Goal: Task Accomplishment & Management: Manage account settings

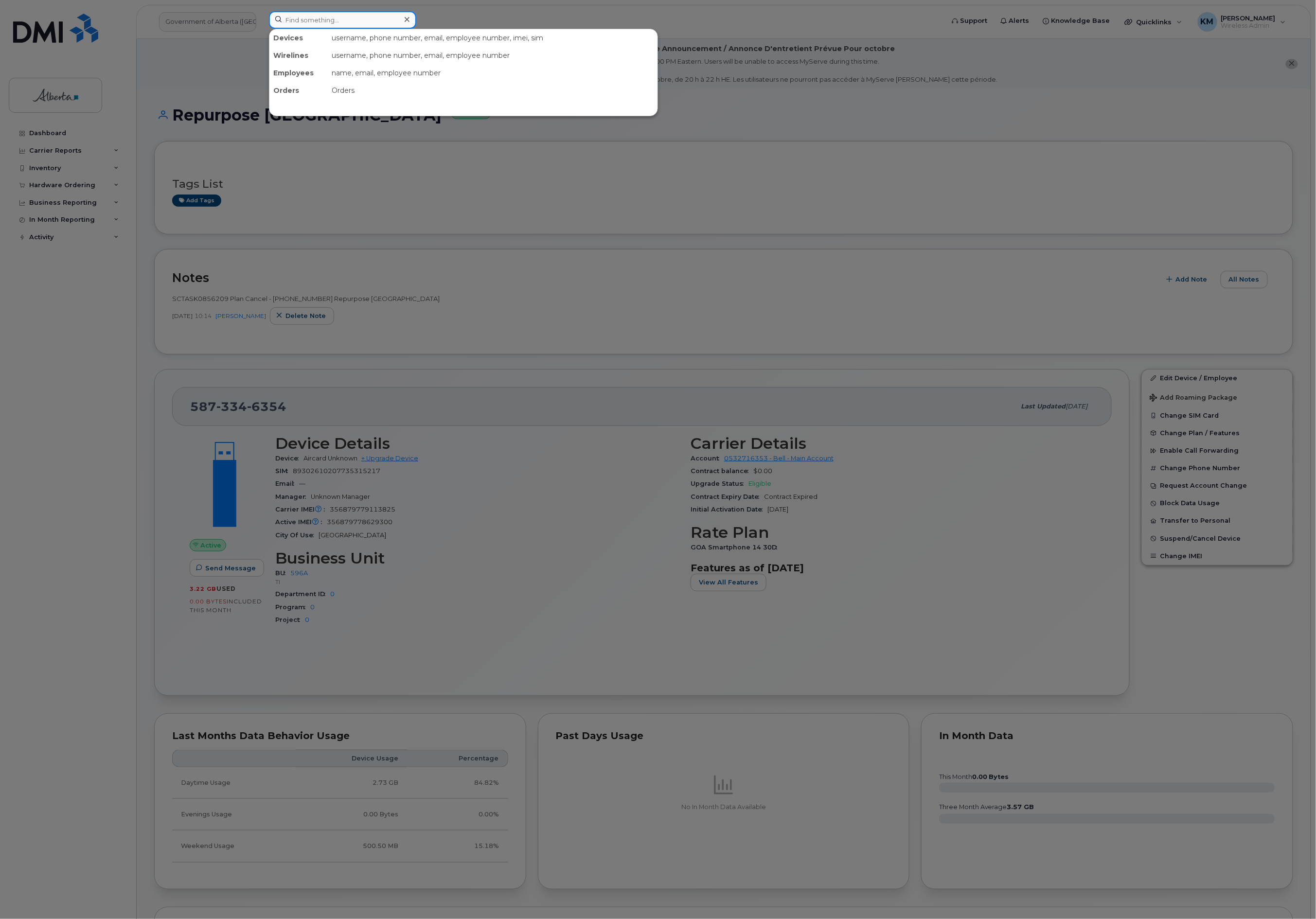
click at [337, 22] on input at bounding box center [342, 20] width 147 height 17
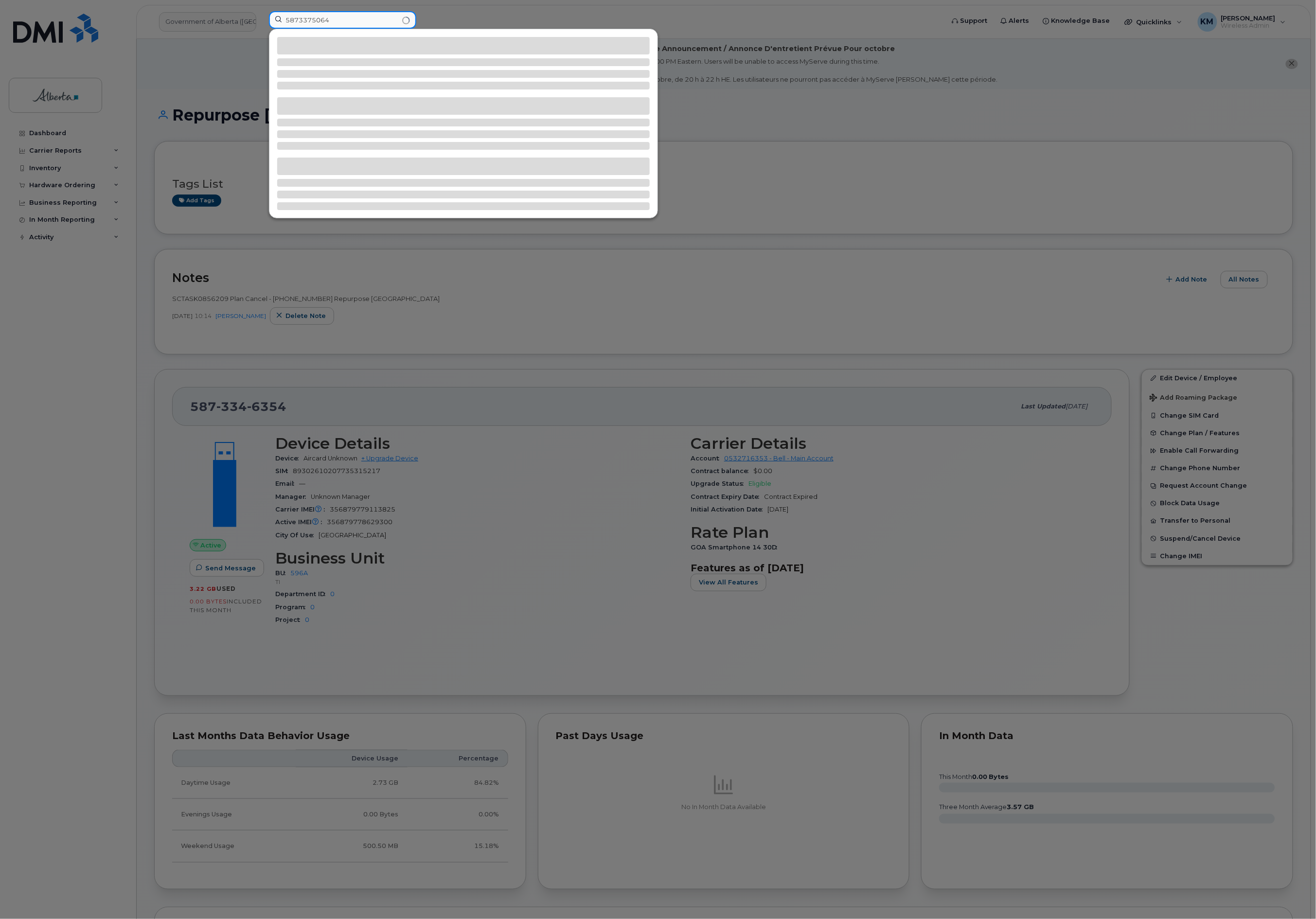
type input "5873375064"
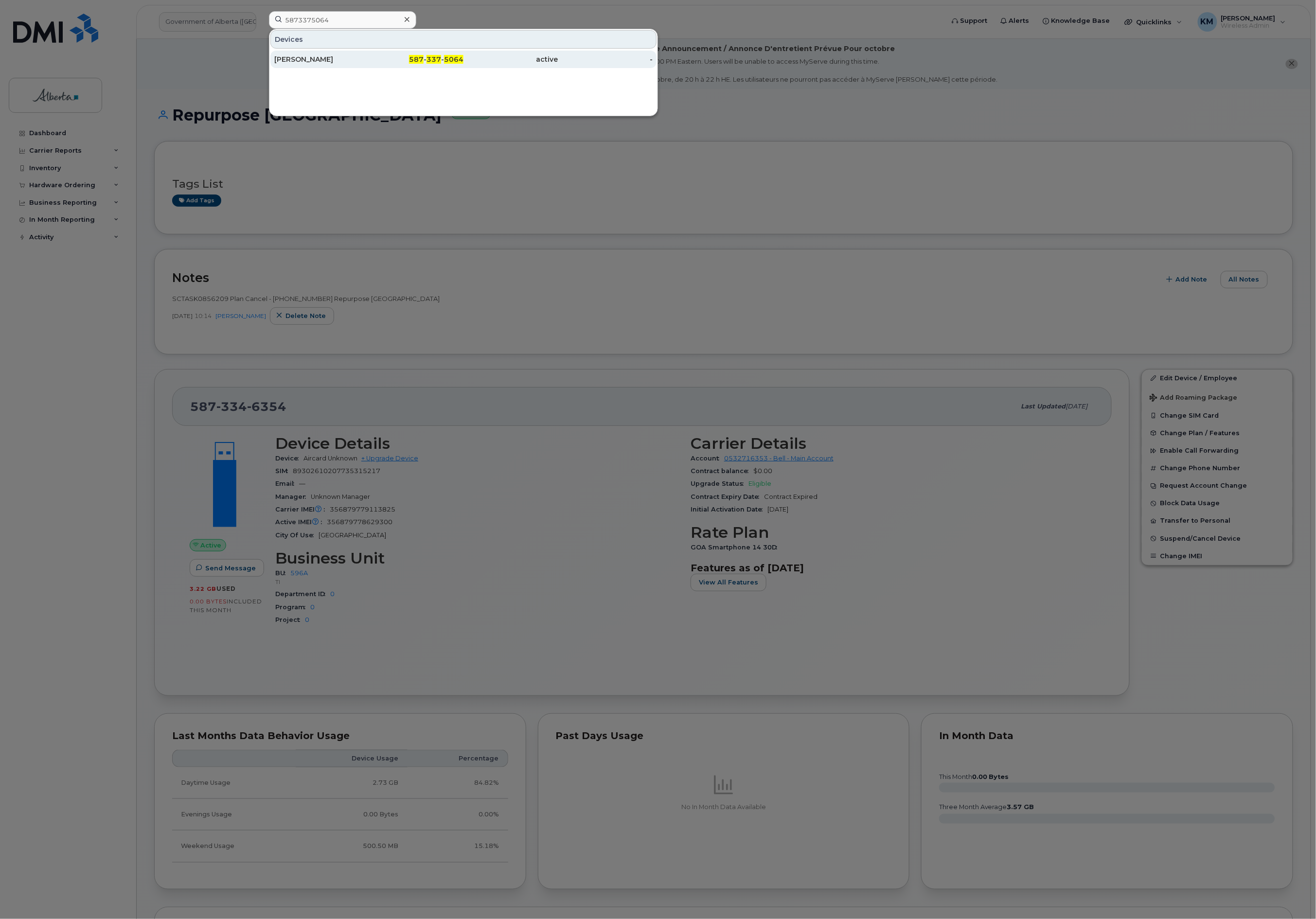
click at [344, 61] on div "Ida Dei" at bounding box center [322, 59] width 95 height 9
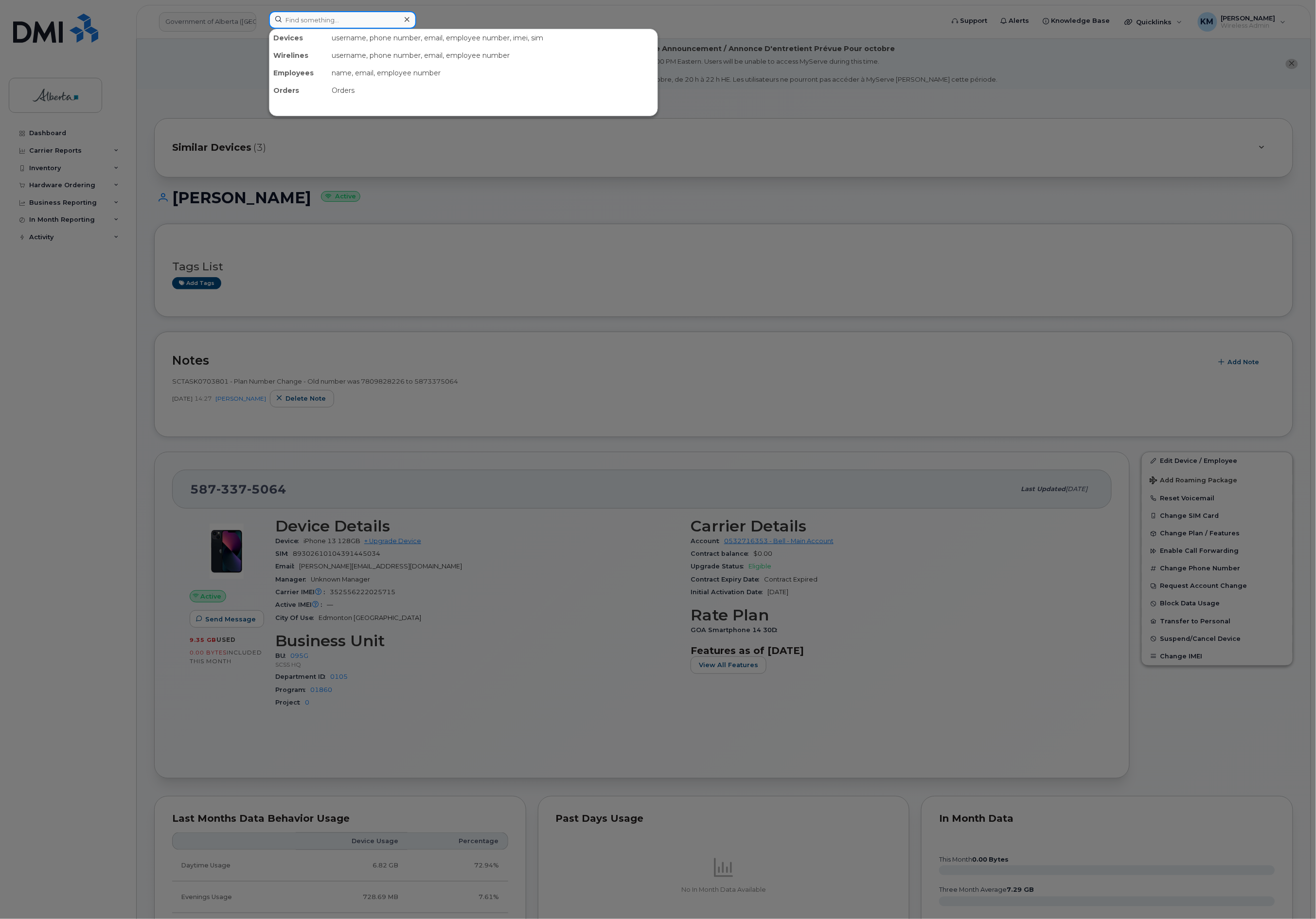
click at [301, 24] on input at bounding box center [342, 20] width 147 height 17
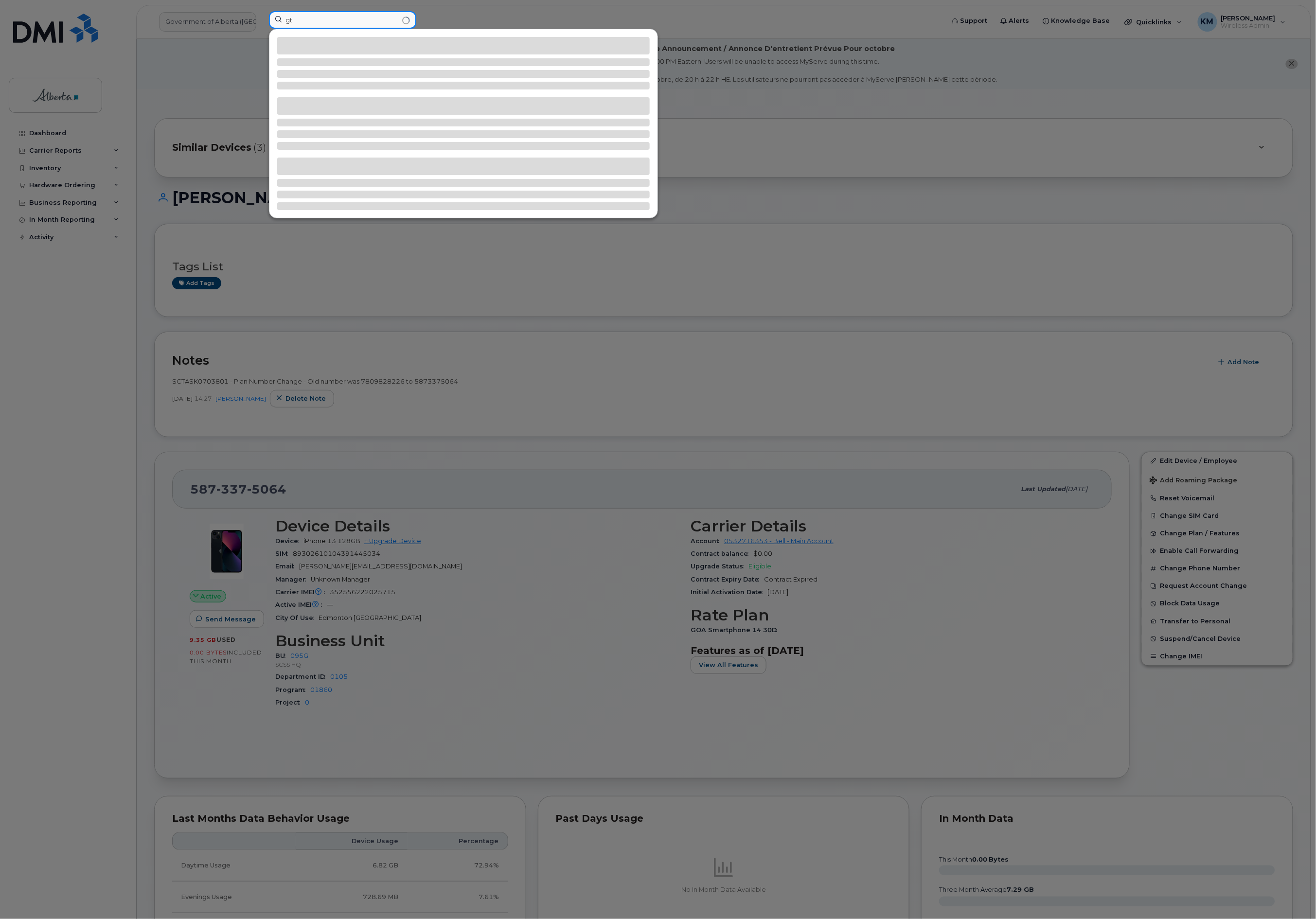
type input "g"
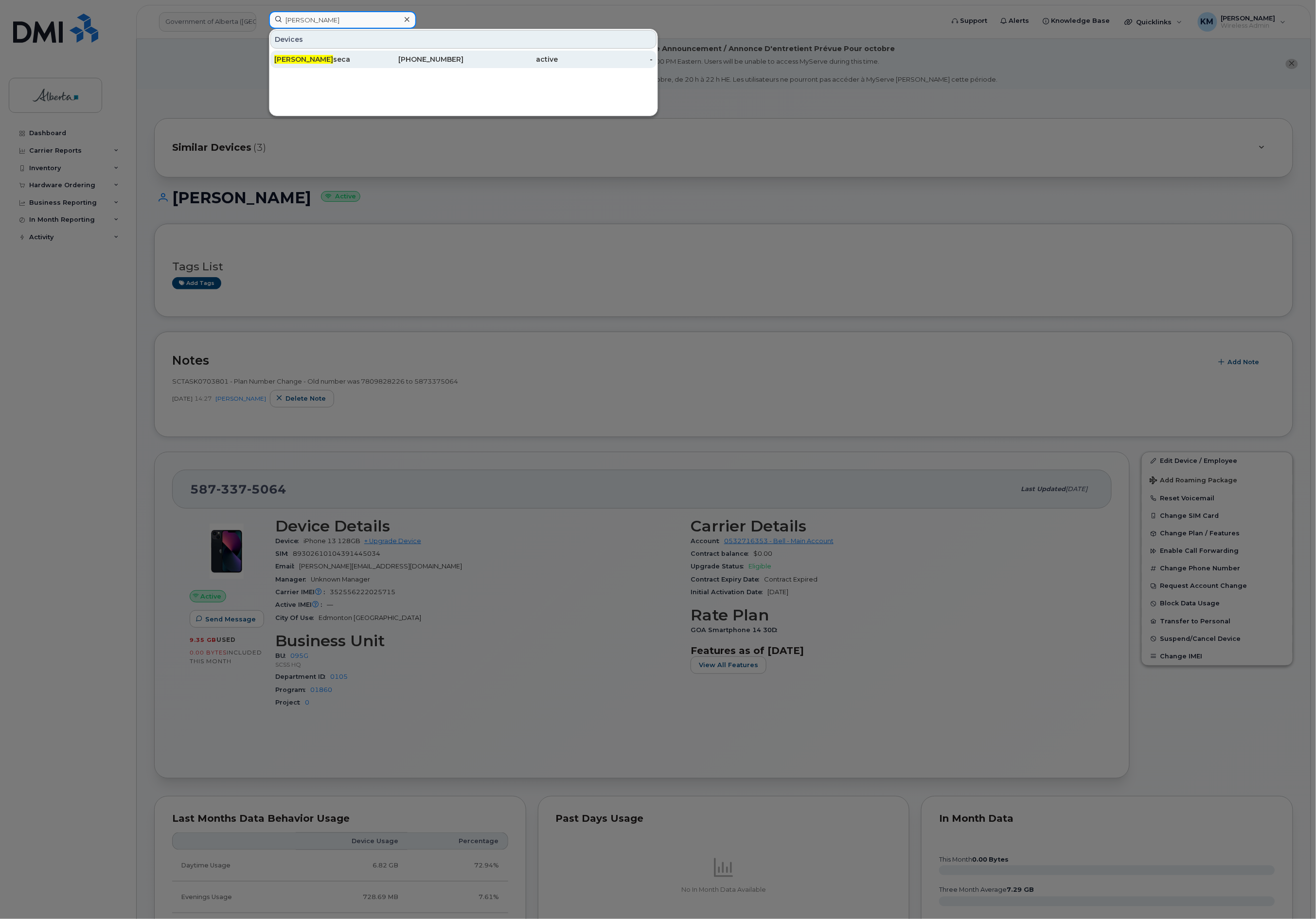
type input "fred fon"
click at [332, 59] on div "Fred Fon seca" at bounding box center [322, 59] width 95 height 9
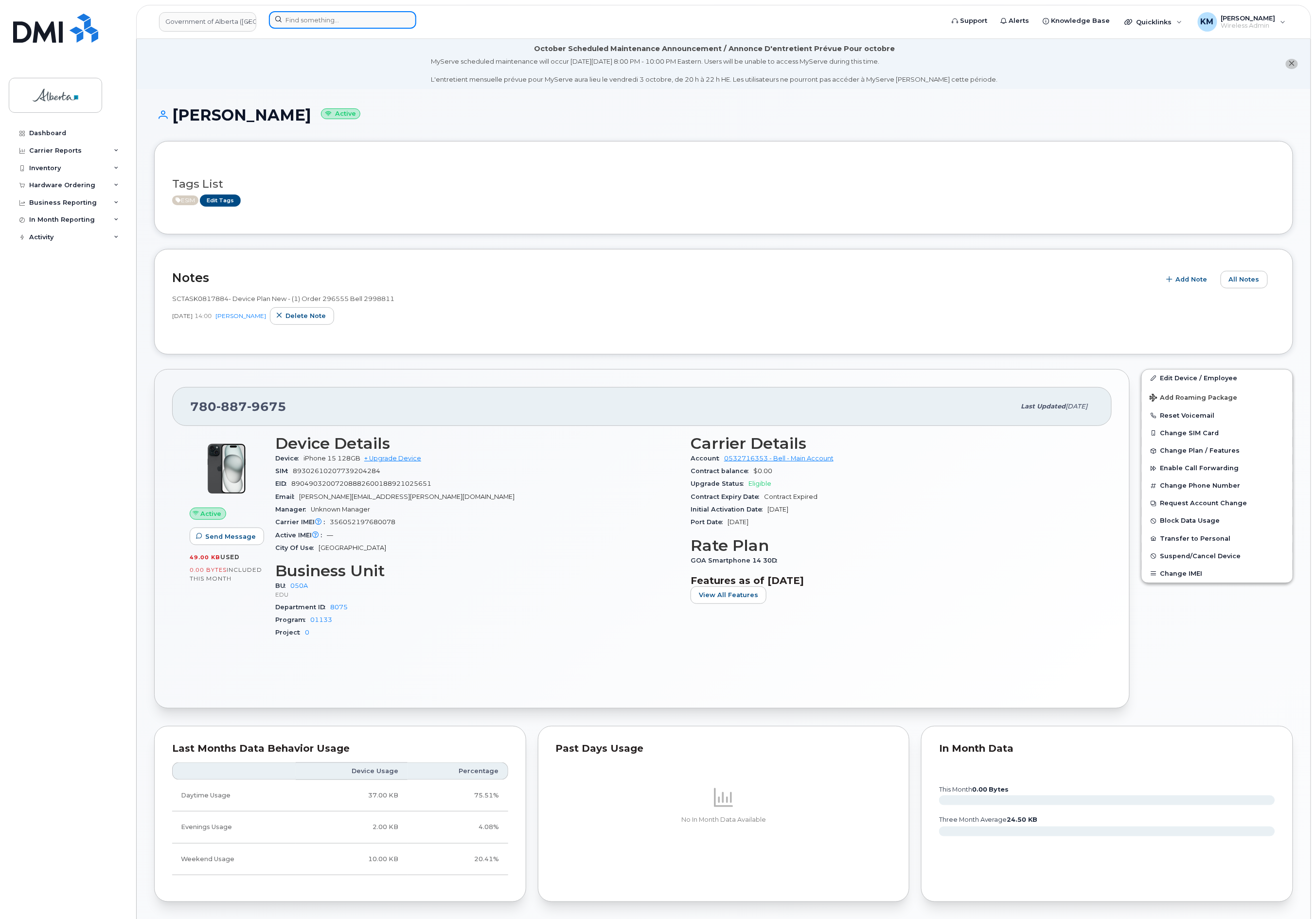
click at [330, 18] on input at bounding box center [342, 20] width 147 height 17
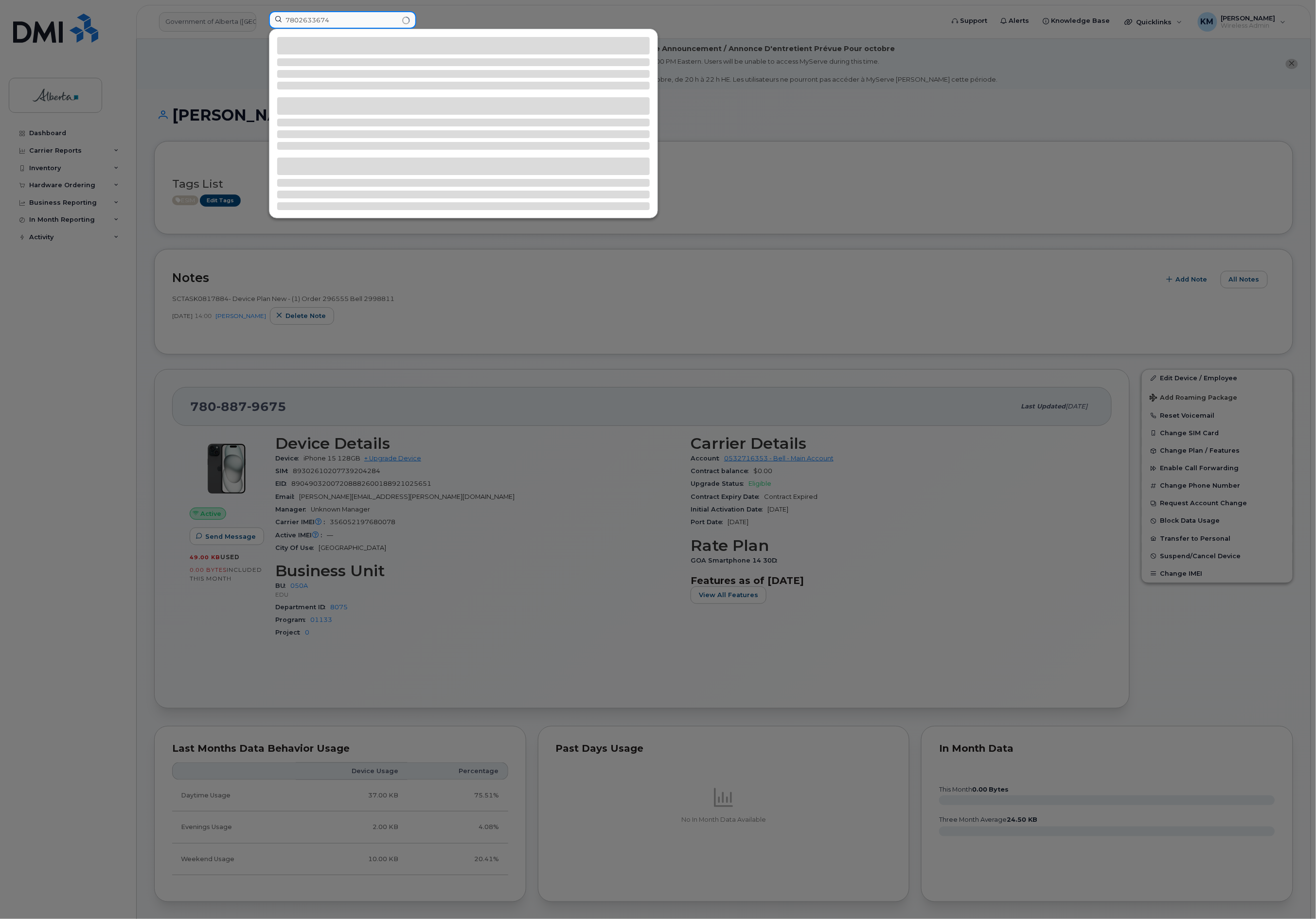
type input "7802633674"
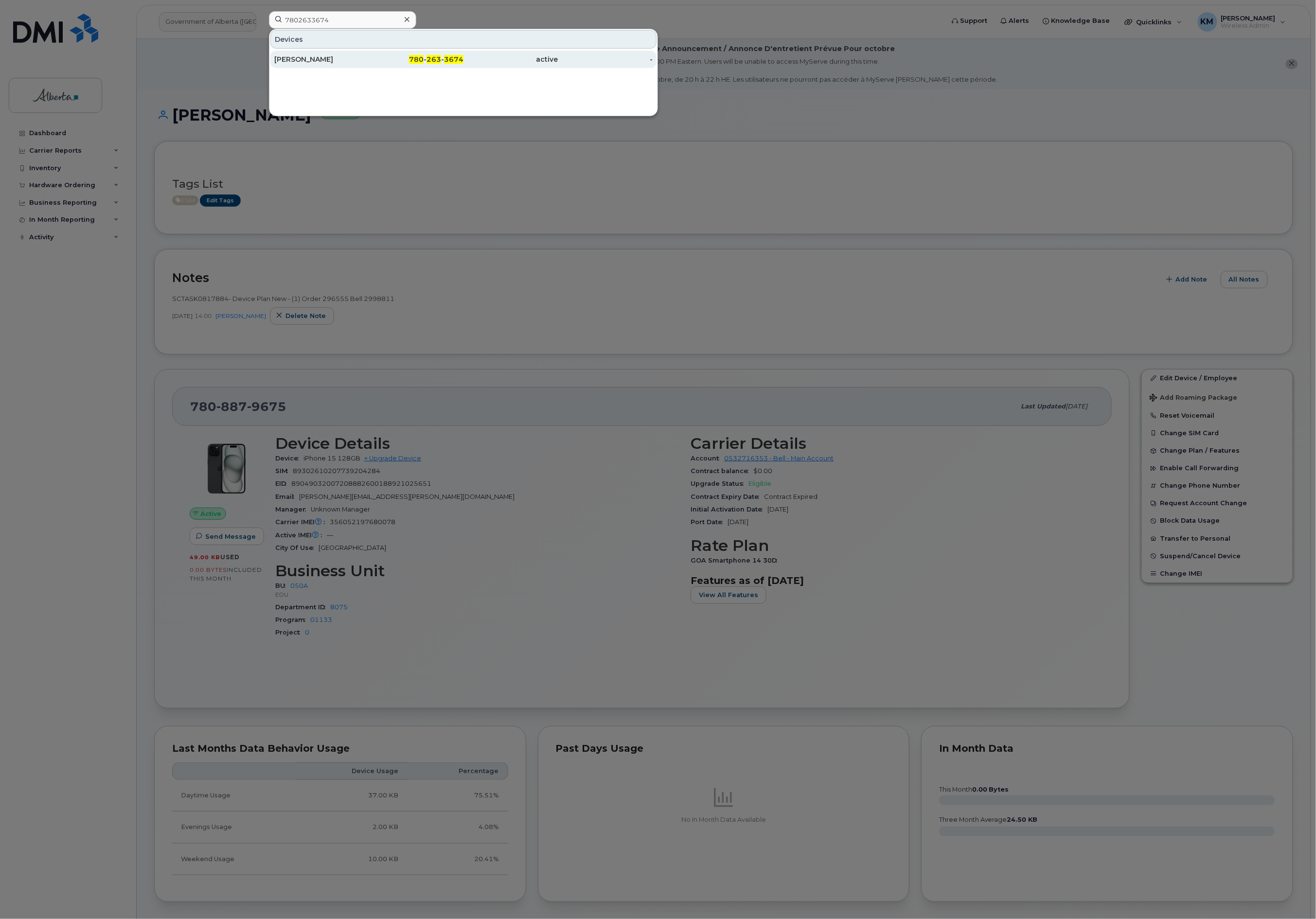
click at [315, 60] on div "Paul R Smith" at bounding box center [322, 59] width 95 height 9
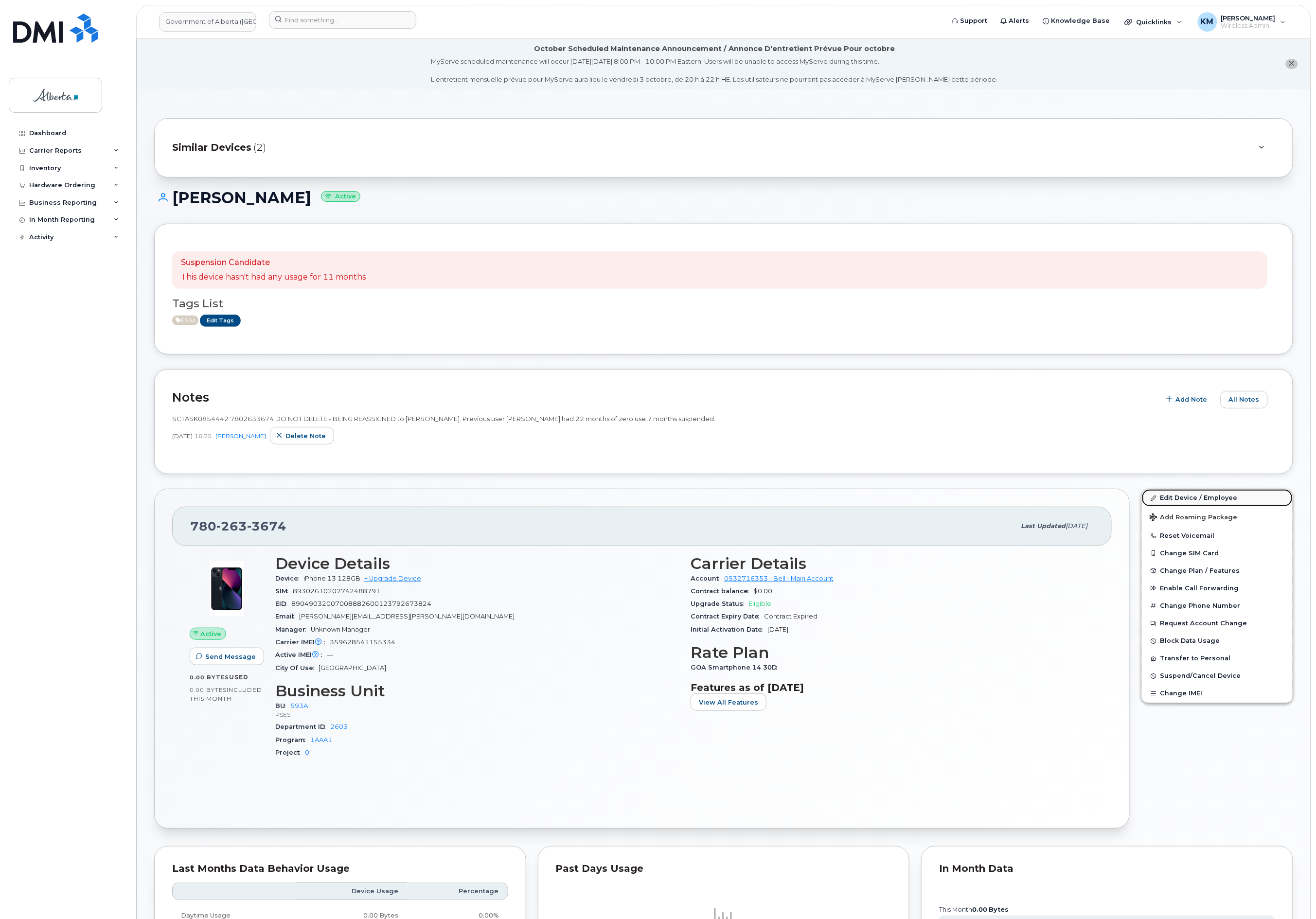
click at [1201, 497] on link "Edit Device / Employee" at bounding box center [1218, 498] width 151 height 17
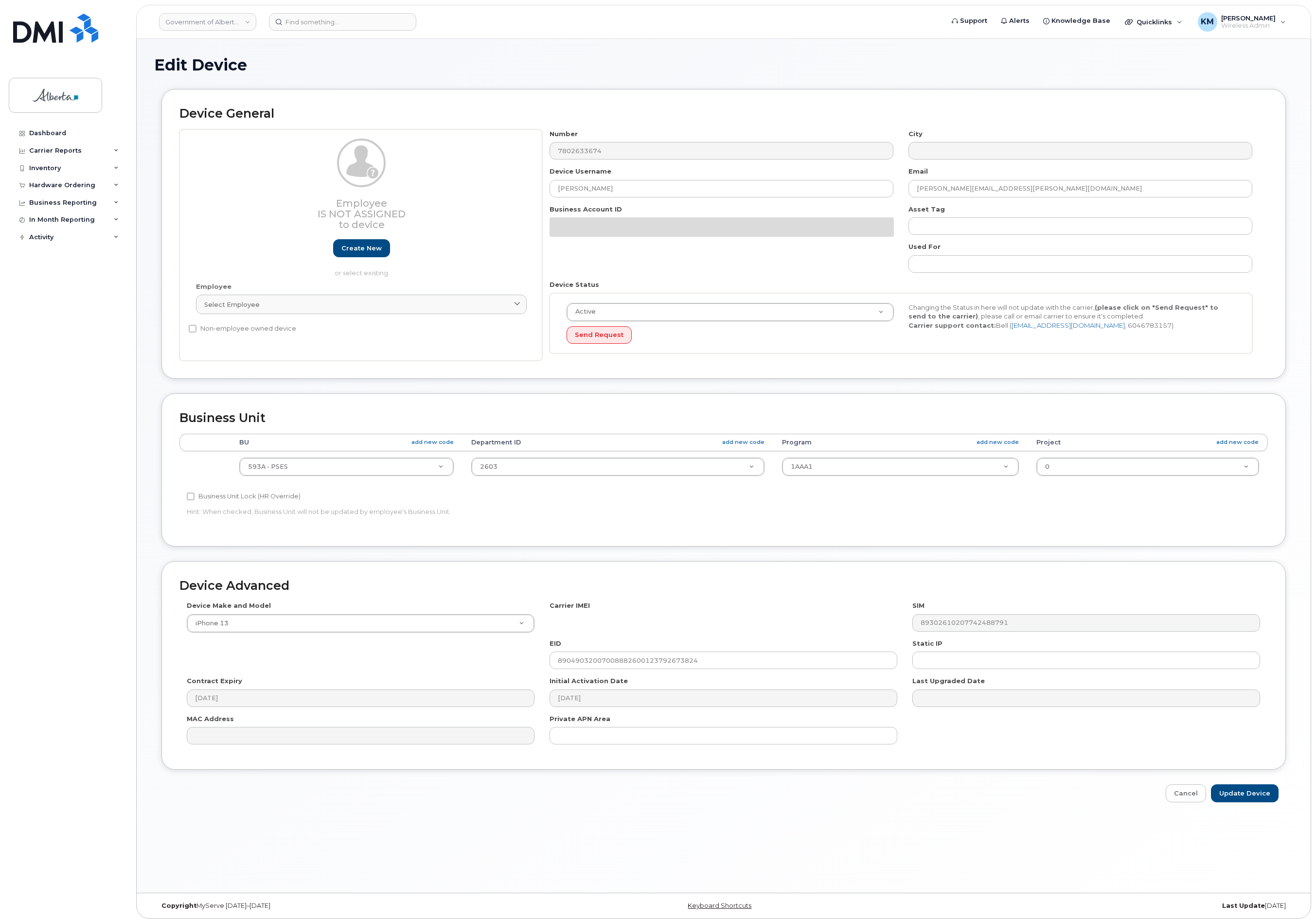
select select "4797682"
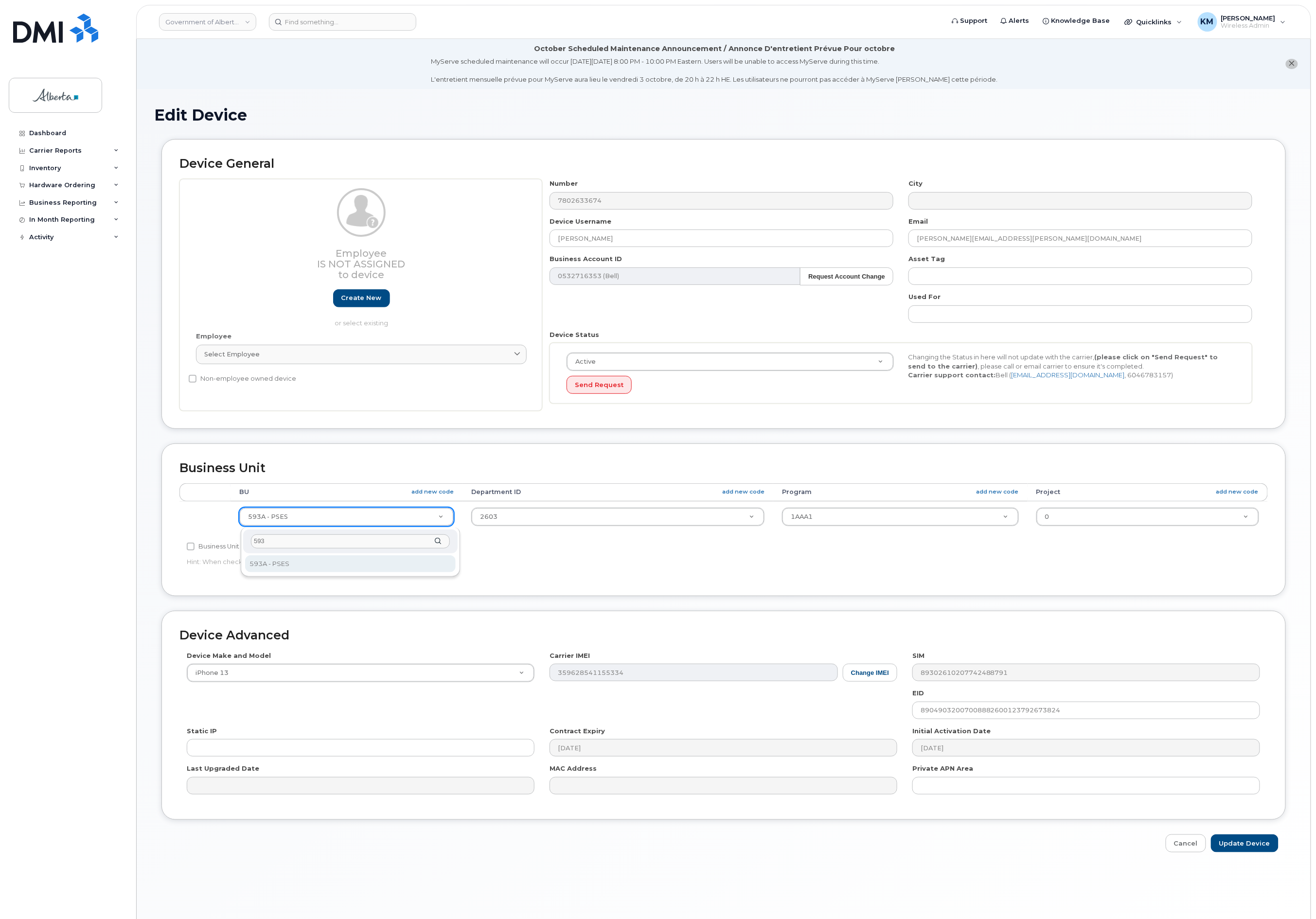
type input "593"
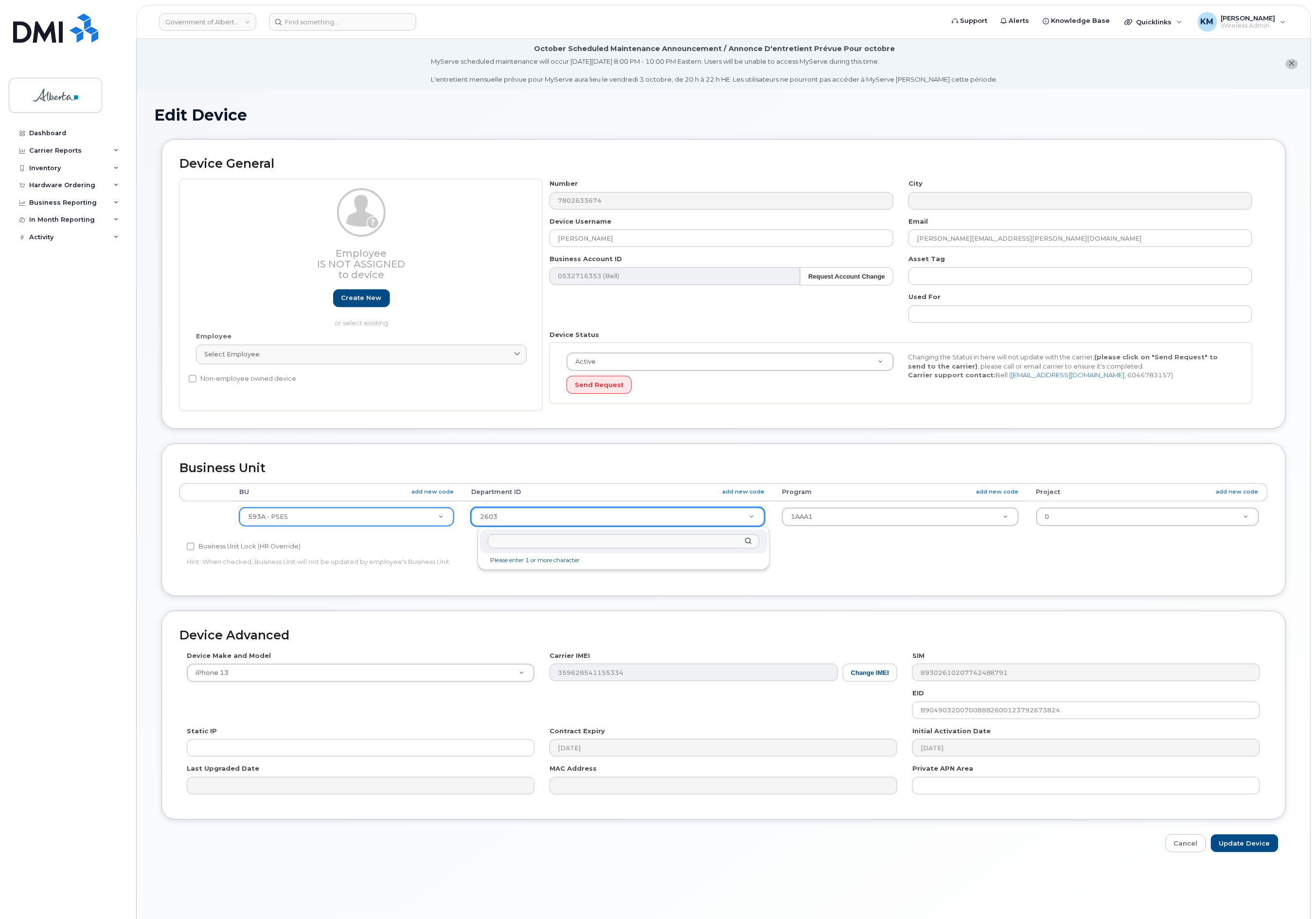
click at [557, 539] on input "text" at bounding box center [624, 541] width 272 height 14
type input "2603"
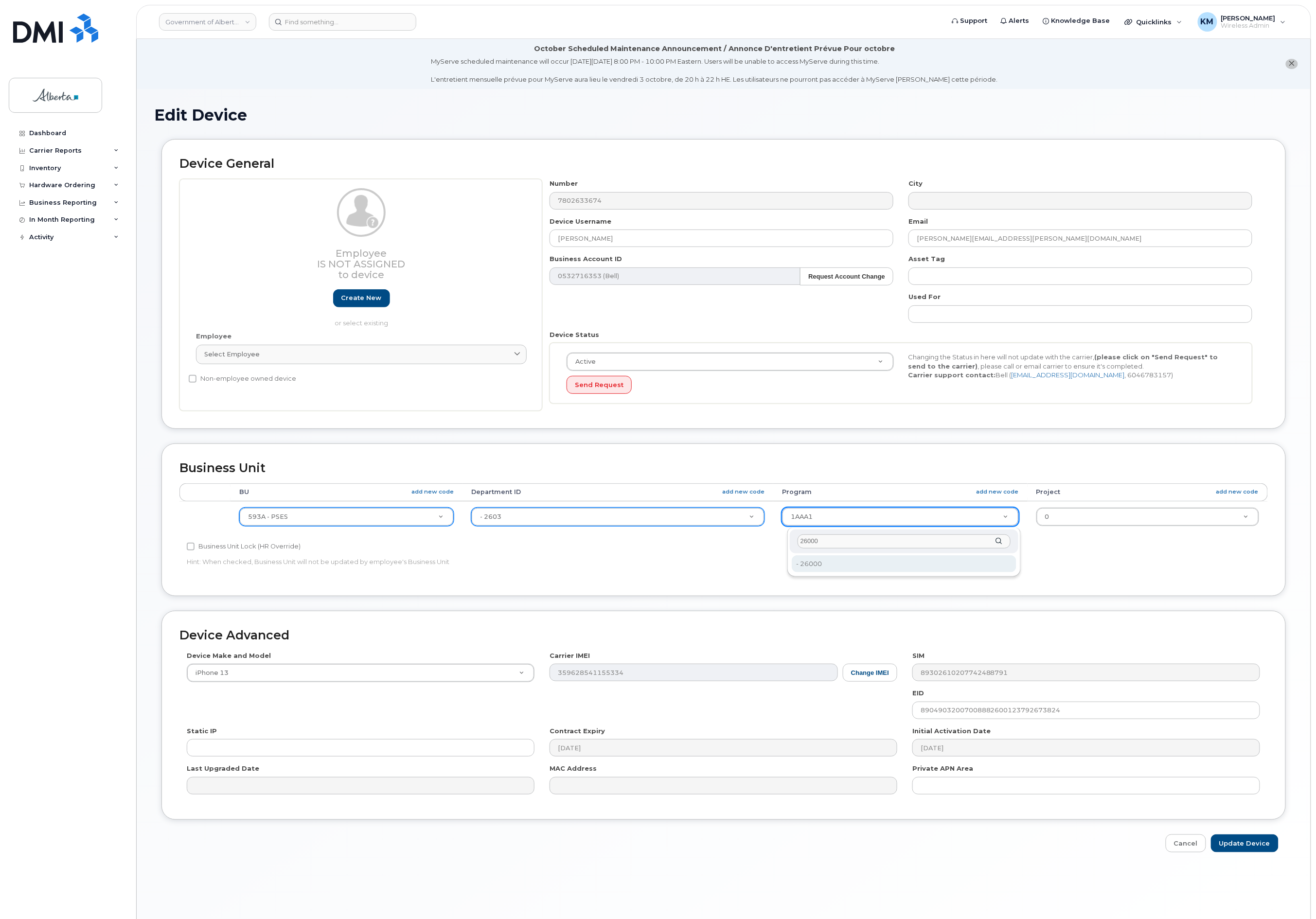
type input "26000"
type input "4753368"
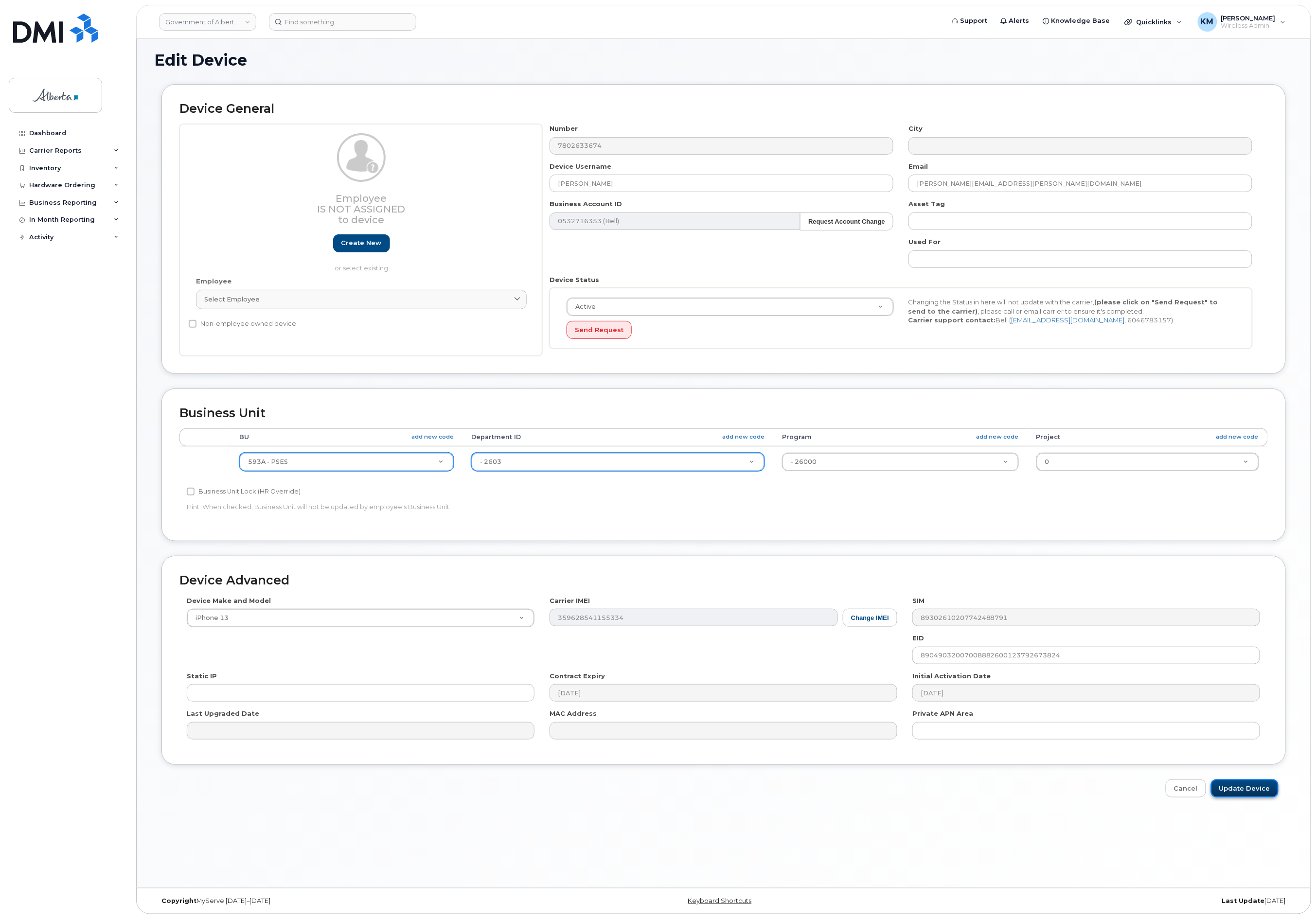
click at [1255, 785] on input "Update Device" at bounding box center [1245, 788] width 68 height 18
type input "Saving..."
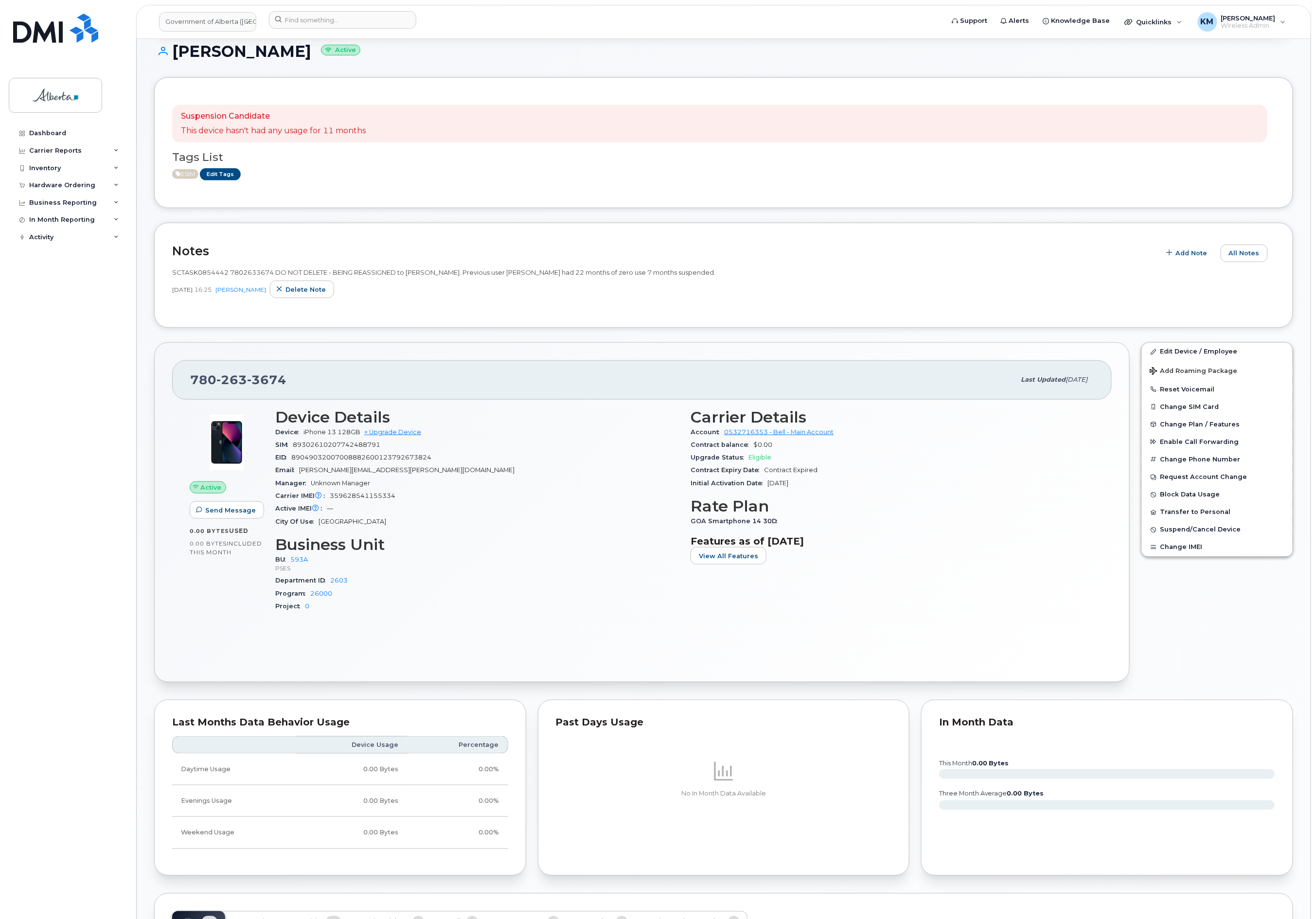
scroll to position [195, 0]
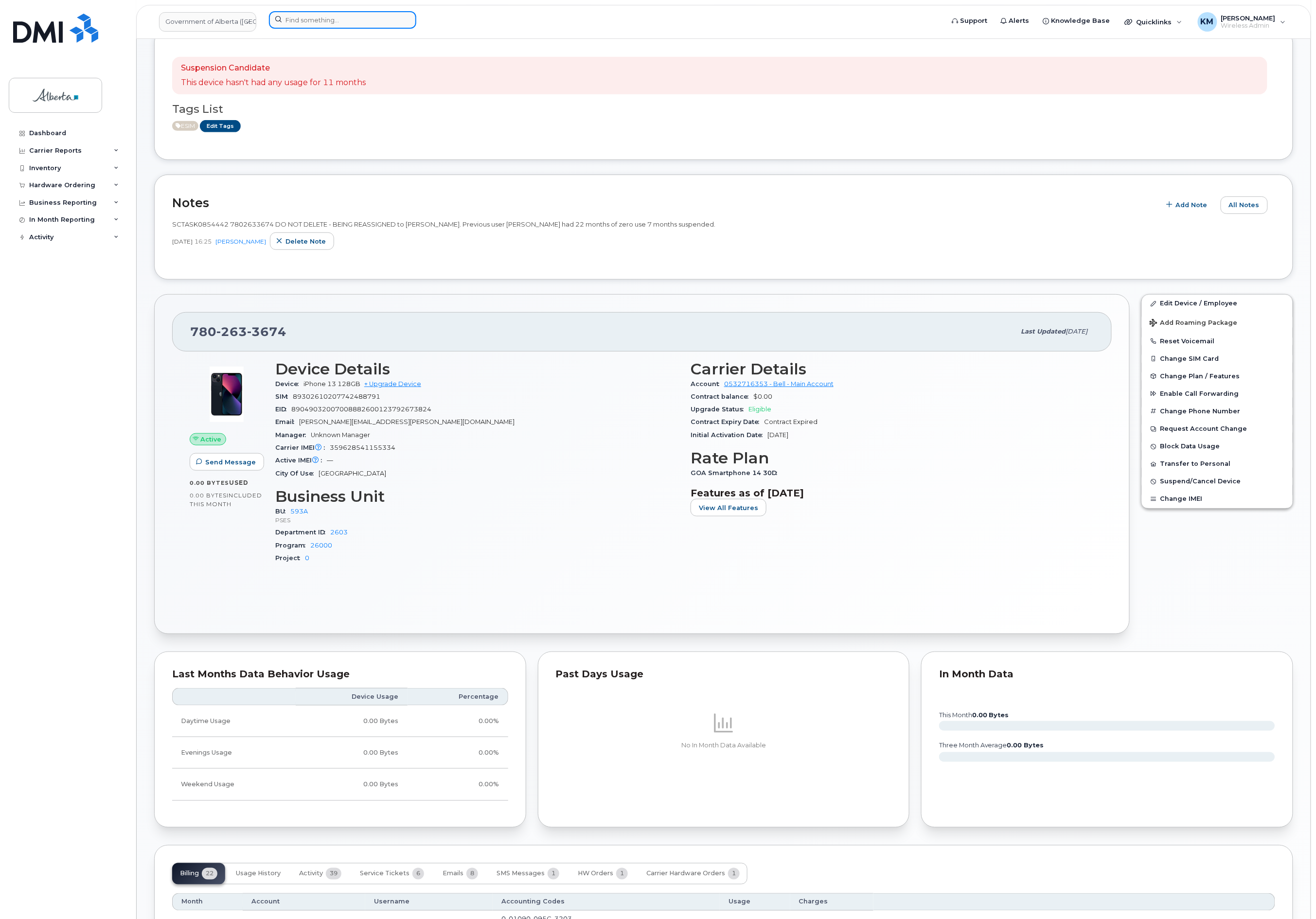
click at [306, 23] on input at bounding box center [342, 20] width 147 height 17
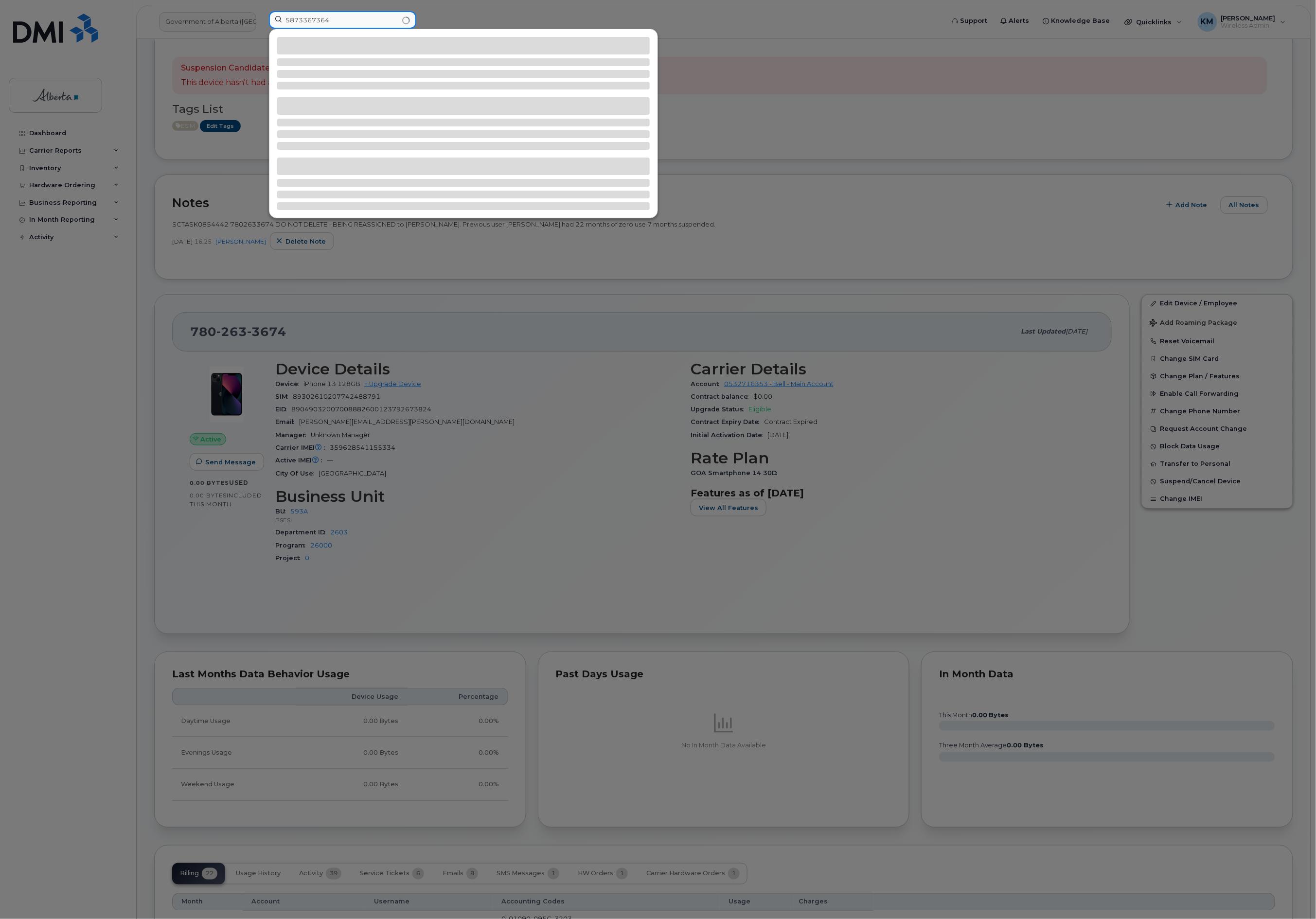
type input "5873367364"
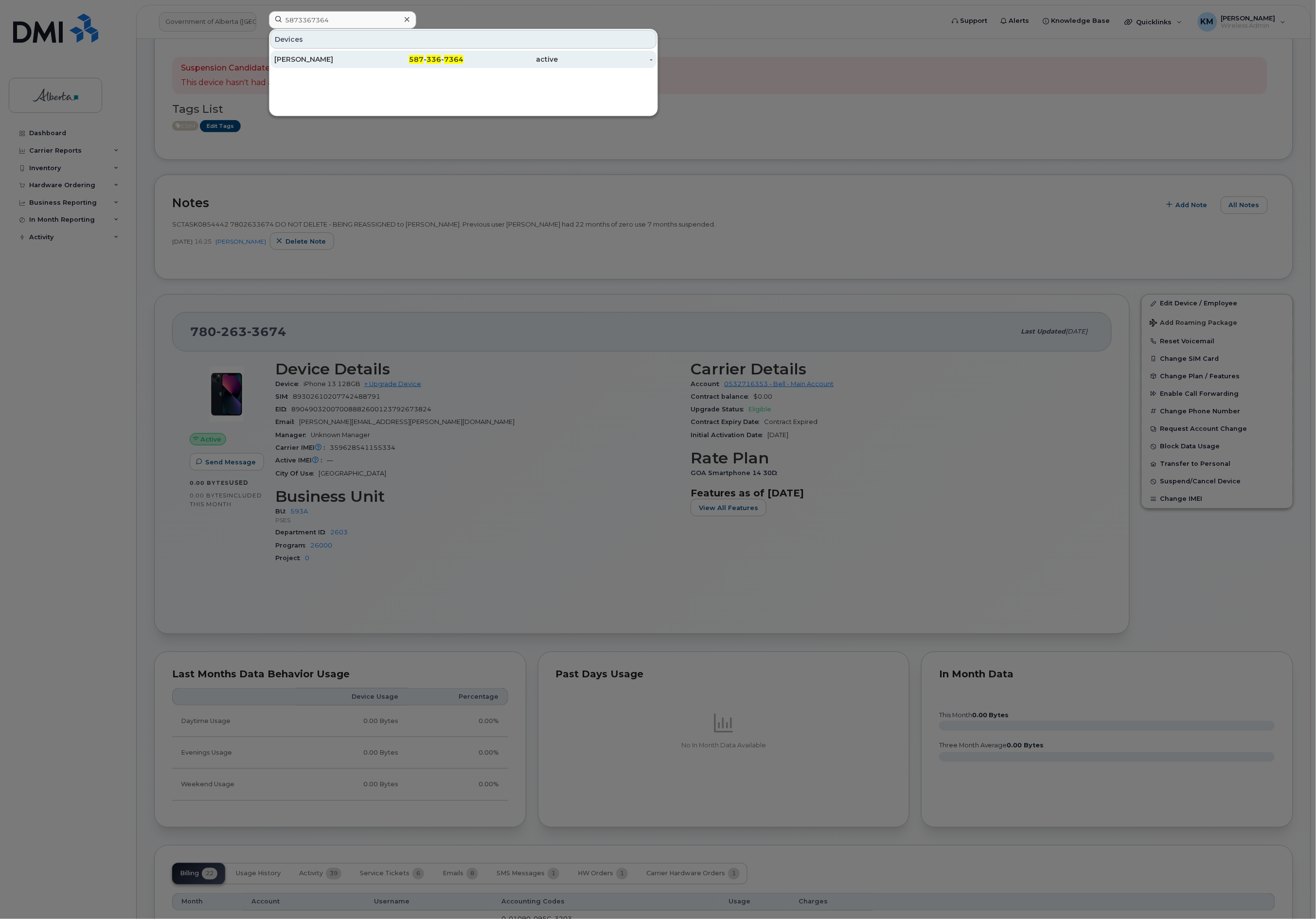
click at [312, 62] on div "[PERSON_NAME]" at bounding box center [322, 59] width 95 height 9
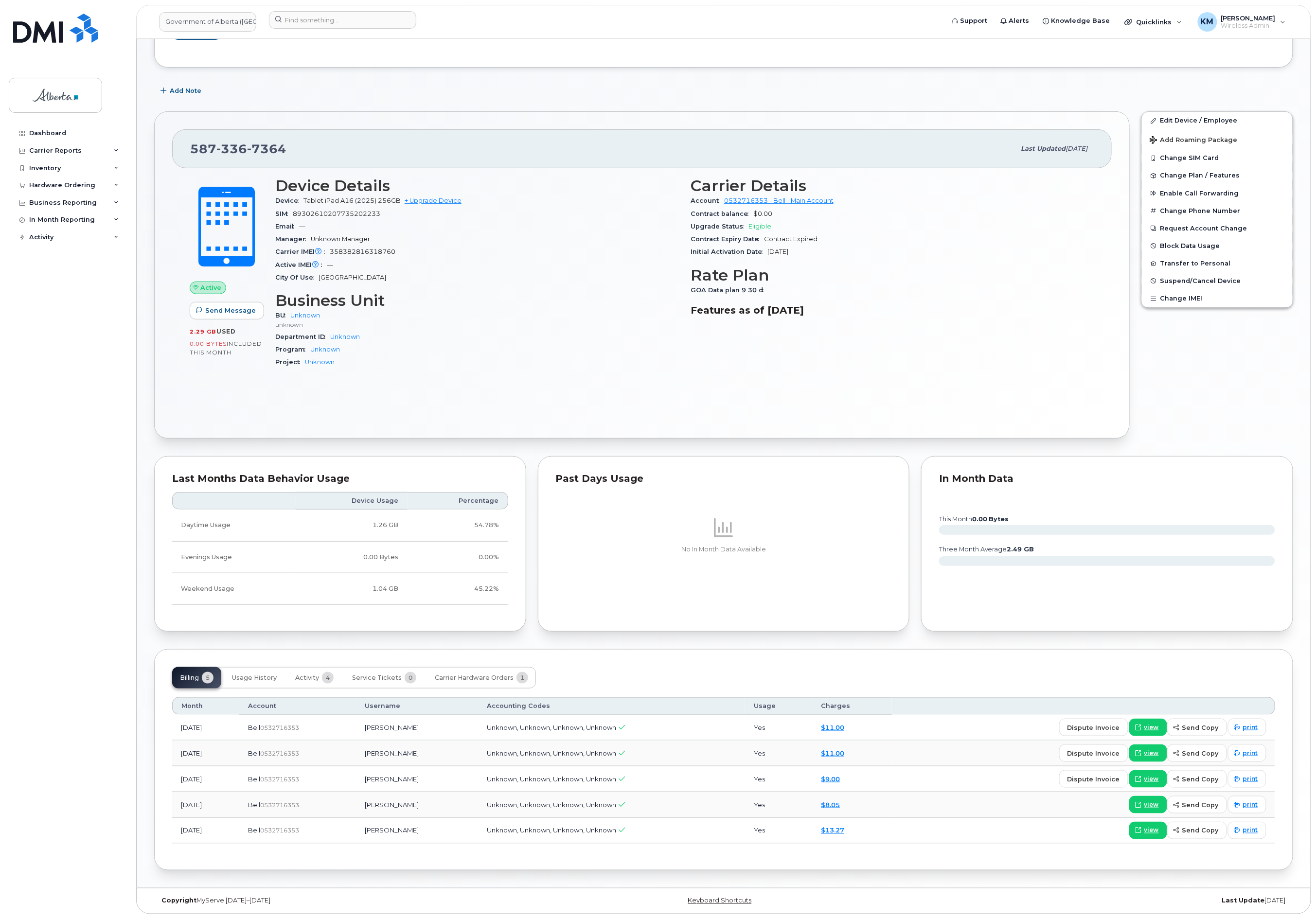
scroll to position [171, 0]
click at [384, 671] on button "Service Tickets 0" at bounding box center [384, 677] width 80 height 21
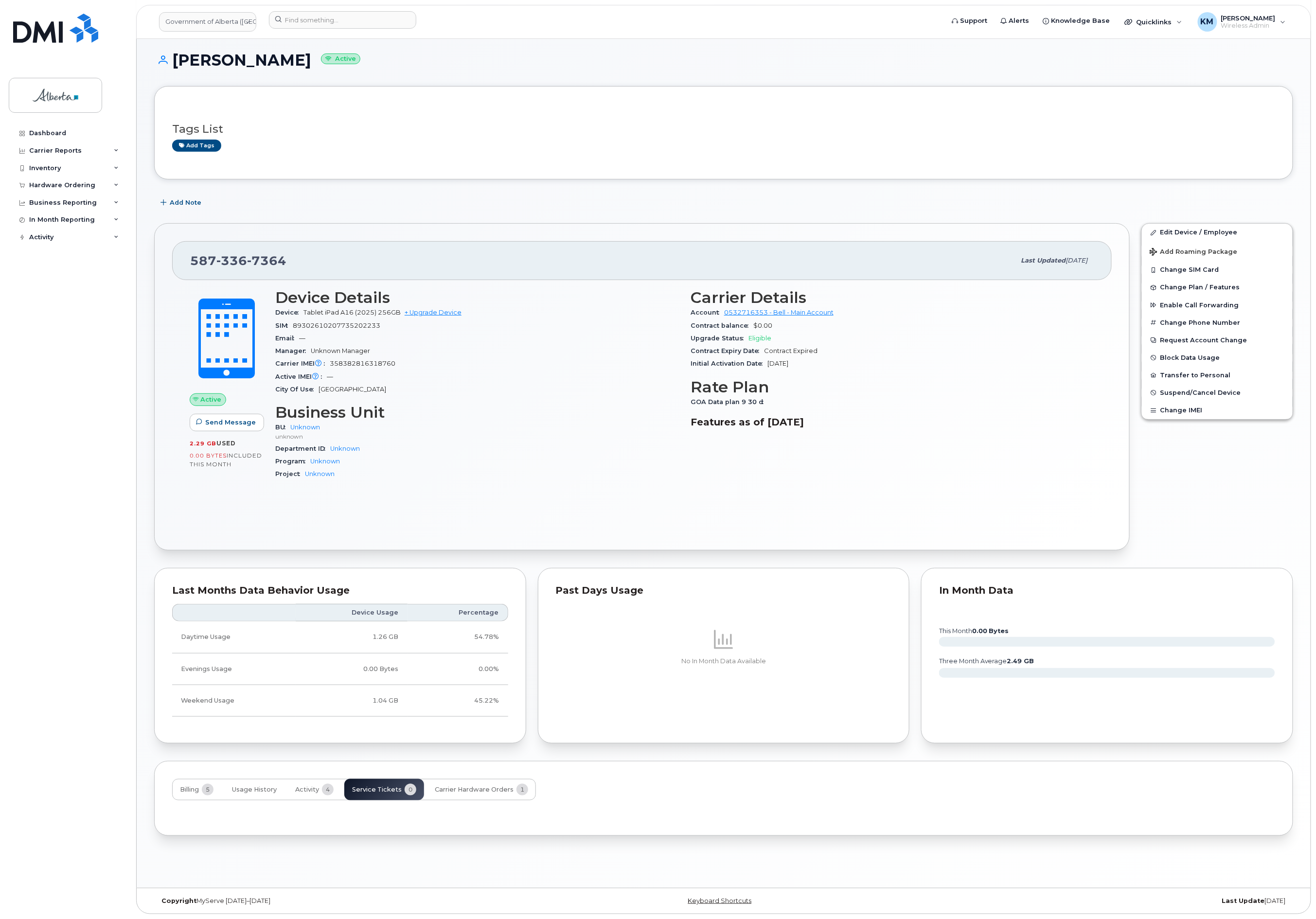
scroll to position [109, 0]
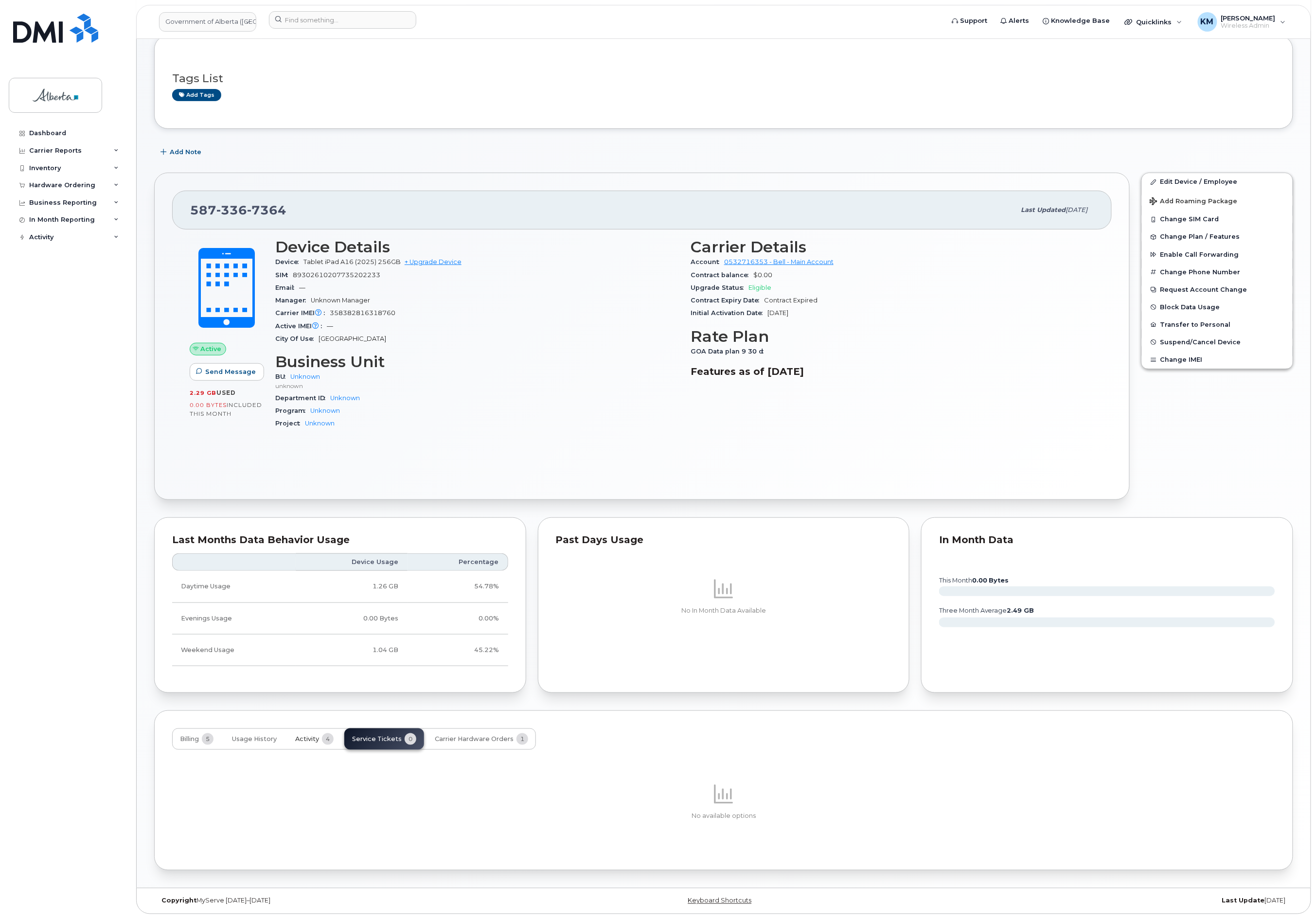
click at [312, 738] on span "Activity" at bounding box center [307, 739] width 24 height 8
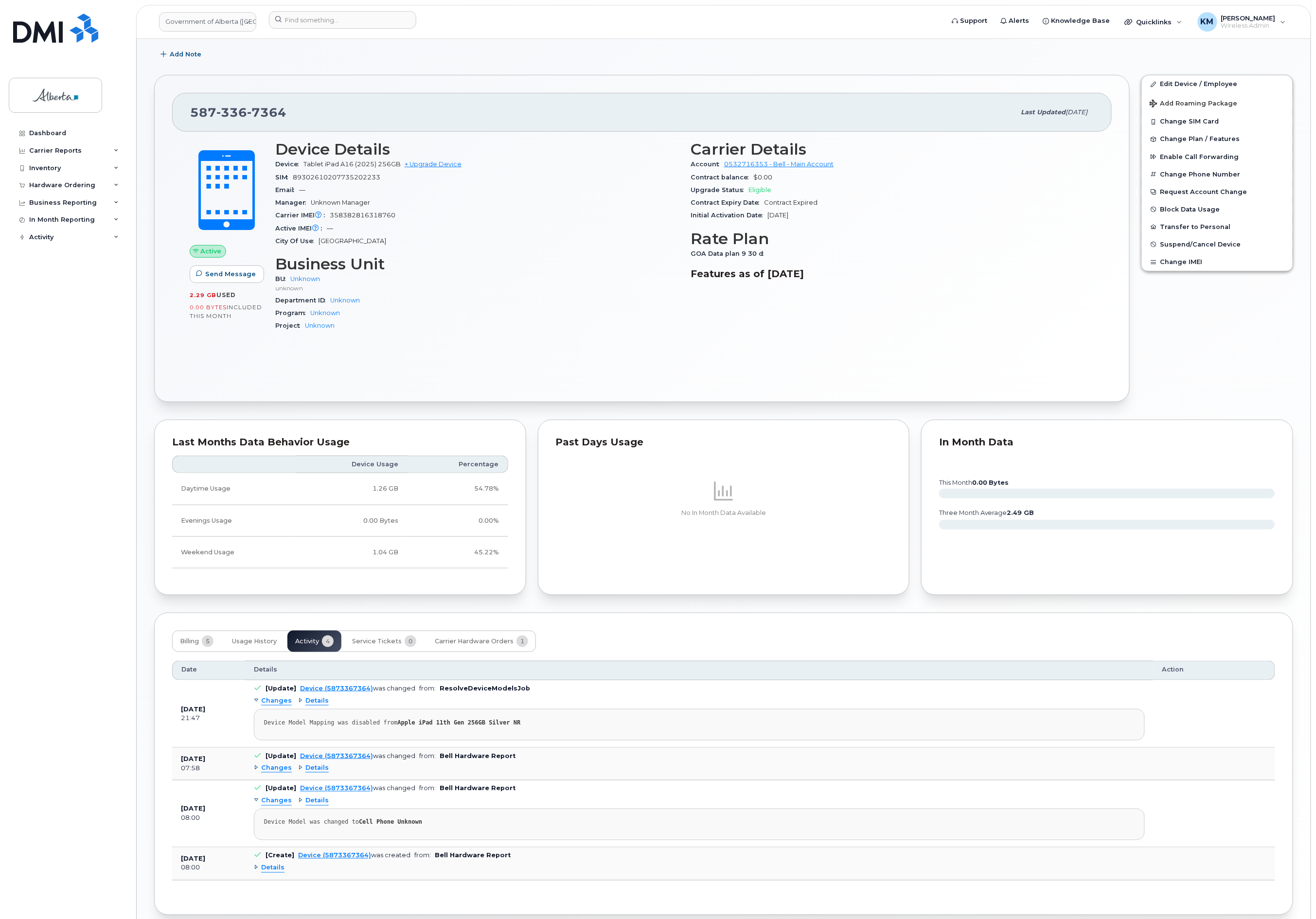
scroll to position [253, 0]
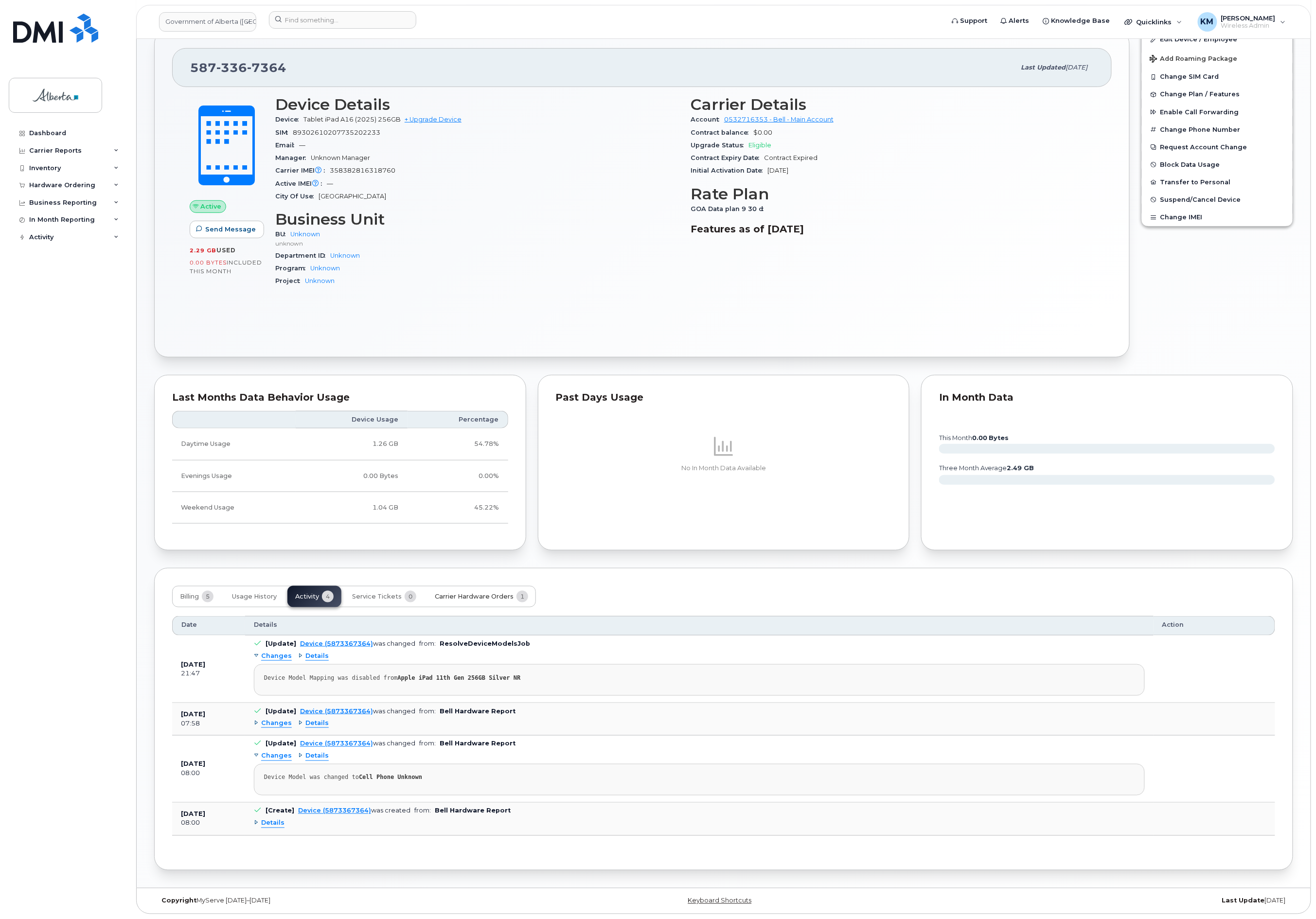
click at [489, 592] on span "Carrier Hardware Orders" at bounding box center [474, 596] width 78 height 8
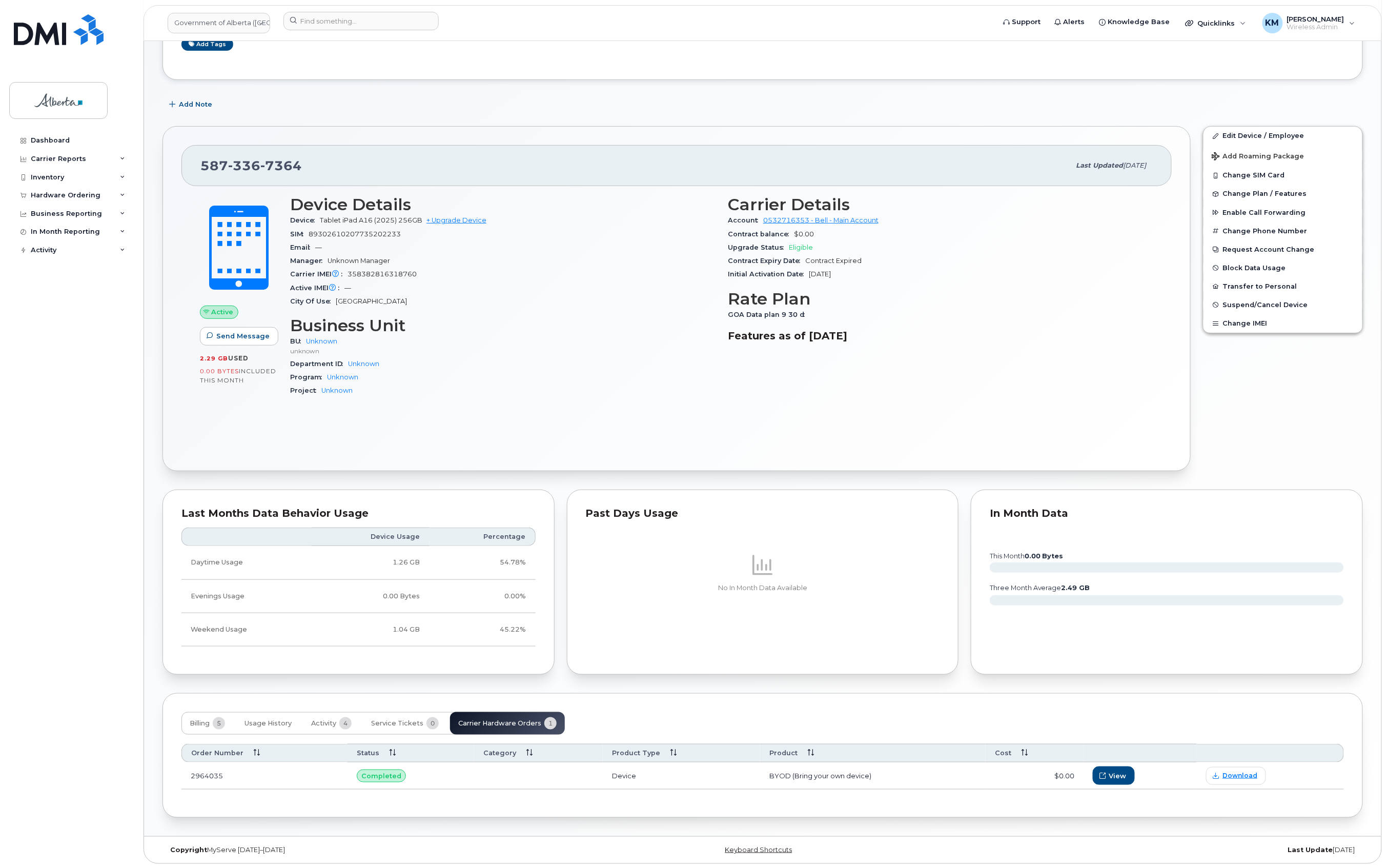
scroll to position [172, 0]
click at [1235, 776] on span "Download" at bounding box center [1240, 775] width 35 height 9
click at [1118, 771] on span "View" at bounding box center [1118, 775] width 18 height 10
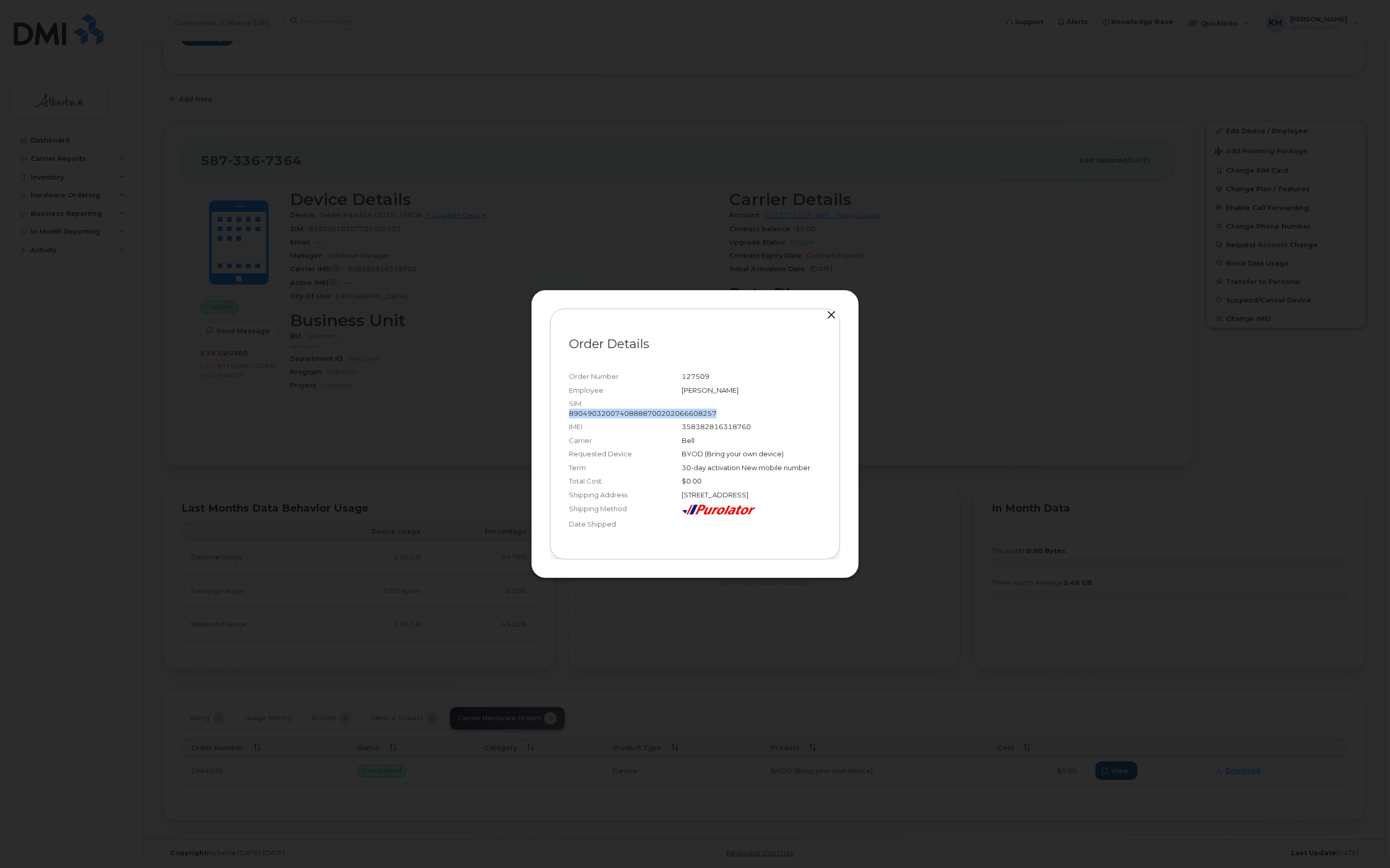
drag, startPoint x: 724, startPoint y: 407, endPoint x: 567, endPoint y: 412, distance: 157.1
click at [567, 412] on div "Order Details Order Number 127509 Employee Justin Challman SIM 8904903200740888…" at bounding box center [695, 434] width 290 height 251
drag, startPoint x: 597, startPoint y: 409, endPoint x: 788, endPoint y: 378, distance: 193.5
click at [788, 383] on div "Employee Justin Challman" at bounding box center [695, 390] width 253 height 14
click at [493, 328] on div at bounding box center [695, 434] width 1390 height 868
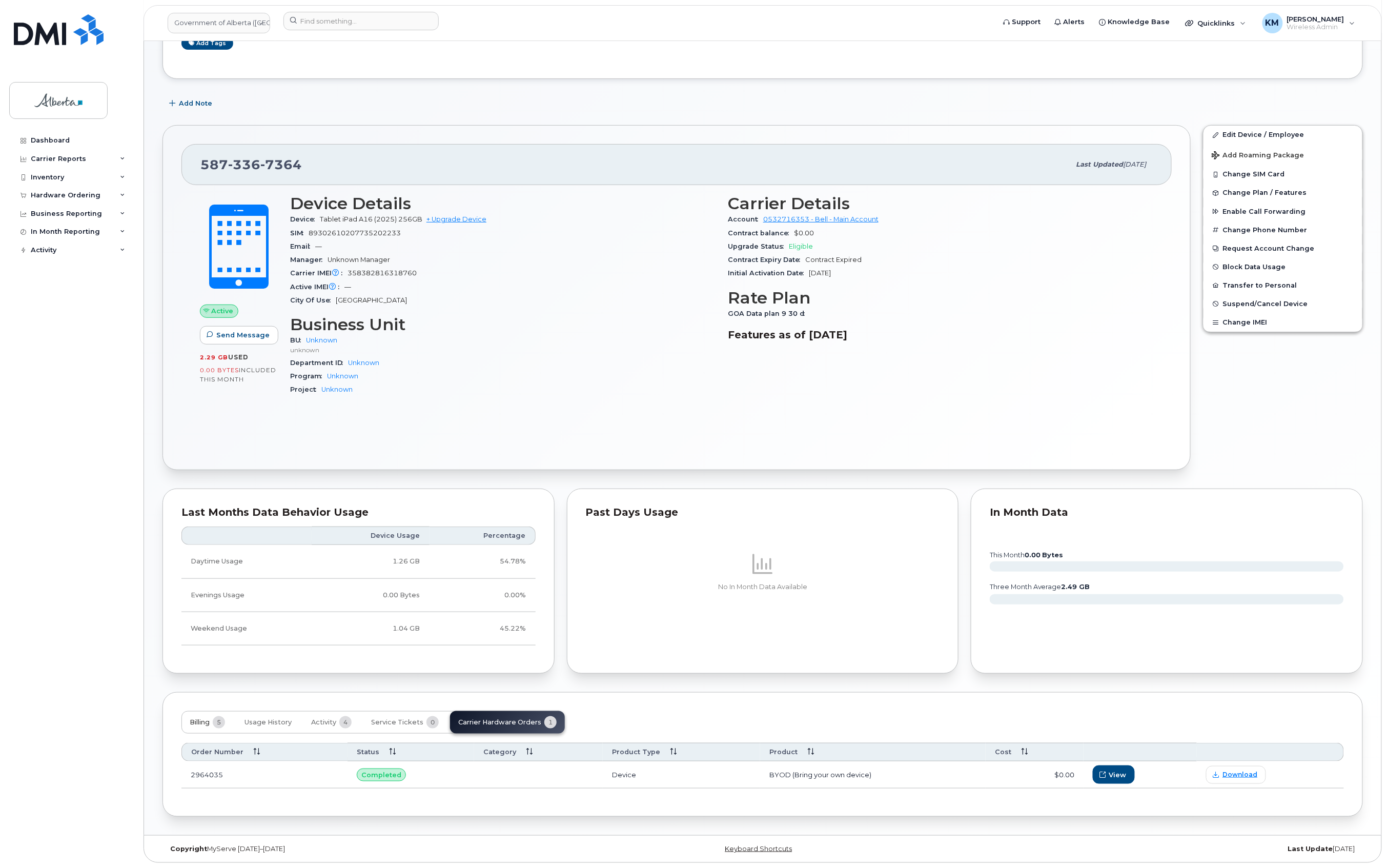
click at [199, 724] on span "Billing" at bounding box center [200, 722] width 20 height 8
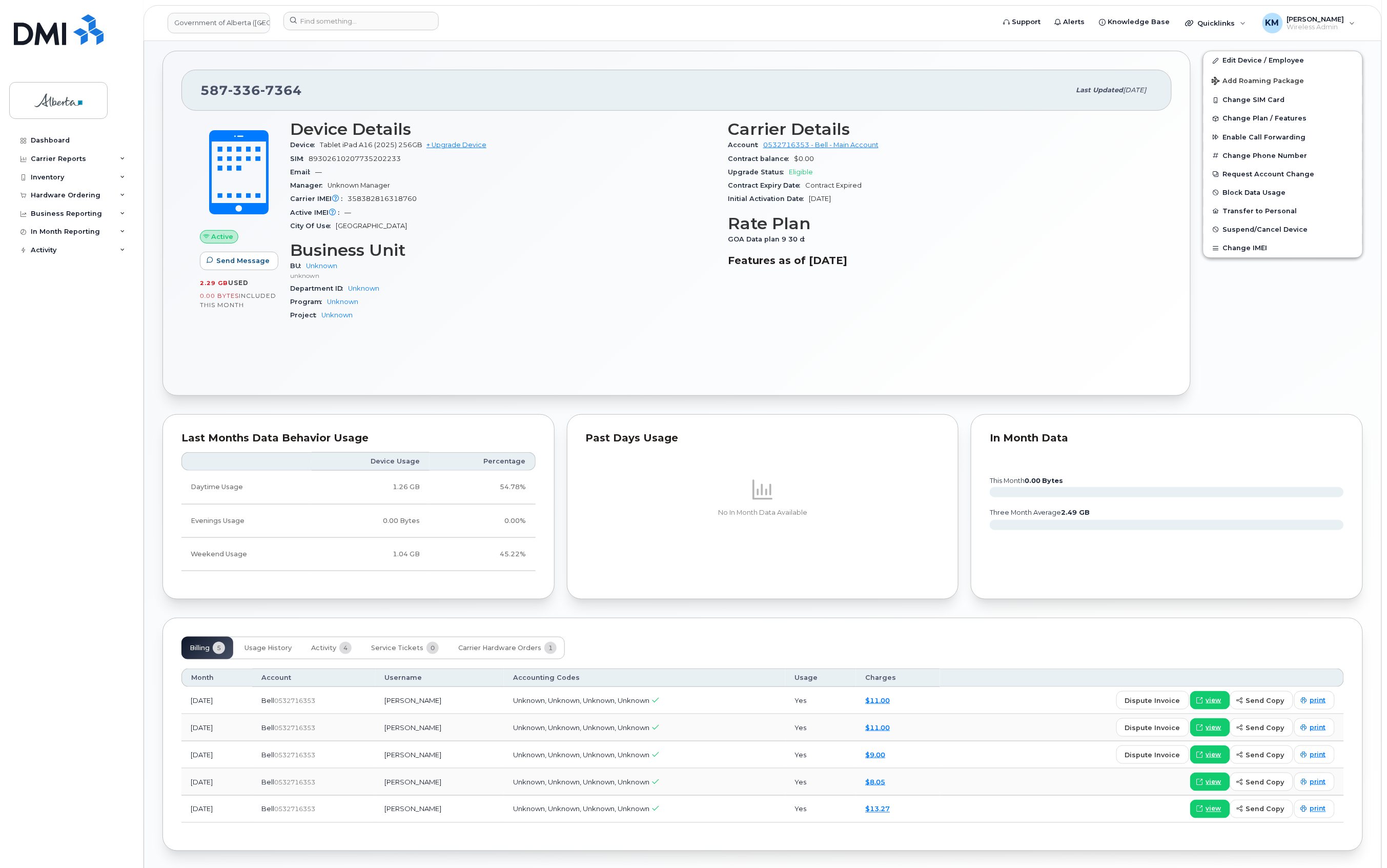
scroll to position [282, 0]
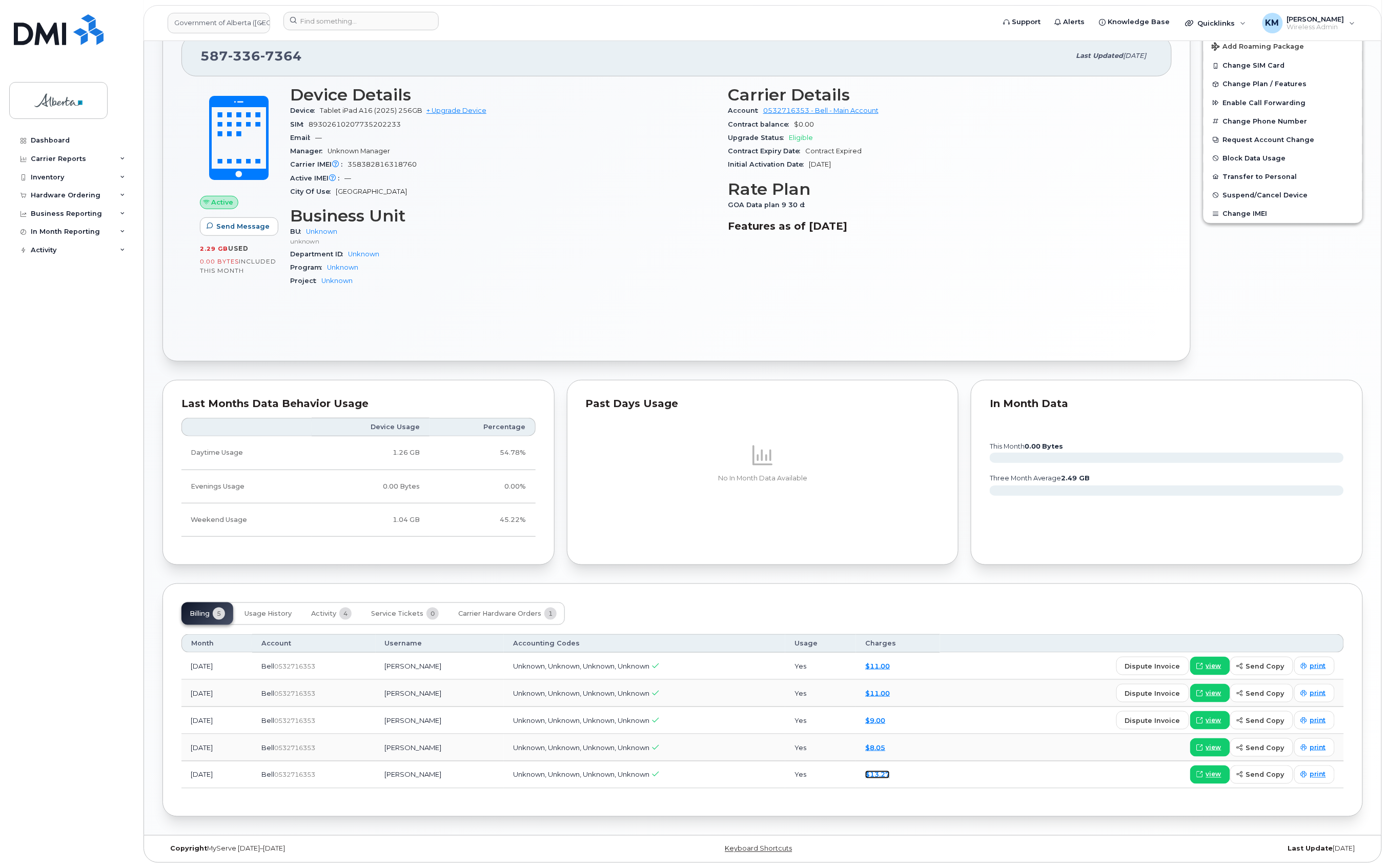
click at [890, 775] on link "$13.27" at bounding box center [878, 775] width 24 height 8
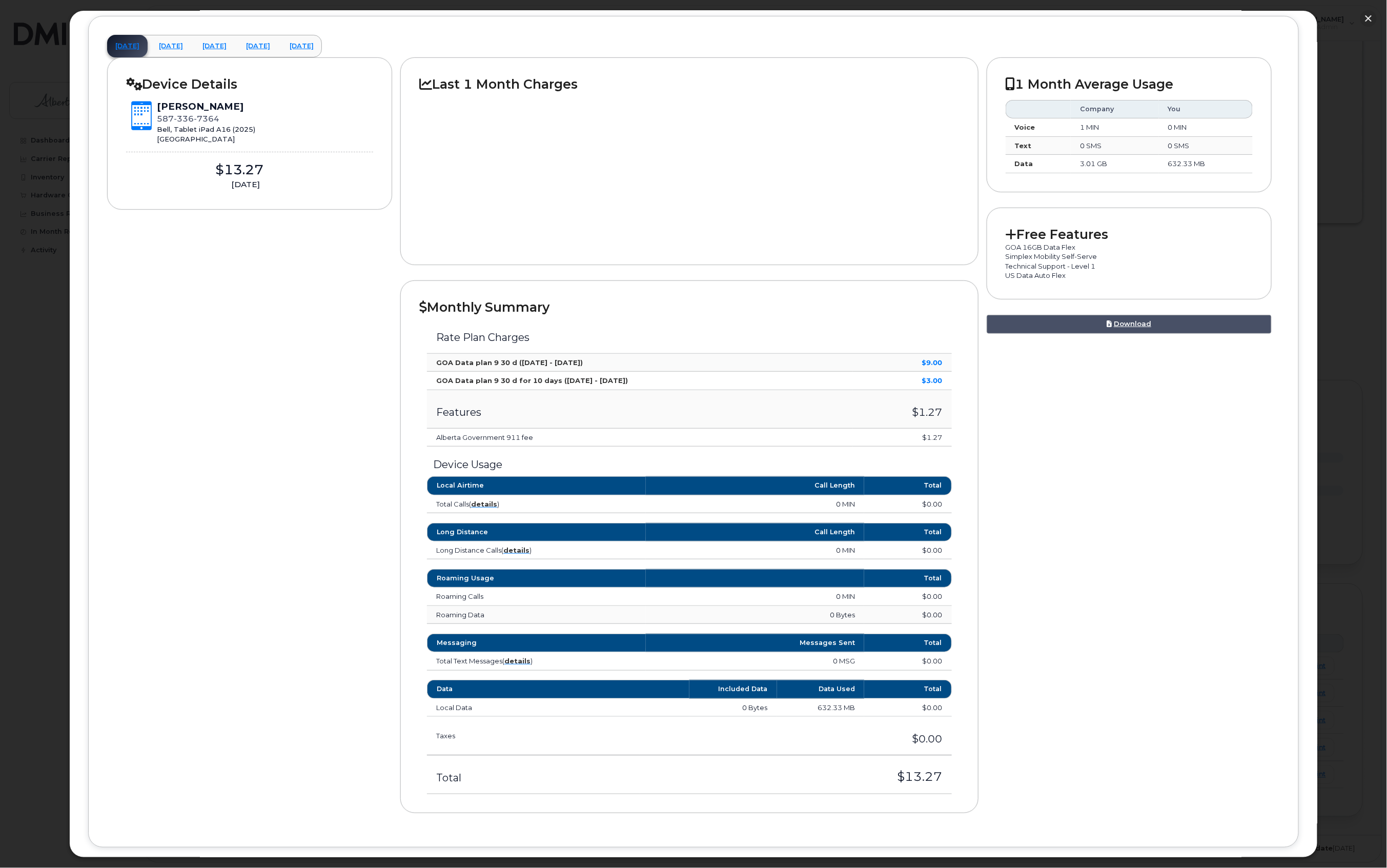
scroll to position [0, 0]
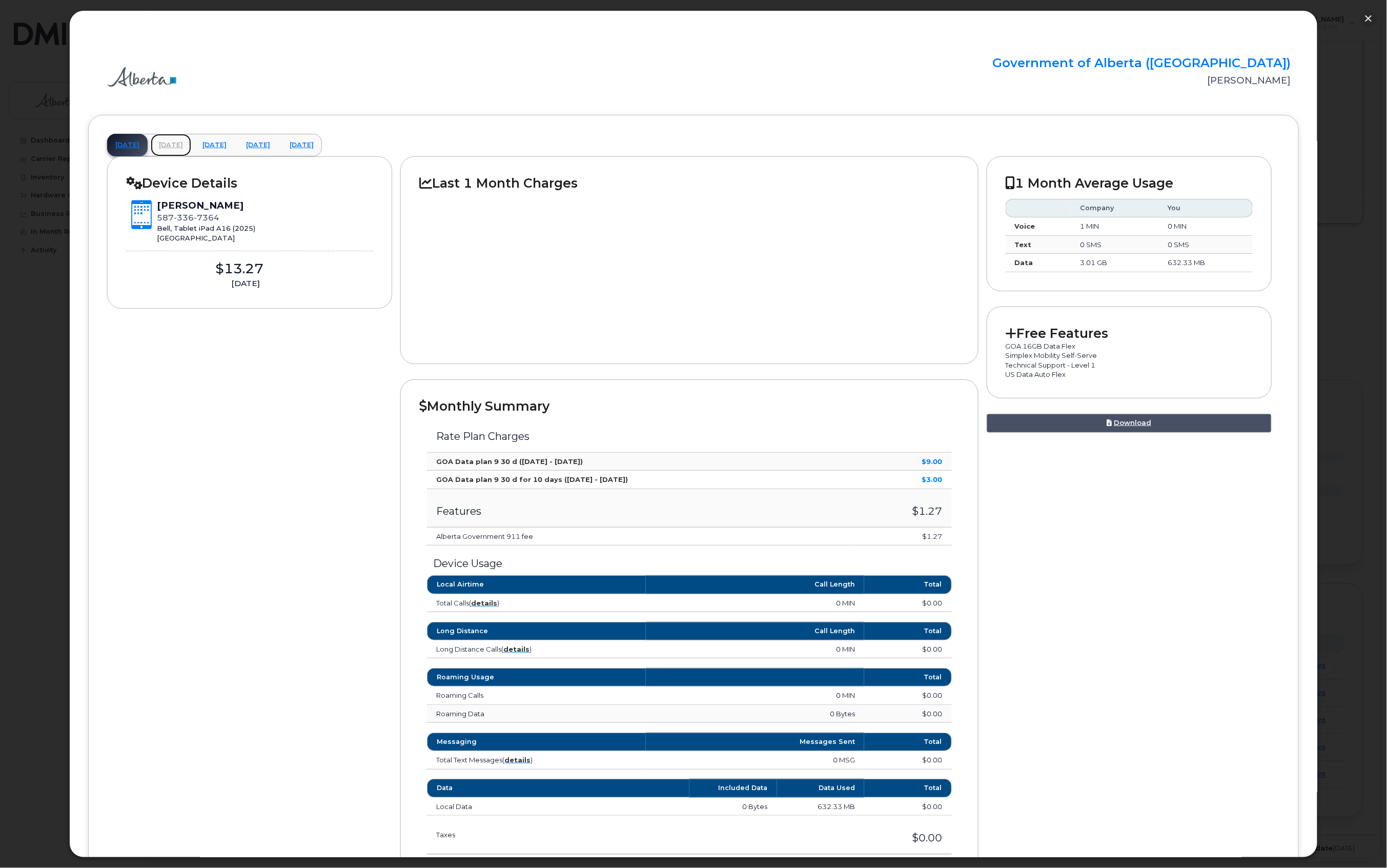
click at [190, 142] on link "June 2025" at bounding box center [171, 145] width 41 height 22
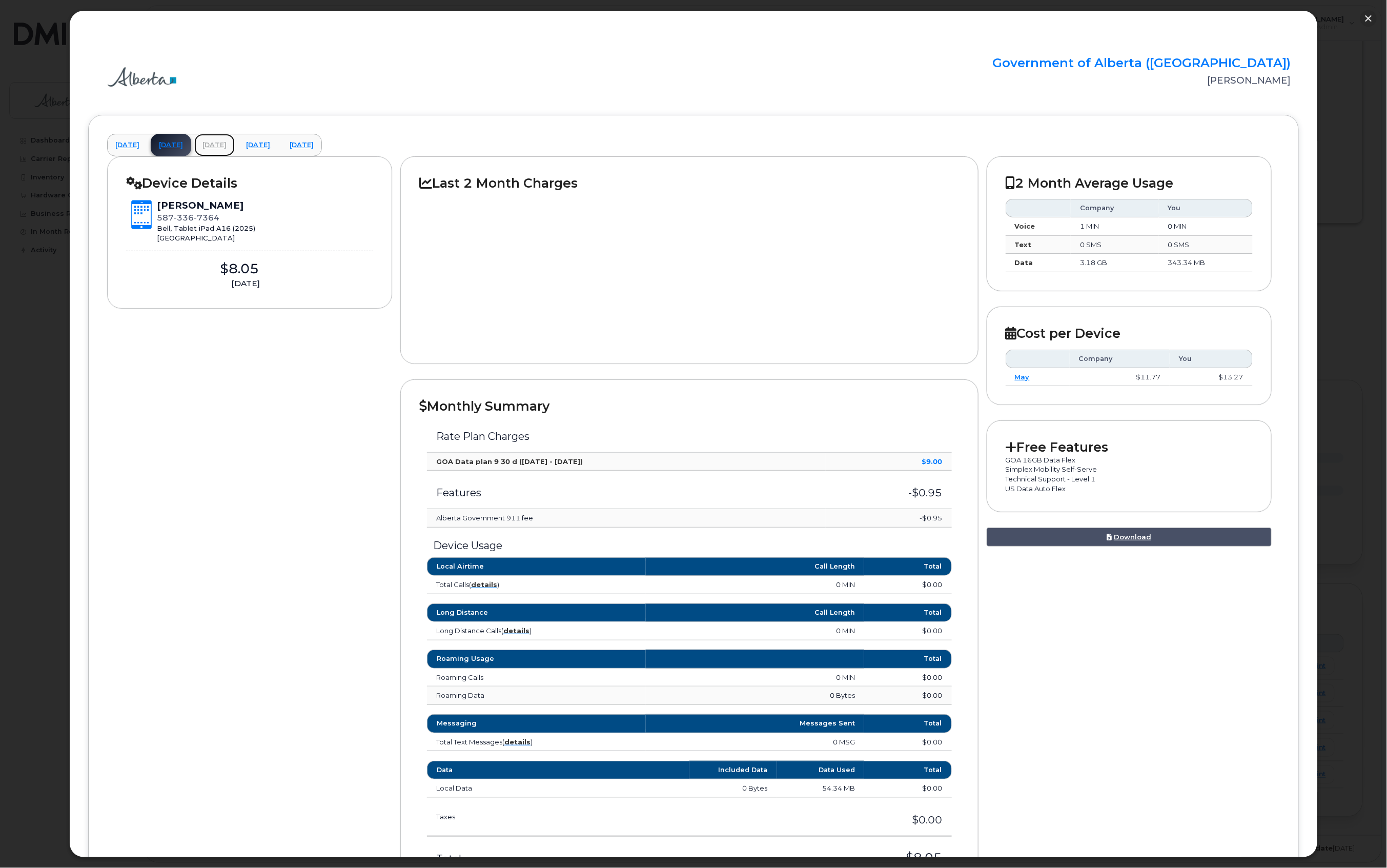
click at [235, 144] on link "July 2025" at bounding box center [214, 145] width 41 height 22
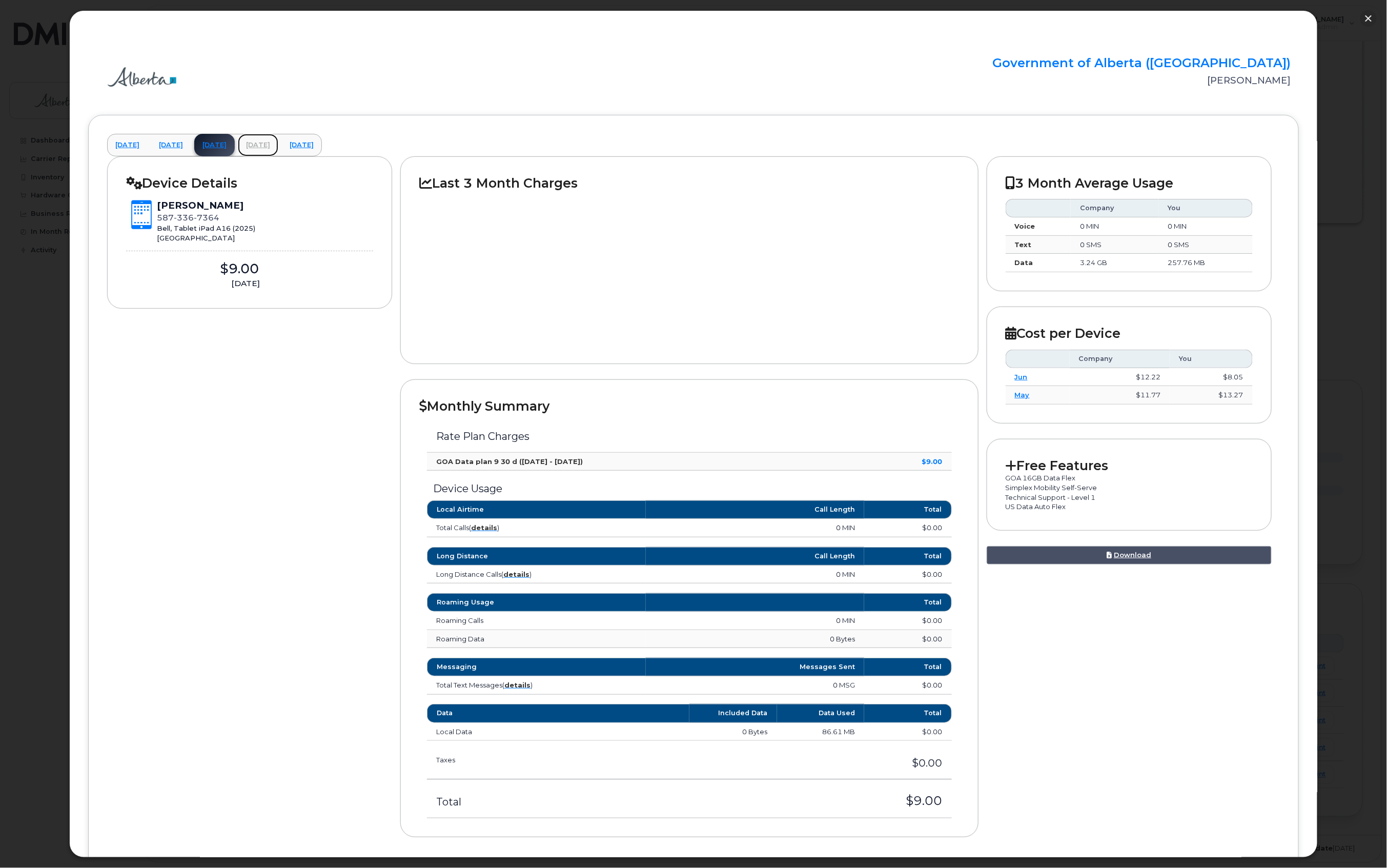
click at [279, 144] on link "August 2025" at bounding box center [258, 145] width 41 height 22
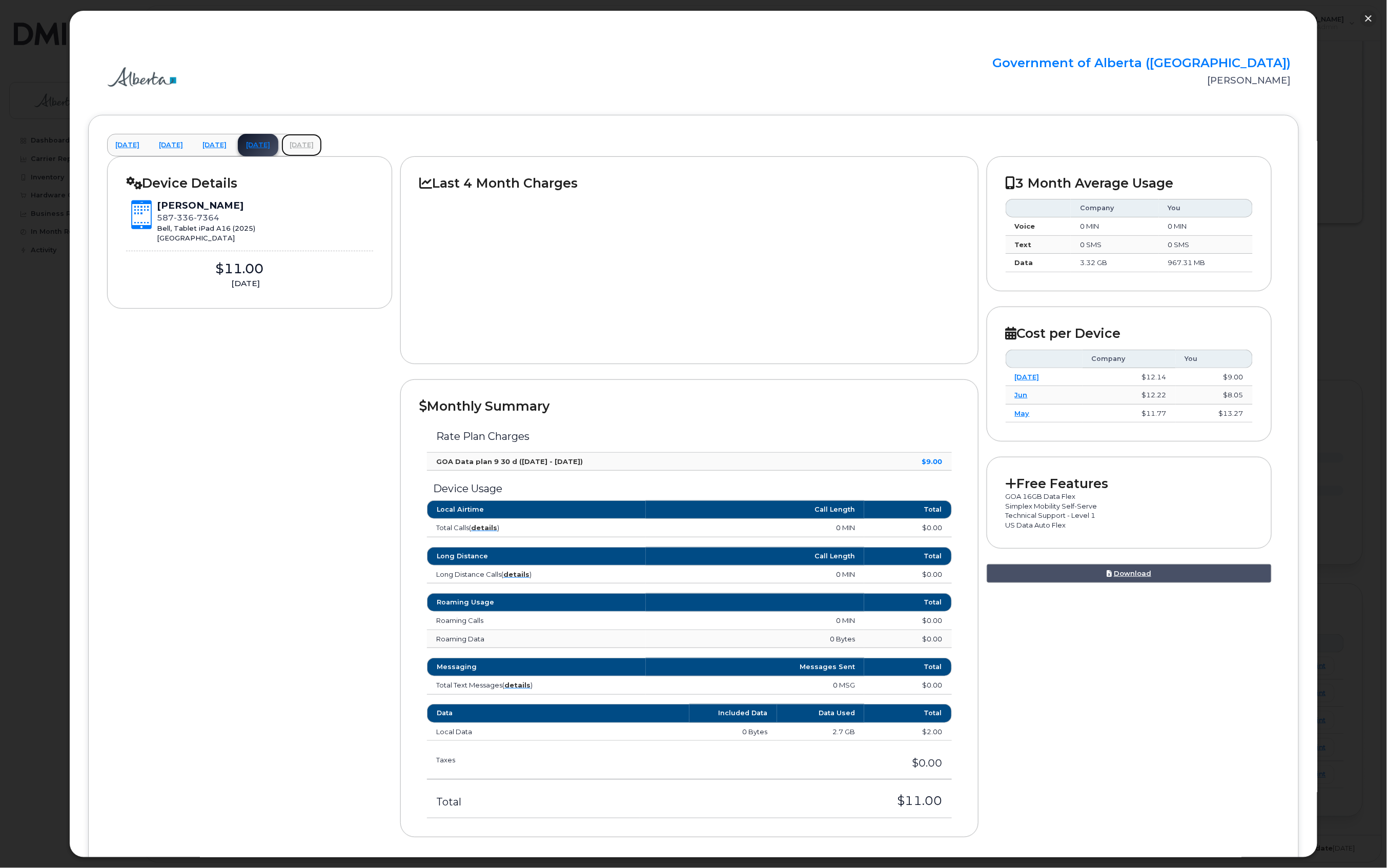
click at [322, 142] on link "September 2025" at bounding box center [302, 145] width 41 height 22
click at [130, 138] on link "[DATE]" at bounding box center [127, 145] width 41 height 22
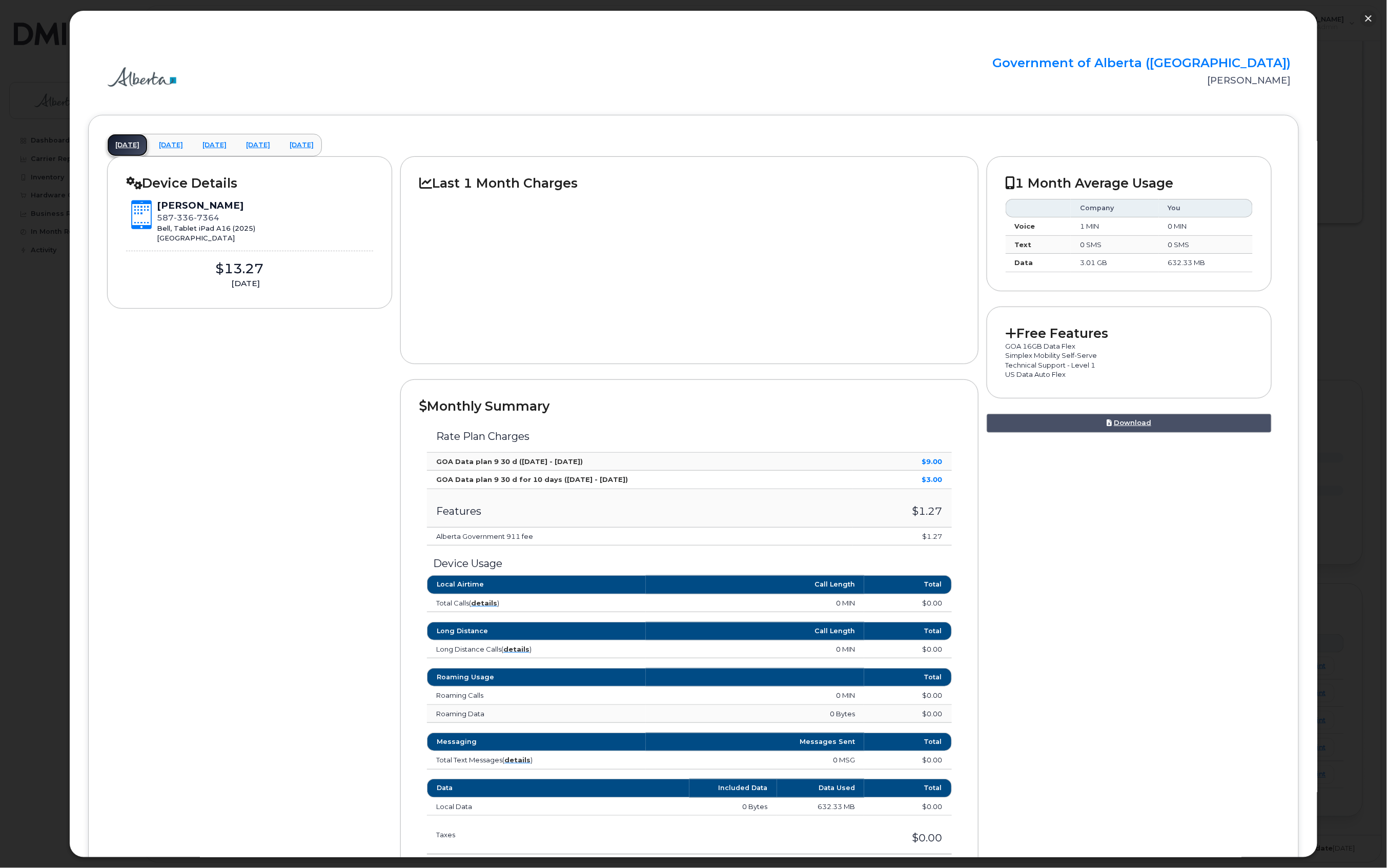
click at [132, 145] on link "[DATE]" at bounding box center [127, 145] width 41 height 22
click at [132, 145] on link "May 2025" at bounding box center [127, 145] width 41 height 22
click at [259, 510] on div "Device Details Justin Challman 587 336 7364 Bell, Tablet iPad A16 (2025) Edmont…" at bounding box center [694, 542] width 1173 height 772
click at [1134, 426] on link "Download" at bounding box center [1129, 423] width 285 height 19
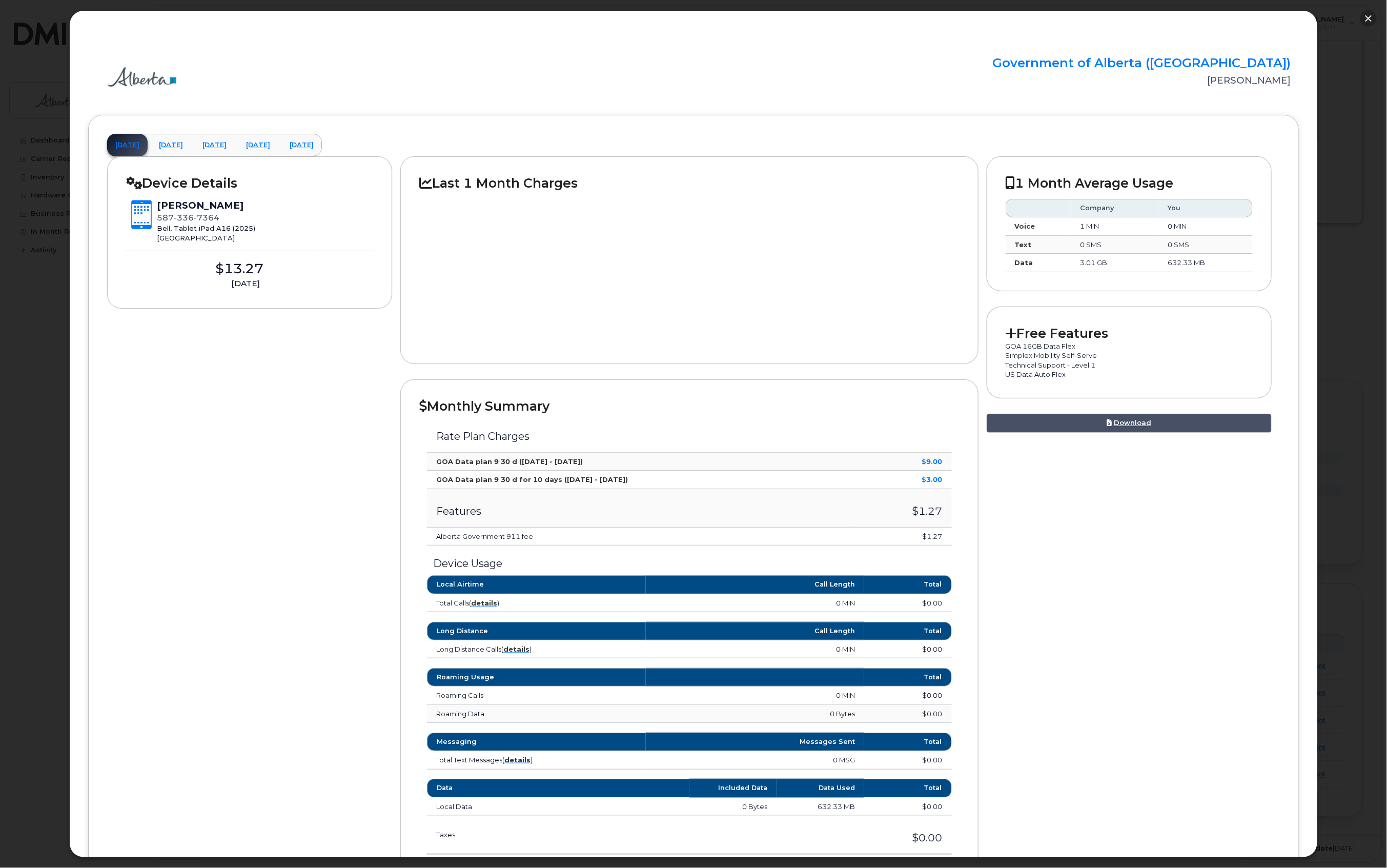
click at [1374, 15] on button "button" at bounding box center [1368, 18] width 16 height 16
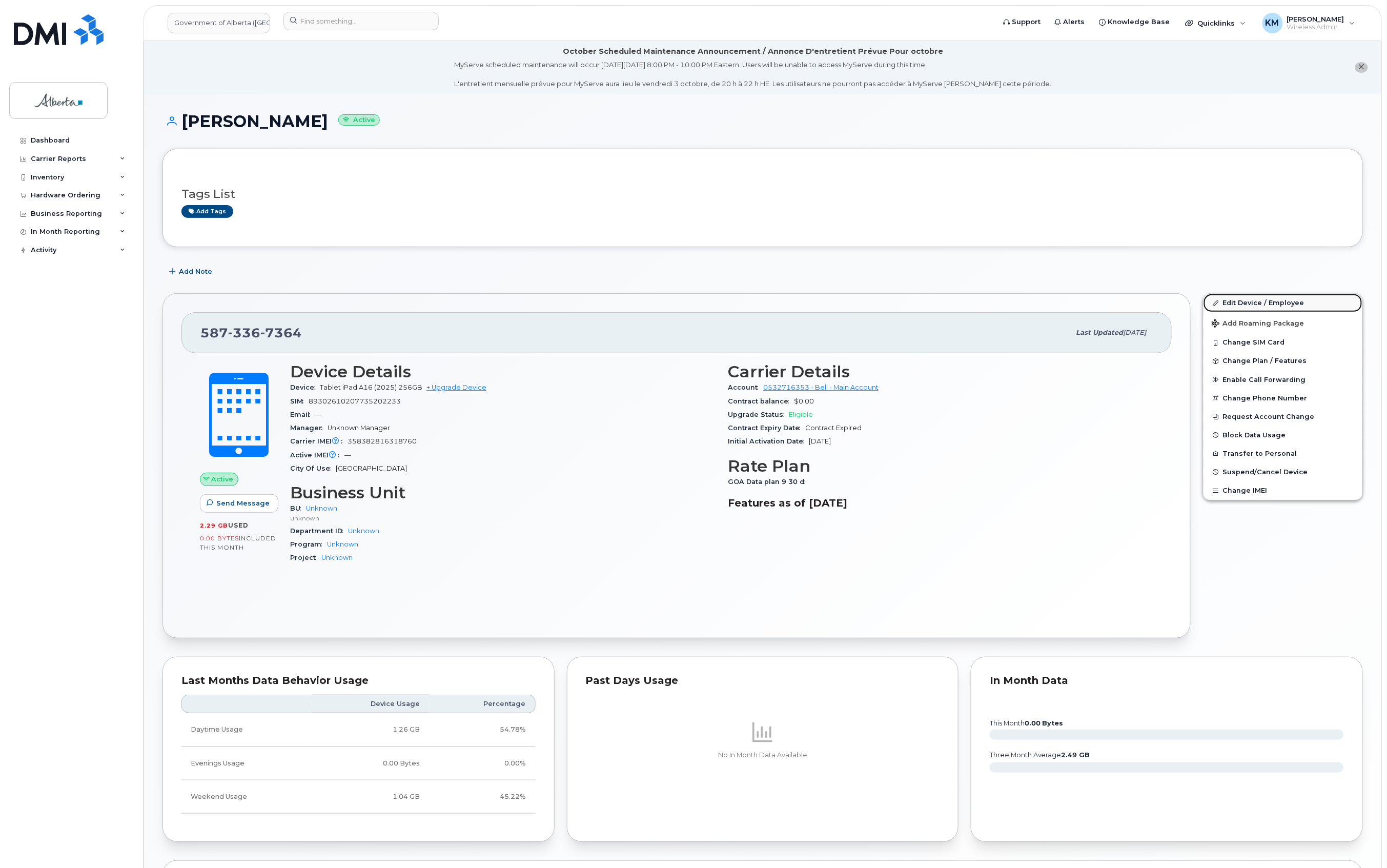
click at [1259, 305] on link "Edit Device / Employee" at bounding box center [1284, 303] width 159 height 18
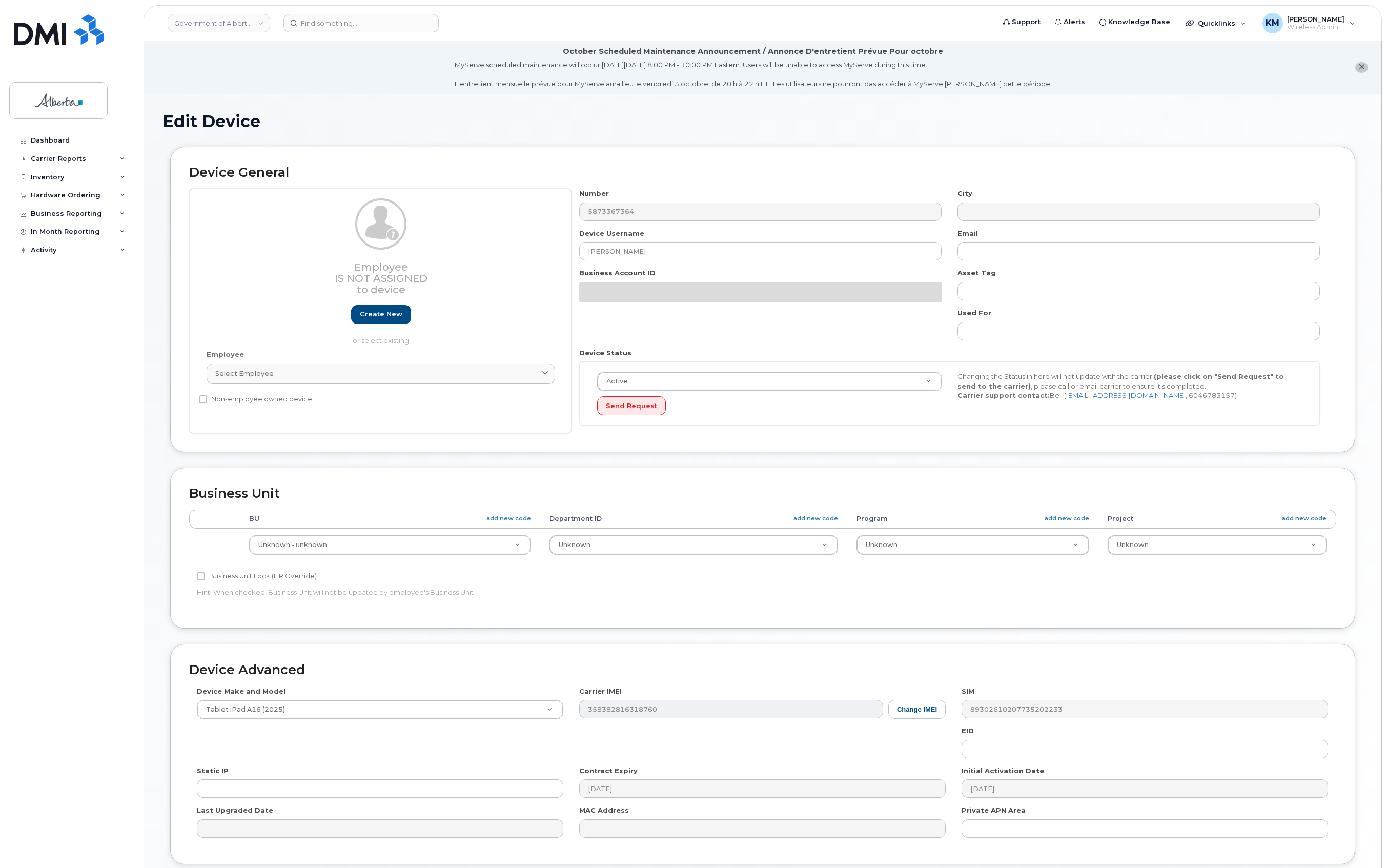
select select "4100854"
drag, startPoint x: 654, startPoint y: 257, endPoint x: 570, endPoint y: 256, distance: 84.0
click at [570, 256] on div "Employee Is not assigned to device Create new or select existing Employee Selec…" at bounding box center [762, 310] width 1147 height 244
click at [985, 250] on input "text" at bounding box center [1139, 251] width 363 height 18
paste input "[PERSON_NAME]"
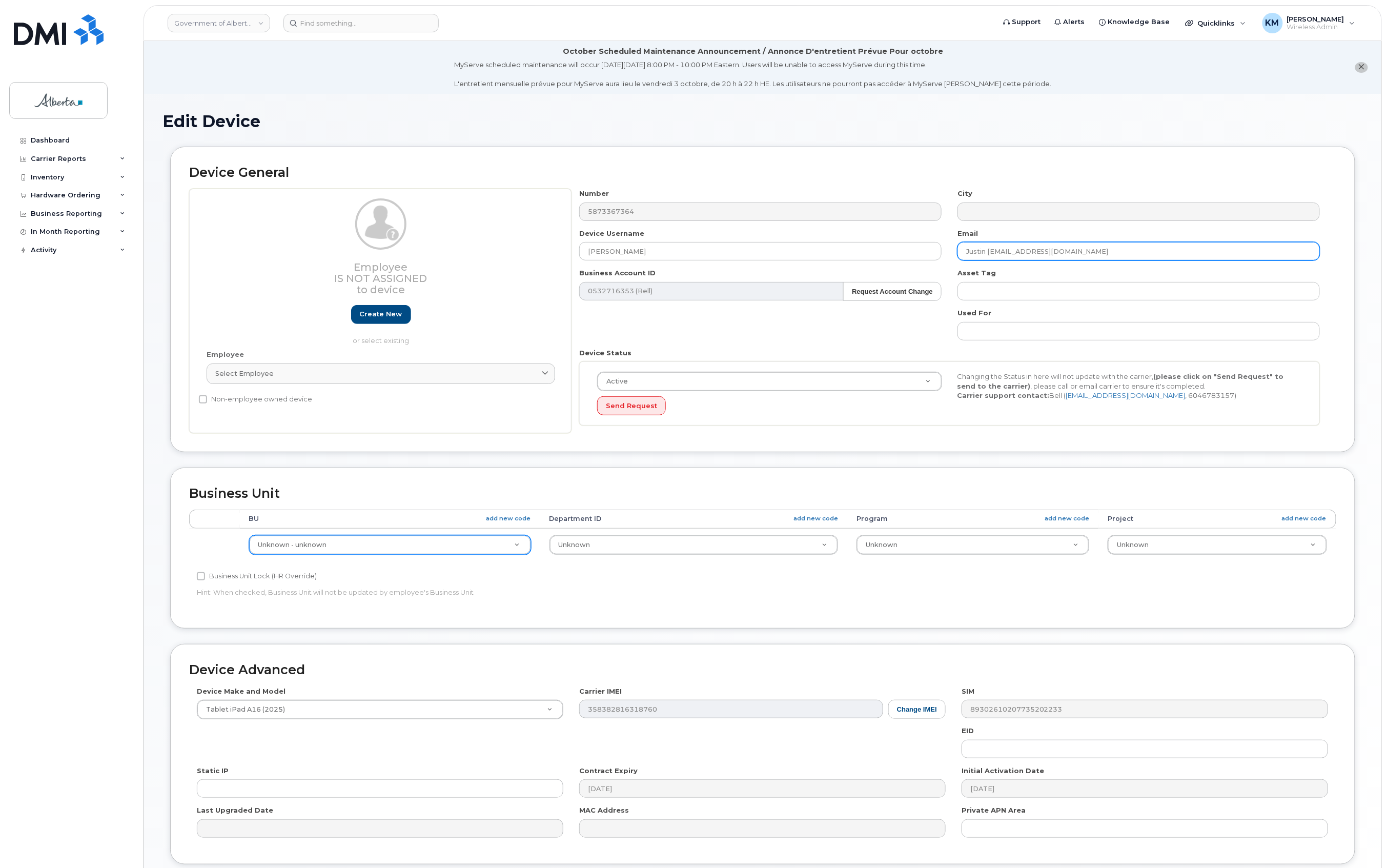
type input "Justin [EMAIL_ADDRESS][DOMAIN_NAME]"
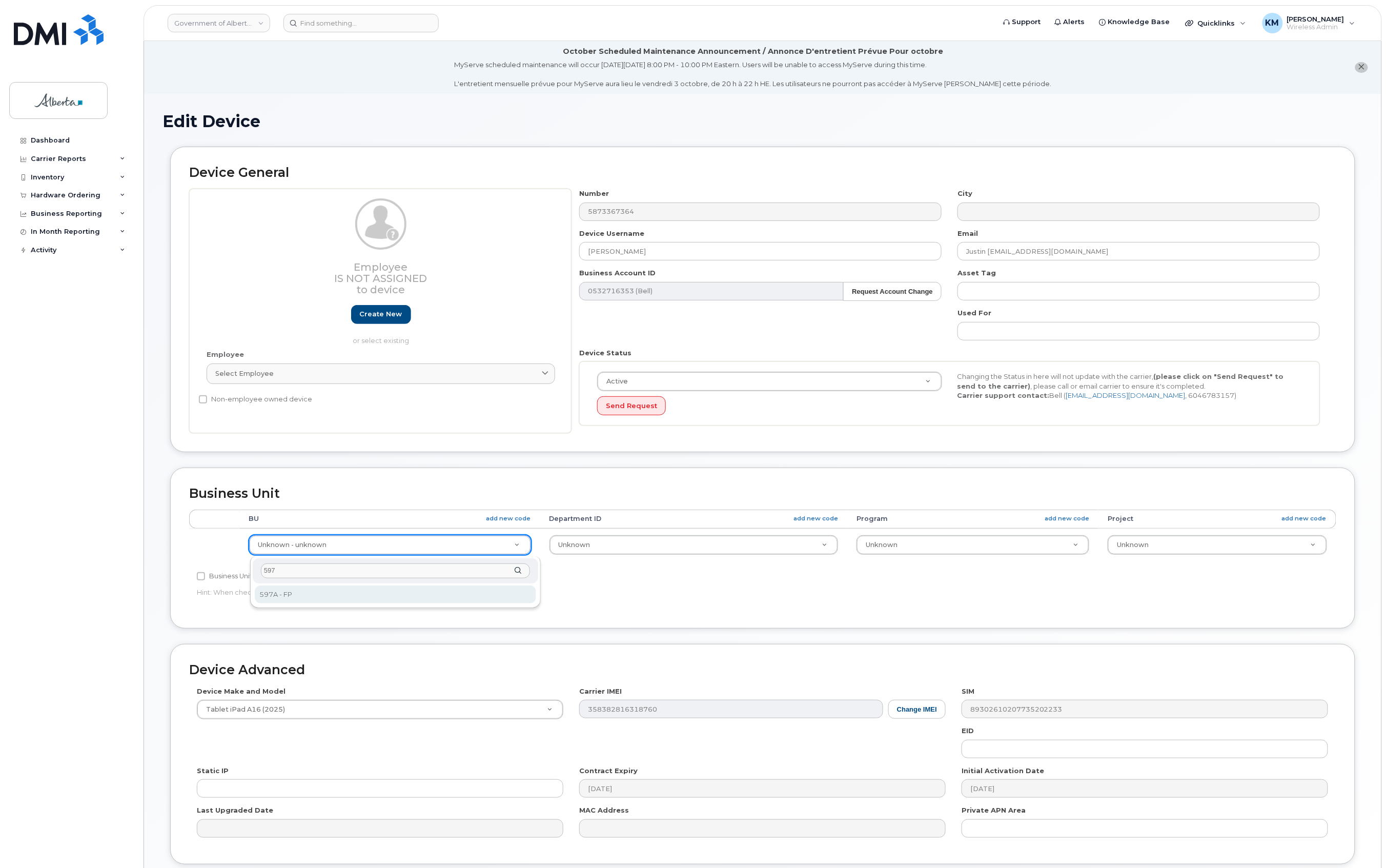
type input "597"
select select "4797726"
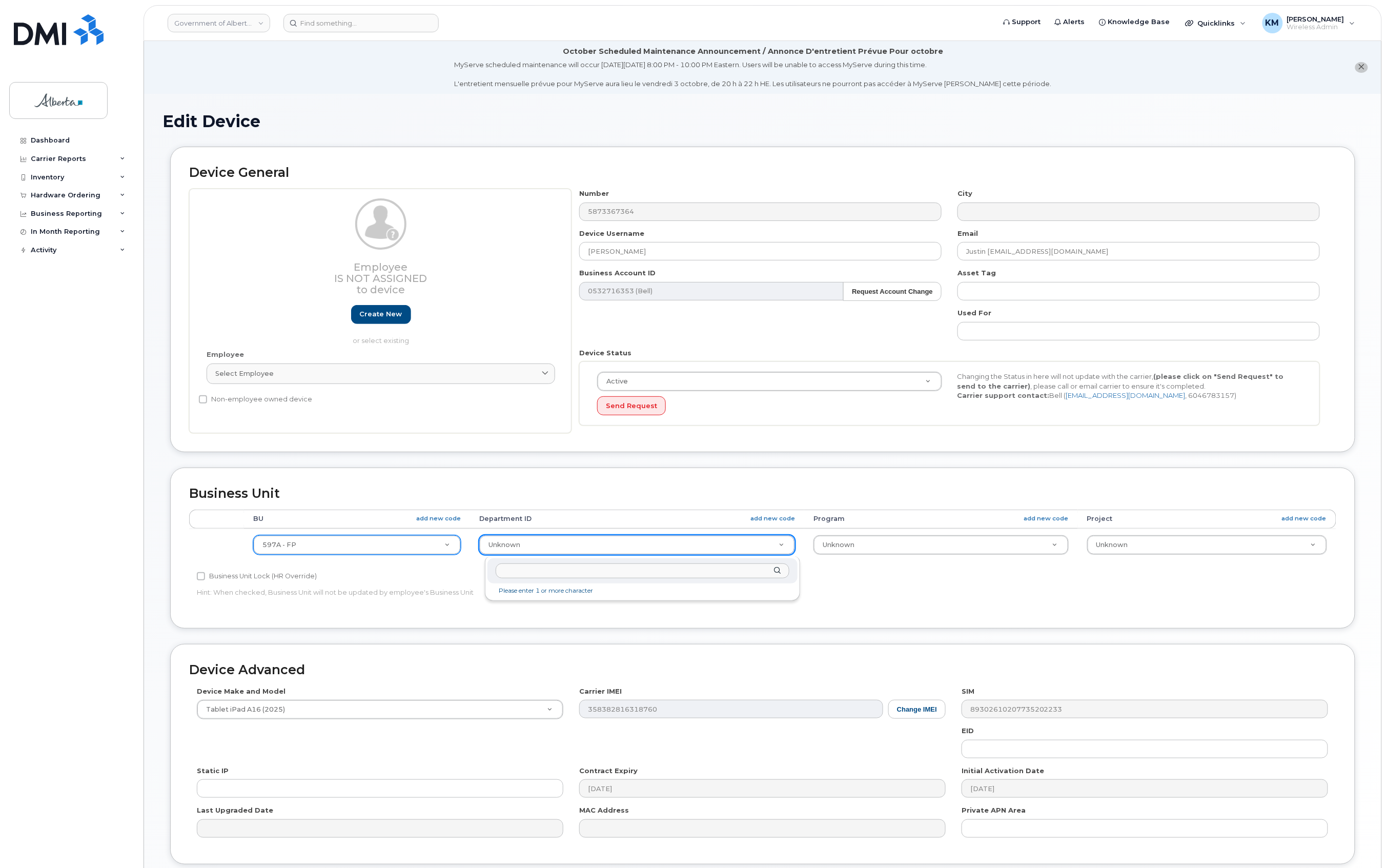
click at [564, 569] on input "text" at bounding box center [643, 570] width 294 height 15
type input "0052"
type input "4751905"
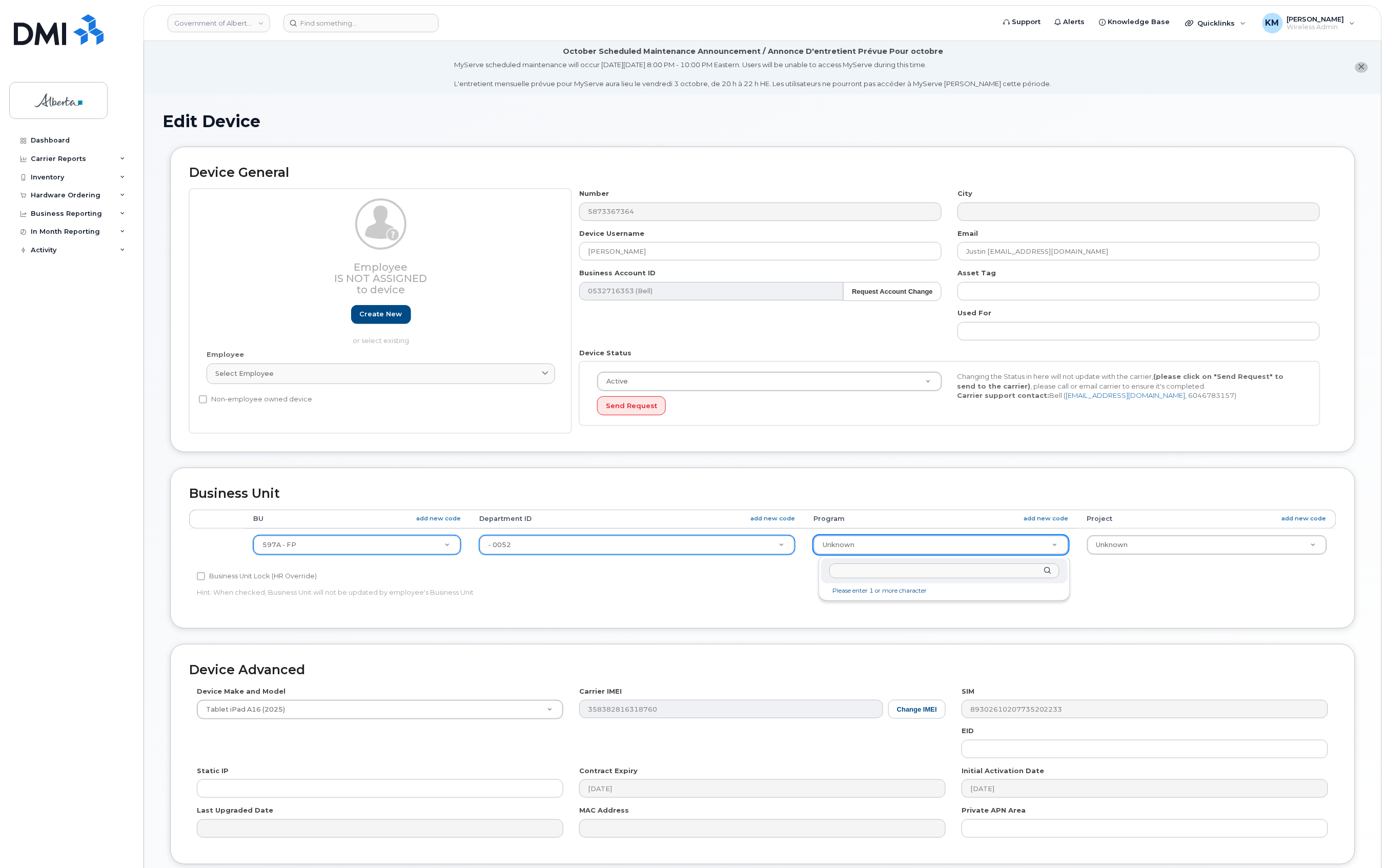
drag, startPoint x: 868, startPoint y: 548, endPoint x: 860, endPoint y: 552, distance: 8.9
type input "03162"
type input "4120418"
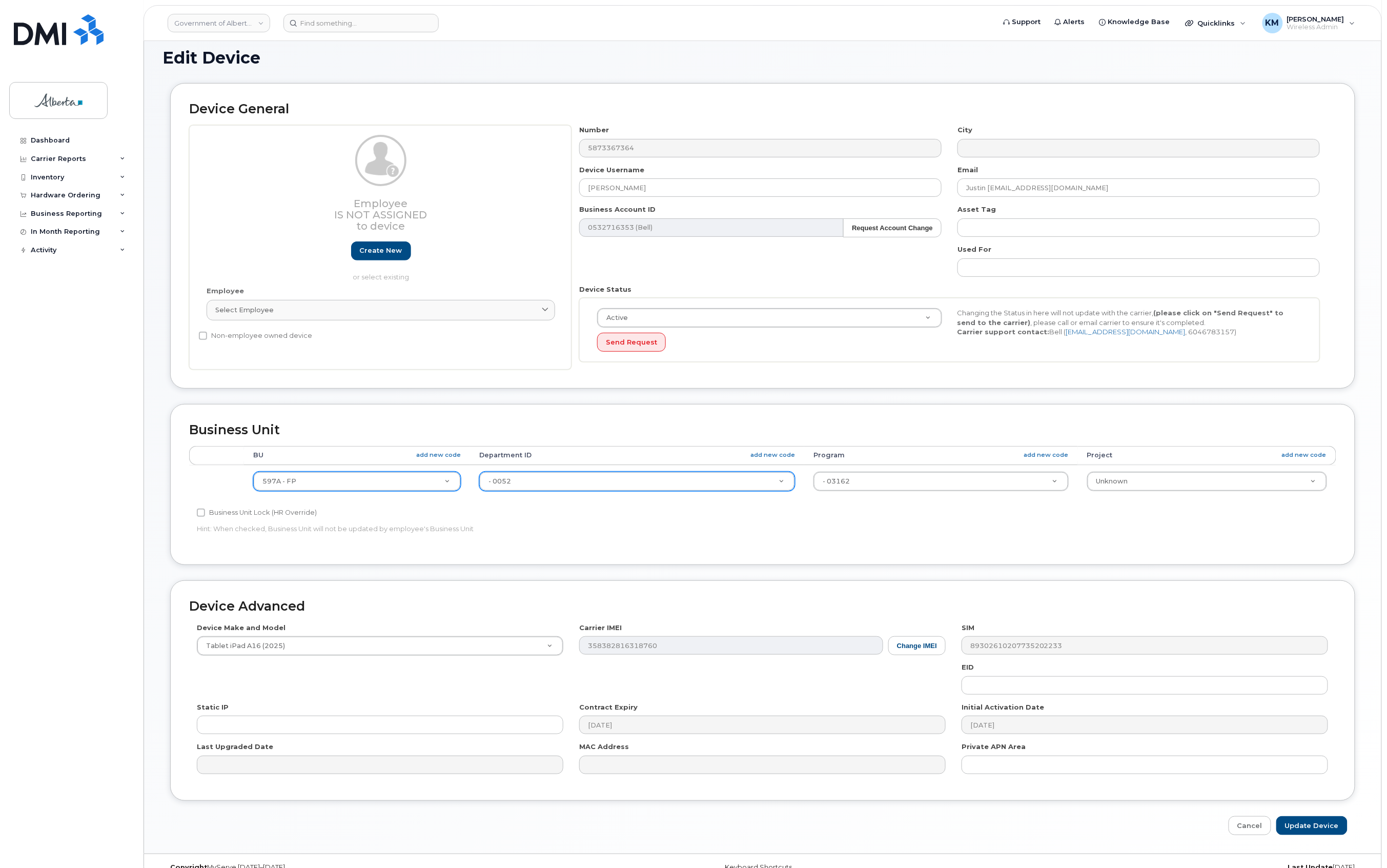
scroll to position [85, 0]
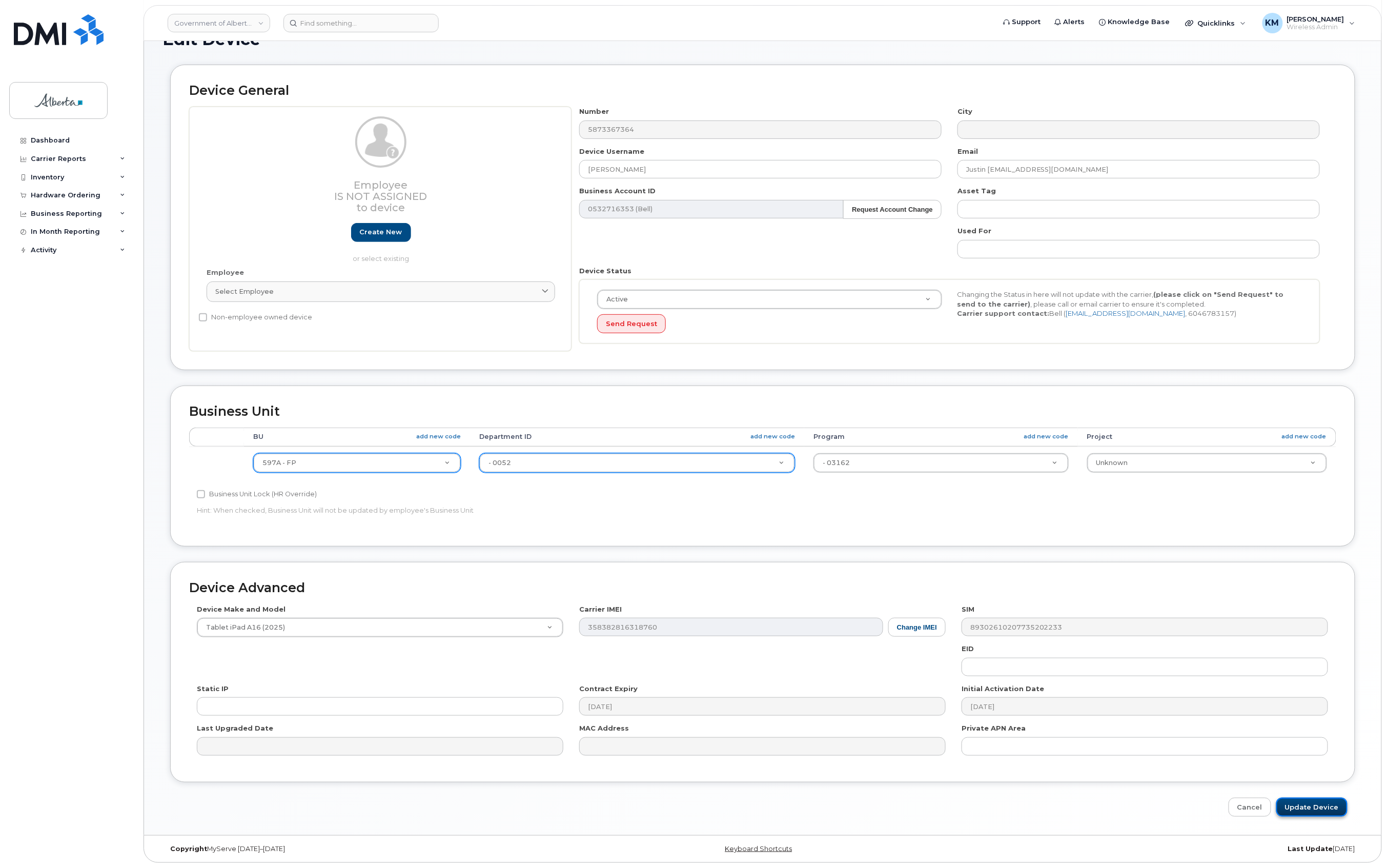
click at [1305, 806] on input "Update Device" at bounding box center [1312, 807] width 71 height 19
type input "Saving..."
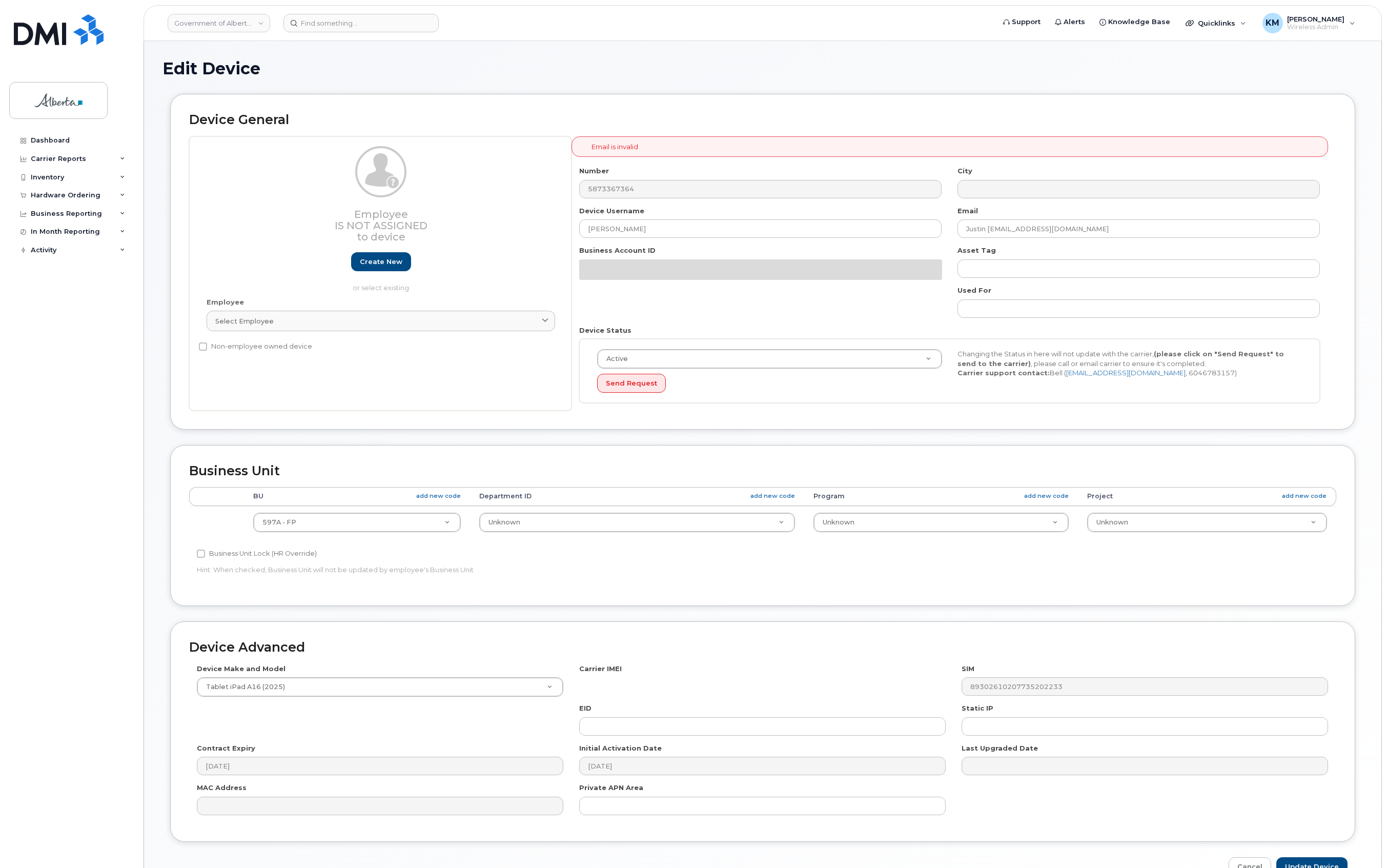
select select "4797726"
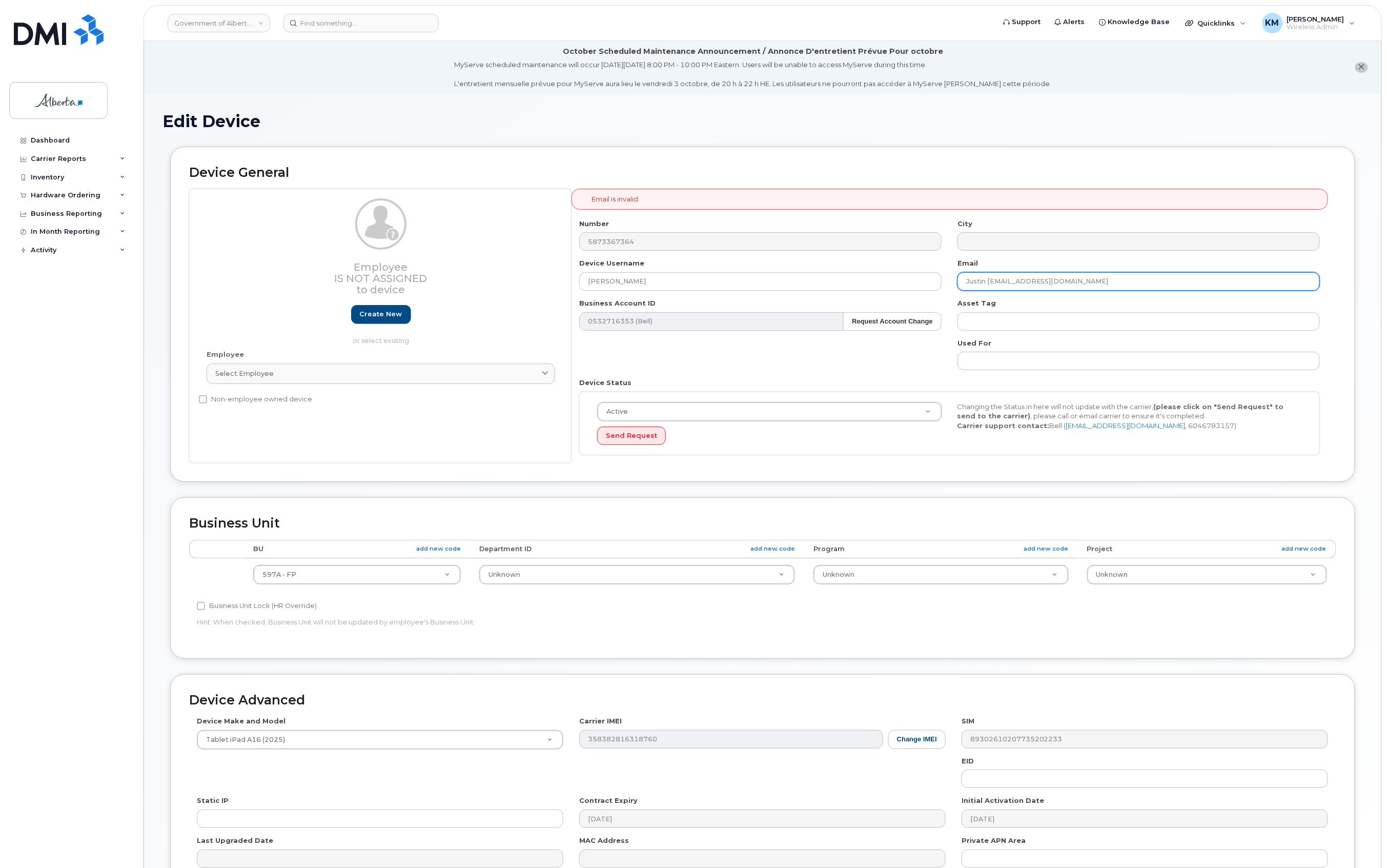
click at [990, 282] on input "Justin [EMAIL_ADDRESS][DOMAIN_NAME]" at bounding box center [1139, 282] width 363 height 18
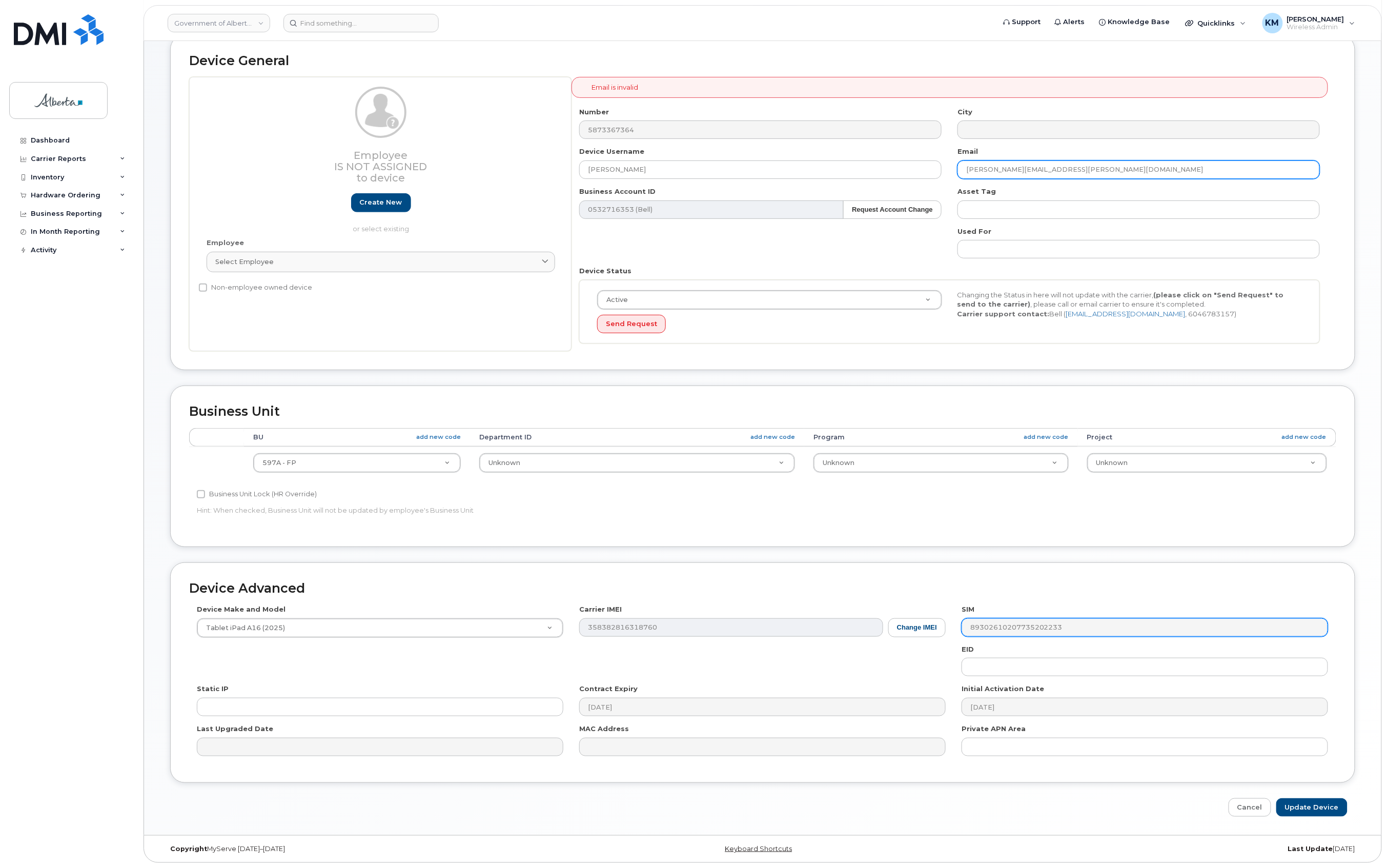
scroll to position [116, 0]
type input "[PERSON_NAME][EMAIL_ADDRESS][PERSON_NAME][DOMAIN_NAME]"
click at [1339, 801] on input "Update Device" at bounding box center [1312, 808] width 71 height 19
type input "Saving..."
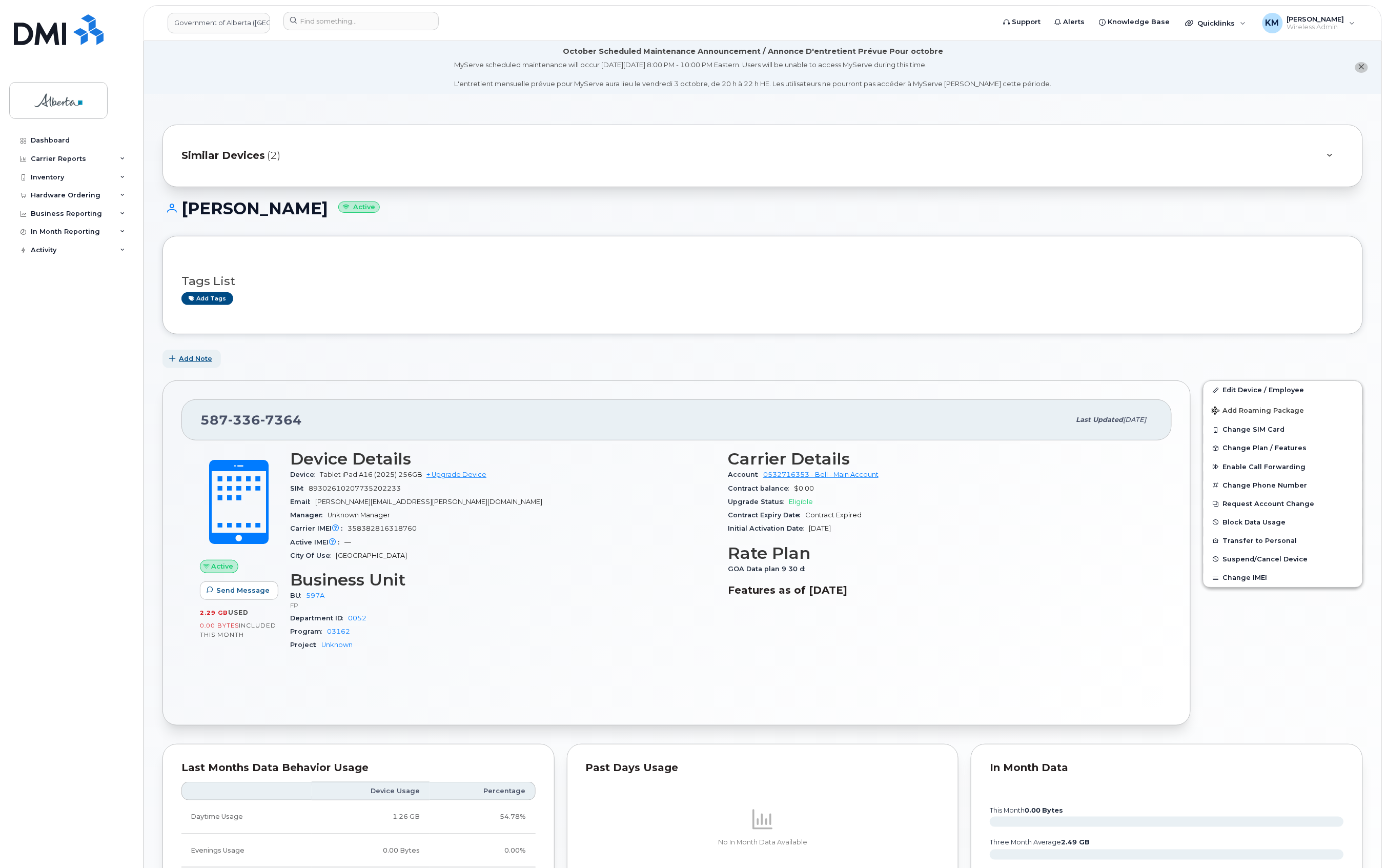
click at [198, 356] on span "Add Note" at bounding box center [196, 358] width 34 height 10
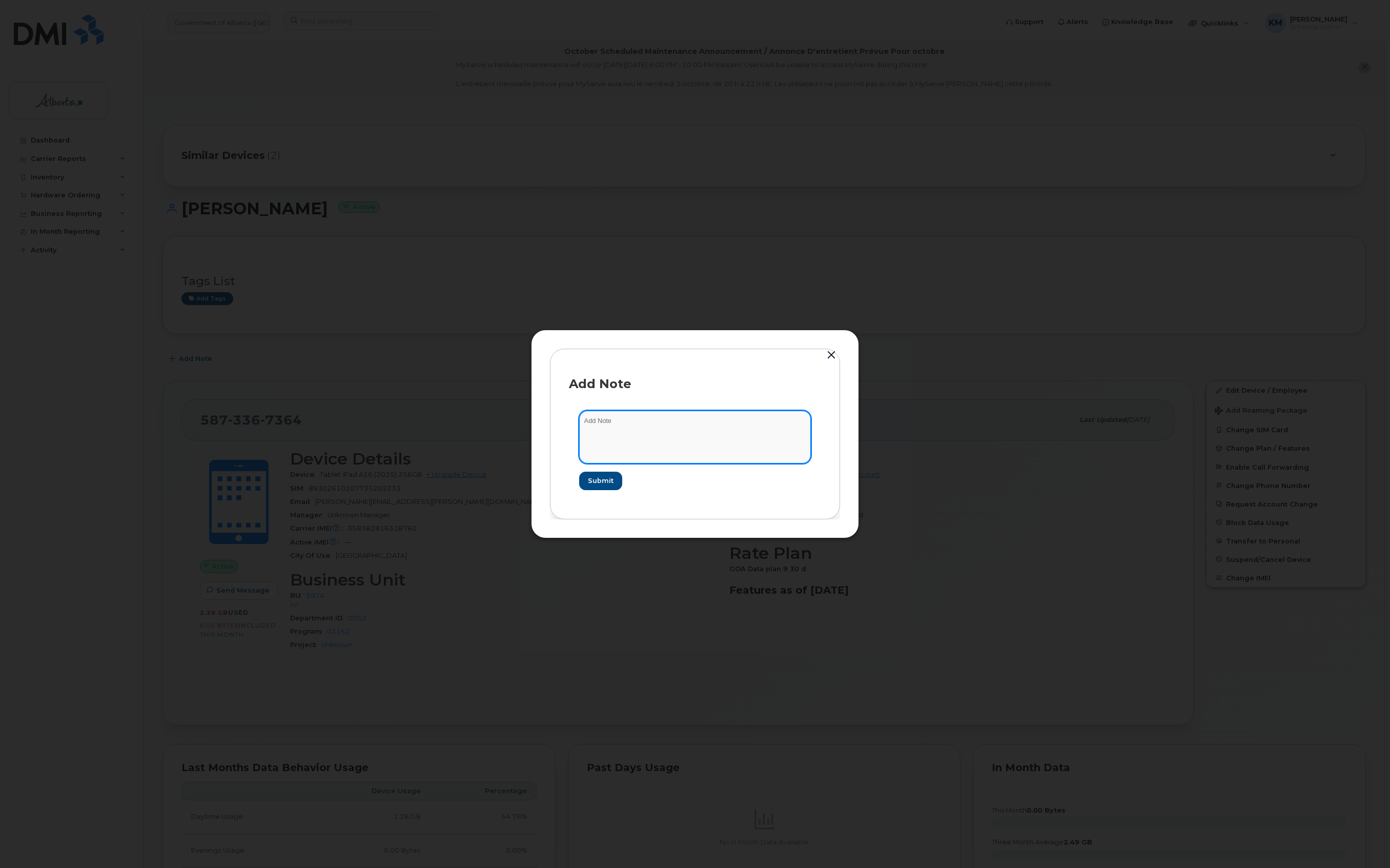
click at [605, 426] on textarea at bounding box center [695, 436] width 232 height 52
paste textarea "Plan New - (1) 5873367364 iPad - BELL 2964035"
type textarea "Plan New - (1) 5873367364 iPad - BELL 2964035"
click at [597, 483] on span "Submit" at bounding box center [600, 481] width 25 height 10
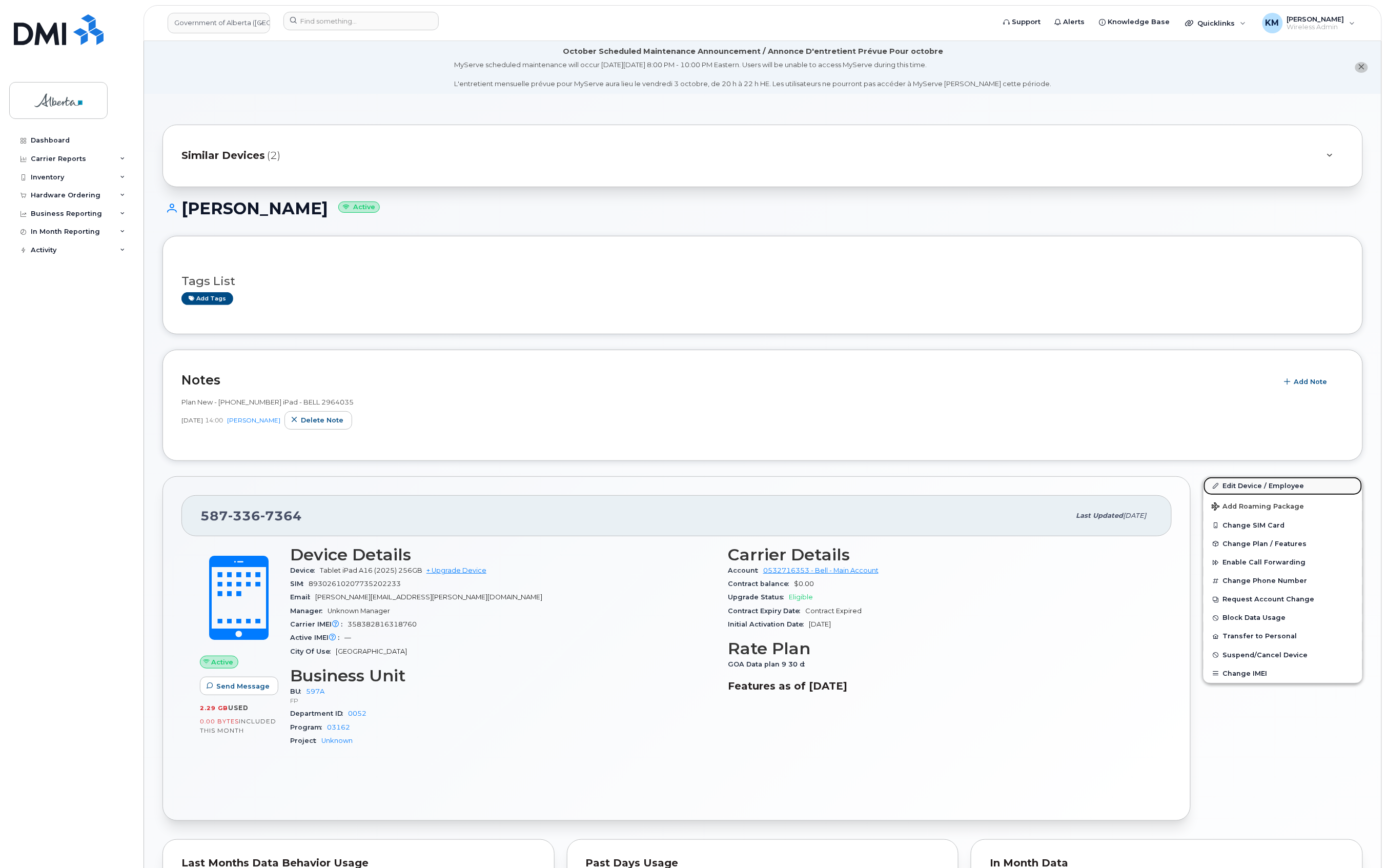
click at [1265, 485] on link "Edit Device / Employee" at bounding box center [1284, 486] width 159 height 18
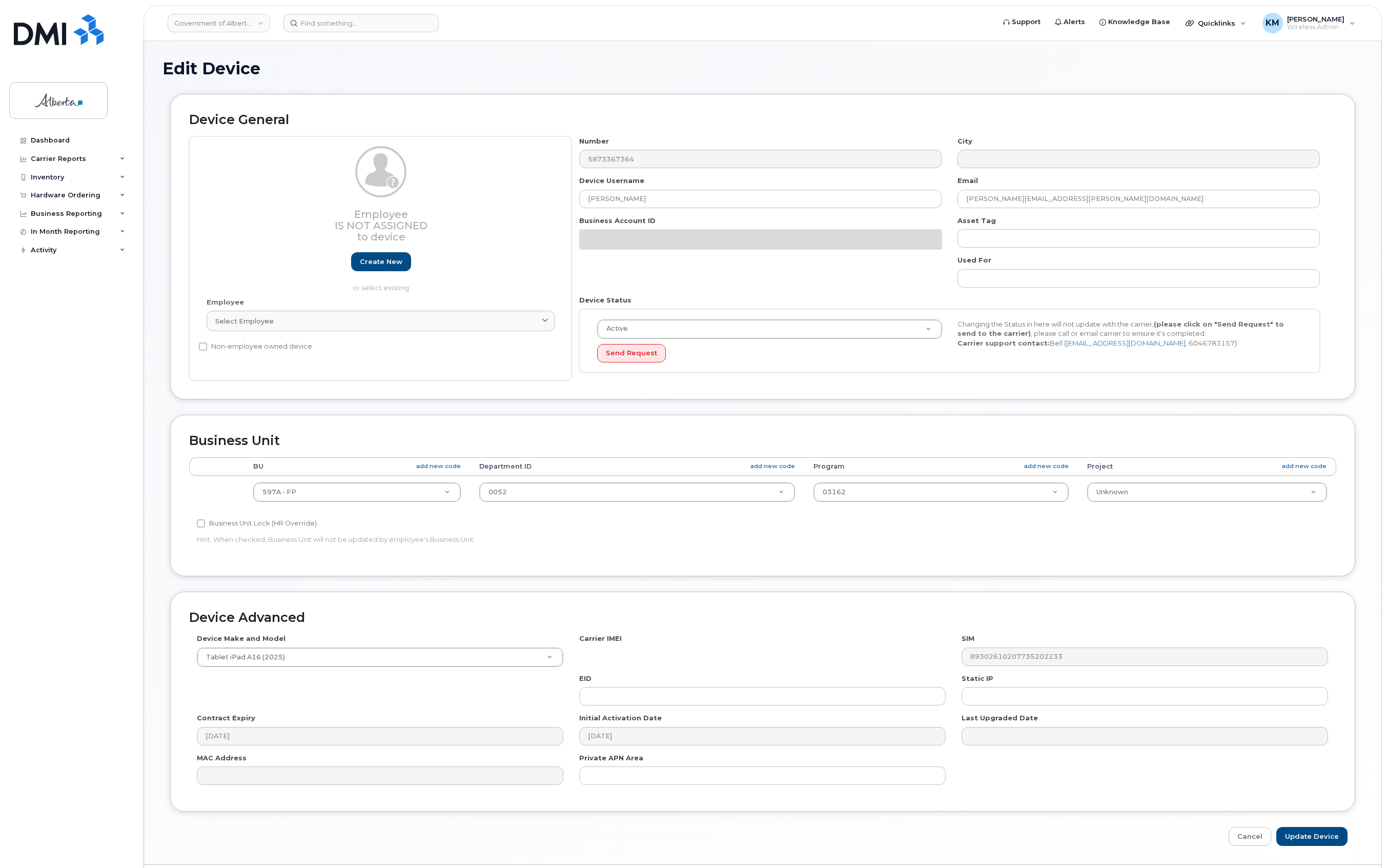
select select "4797726"
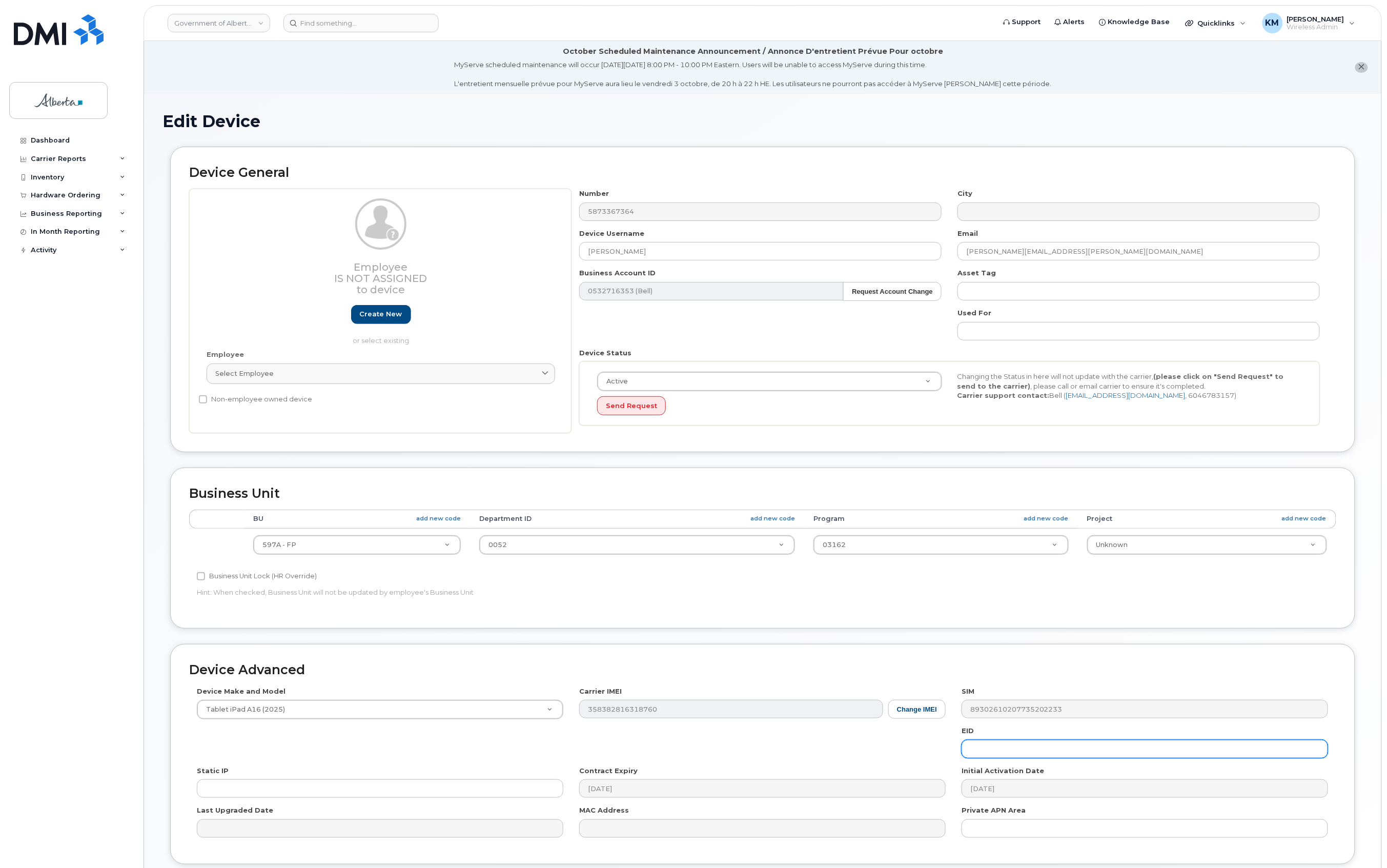
click at [1036, 753] on input "text" at bounding box center [1144, 749] width 367 height 18
paste input "89049032007408888700202066608257"
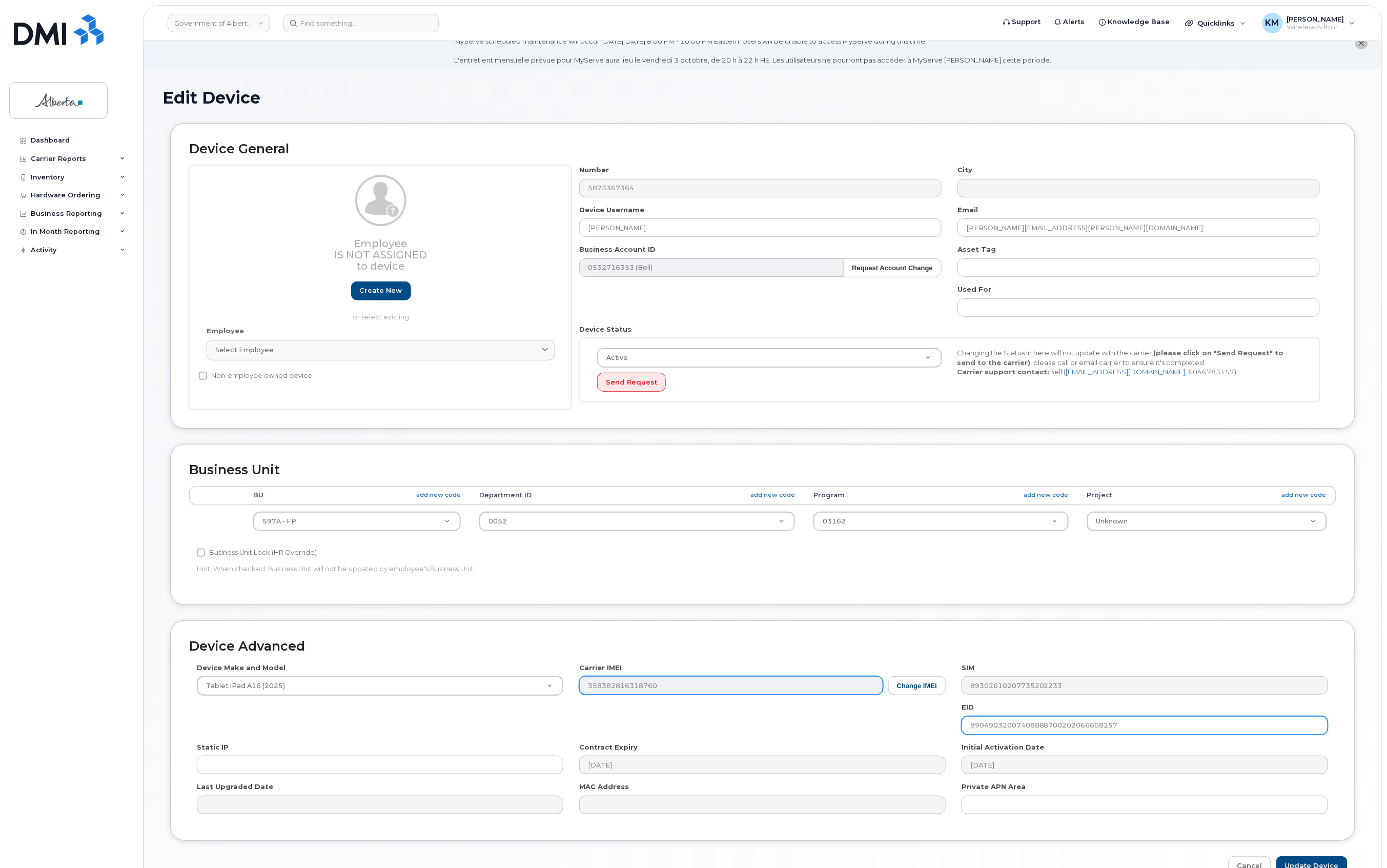
scroll to position [85, 0]
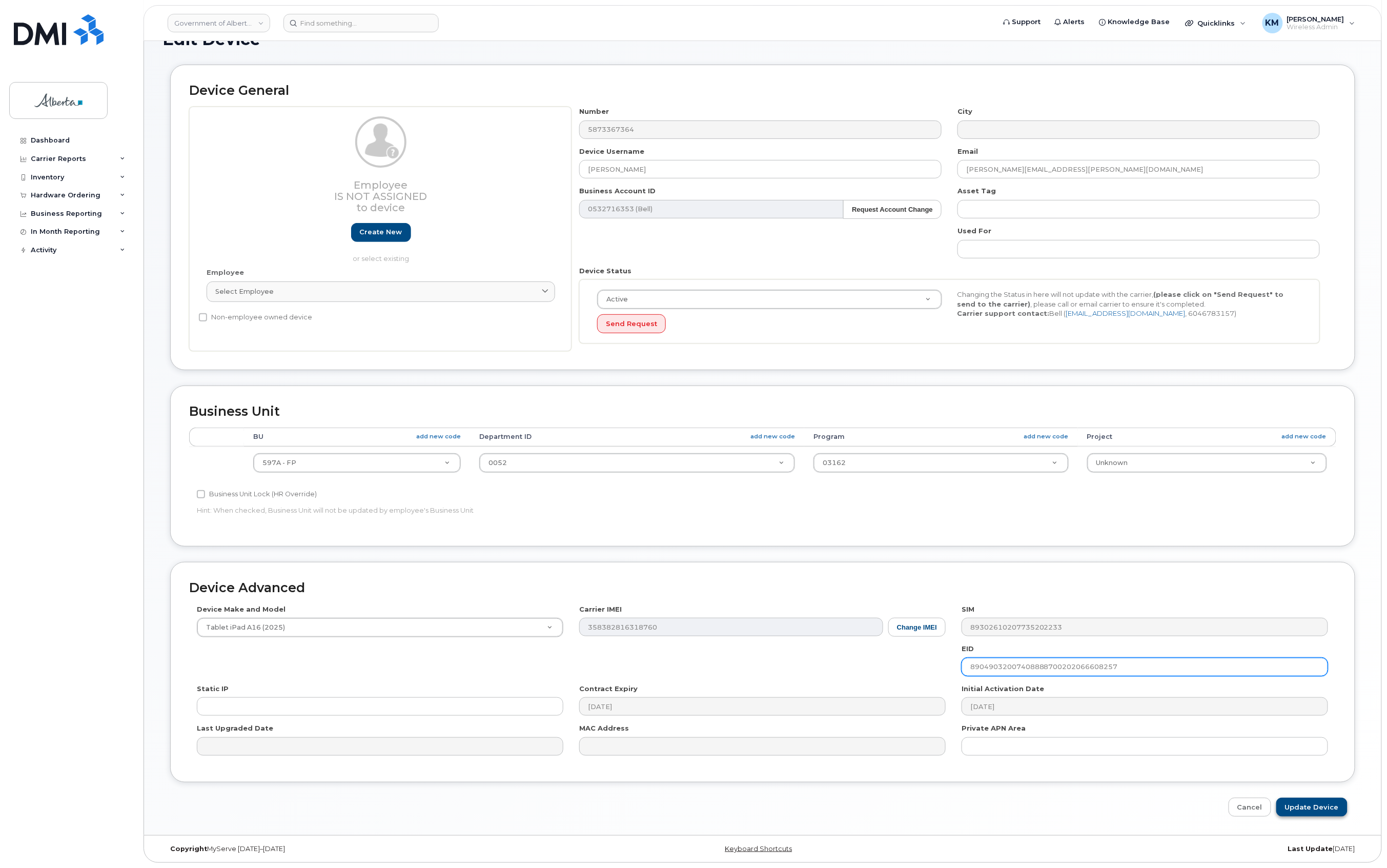
type input "89049032007408888700202066608257"
drag, startPoint x: 1327, startPoint y: 800, endPoint x: 1225, endPoint y: 802, distance: 102.0
click at [1327, 800] on input "Update Device" at bounding box center [1312, 807] width 71 height 19
type input "Saving..."
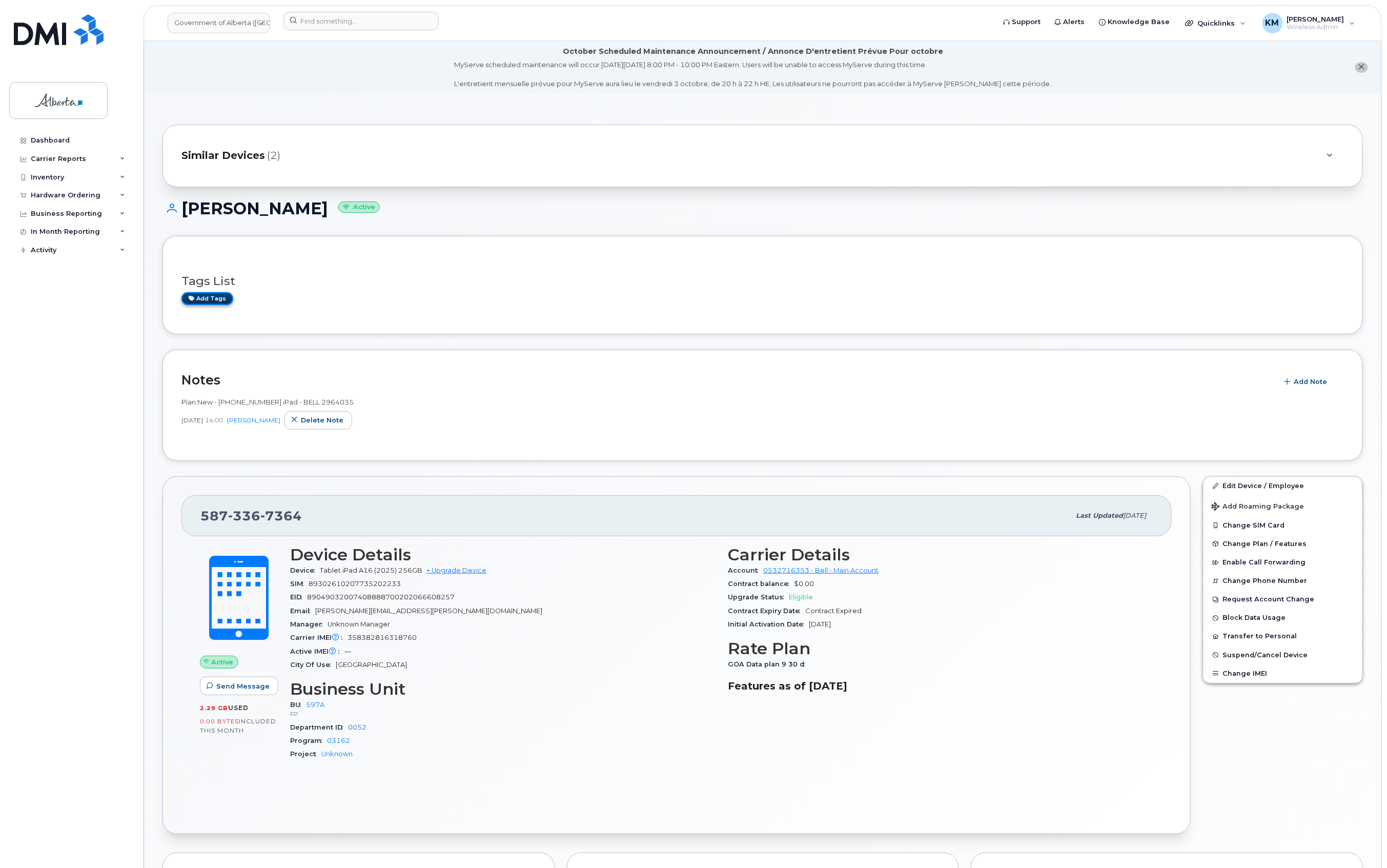
click at [195, 296] on link "Add tags" at bounding box center [207, 299] width 52 height 13
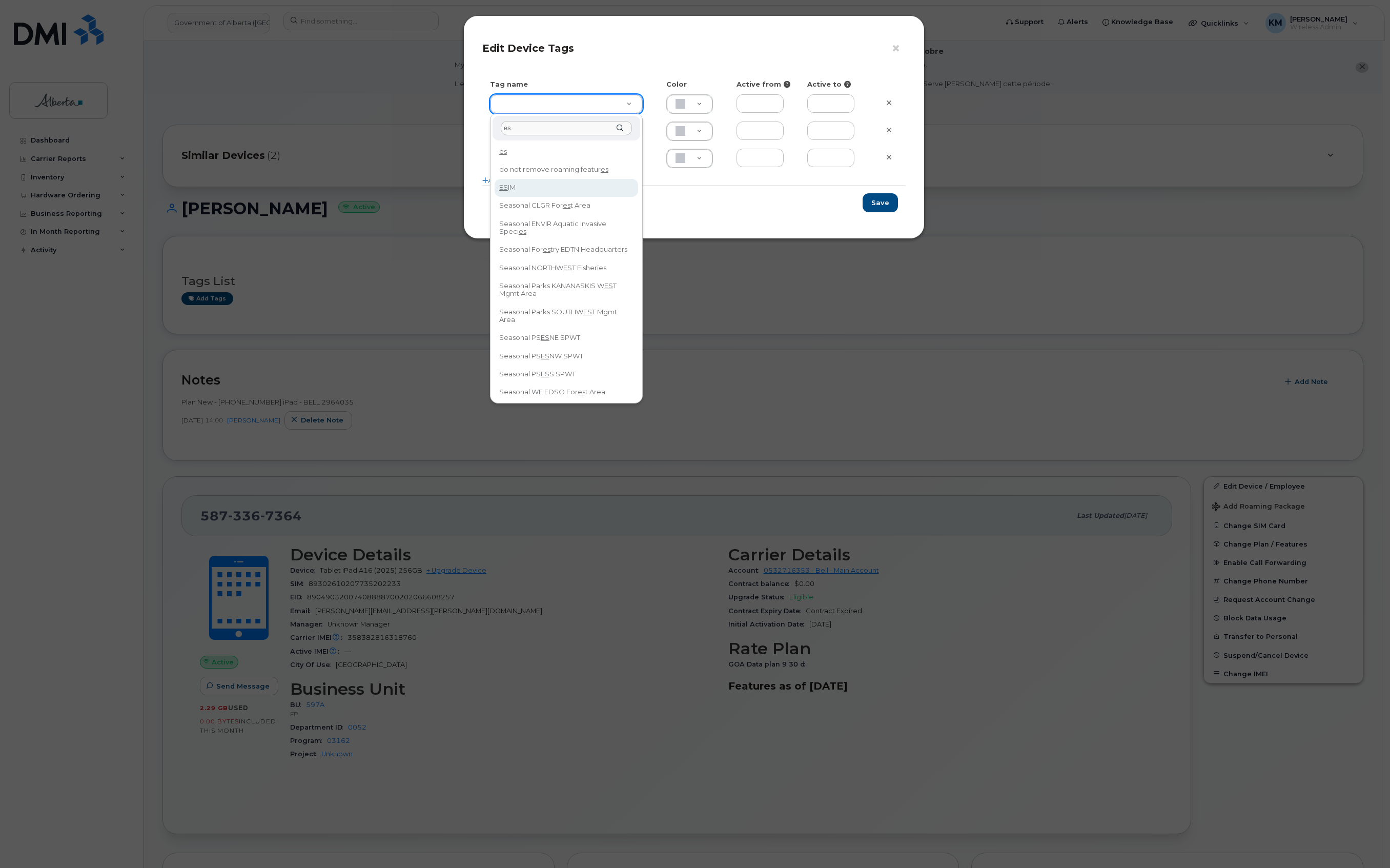
type input "es"
type input "ESIM"
type input "D6CDC1"
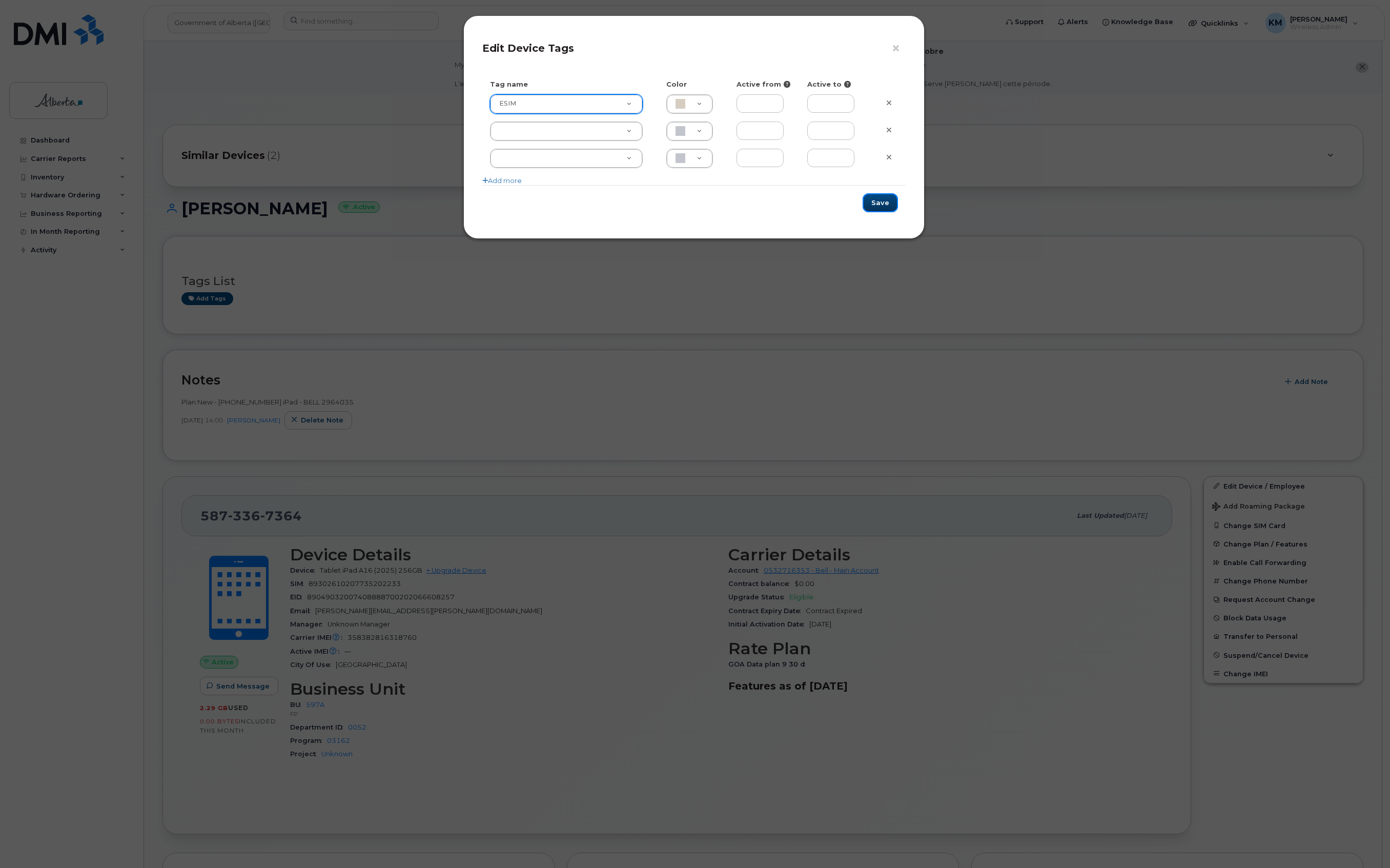
drag, startPoint x: 890, startPoint y: 205, endPoint x: 864, endPoint y: 216, distance: 28.2
click at [889, 205] on button "Save" at bounding box center [880, 202] width 35 height 19
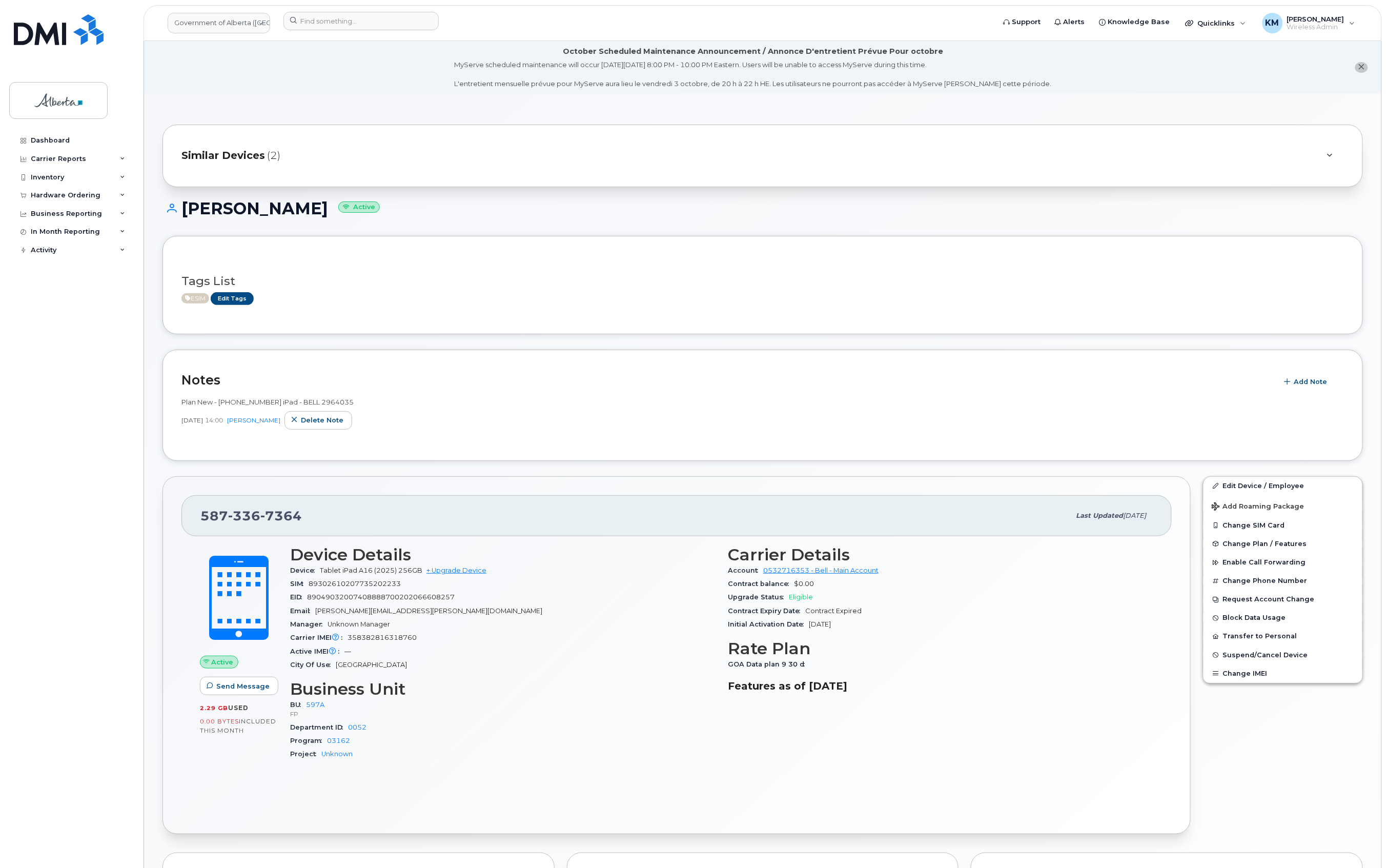
click at [72, 519] on div "Dashboard Carrier Reports Monthly Billing Data Daily Data Pooling Data Behavior…" at bounding box center [72, 491] width 126 height 721
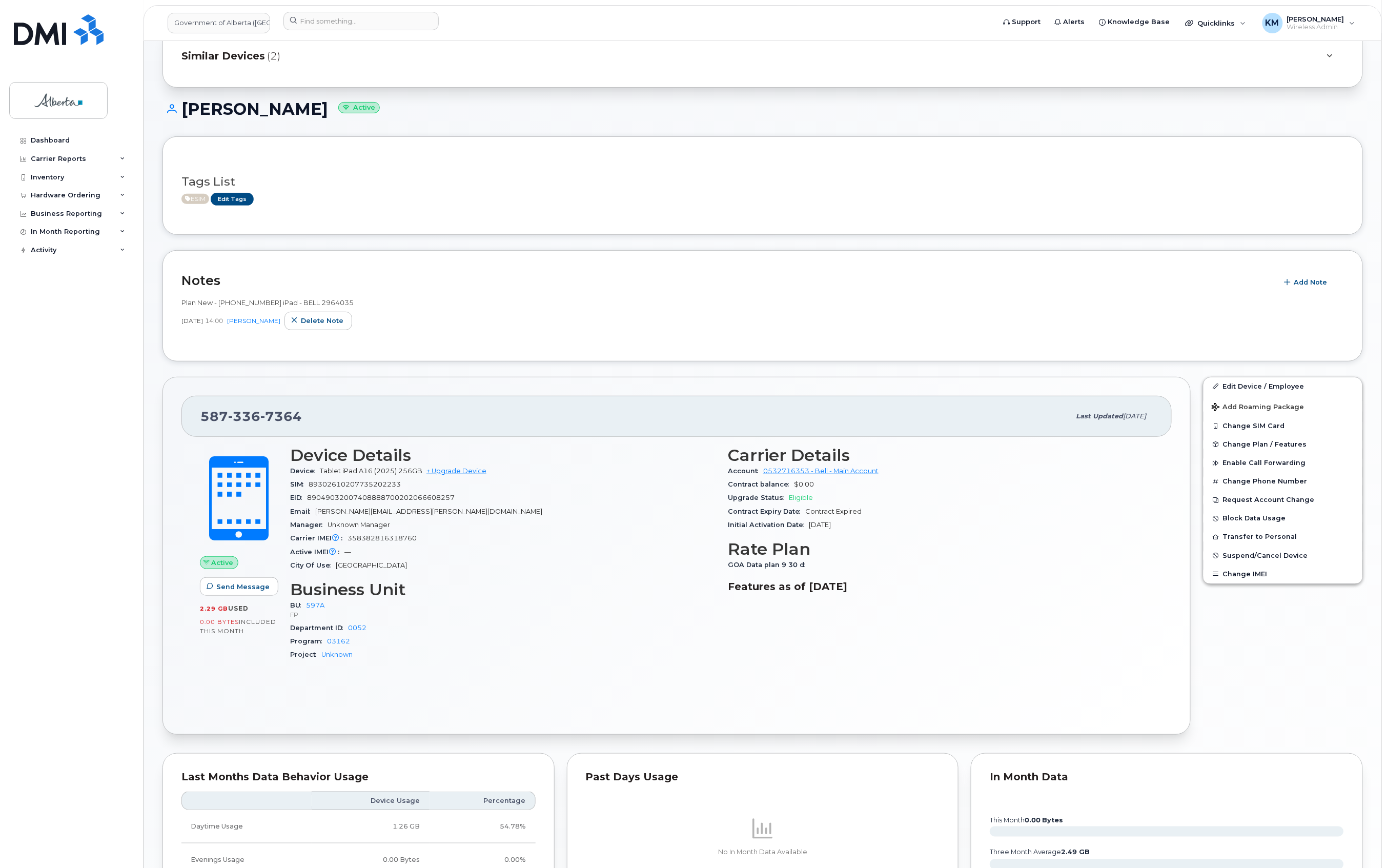
scroll to position [58, 0]
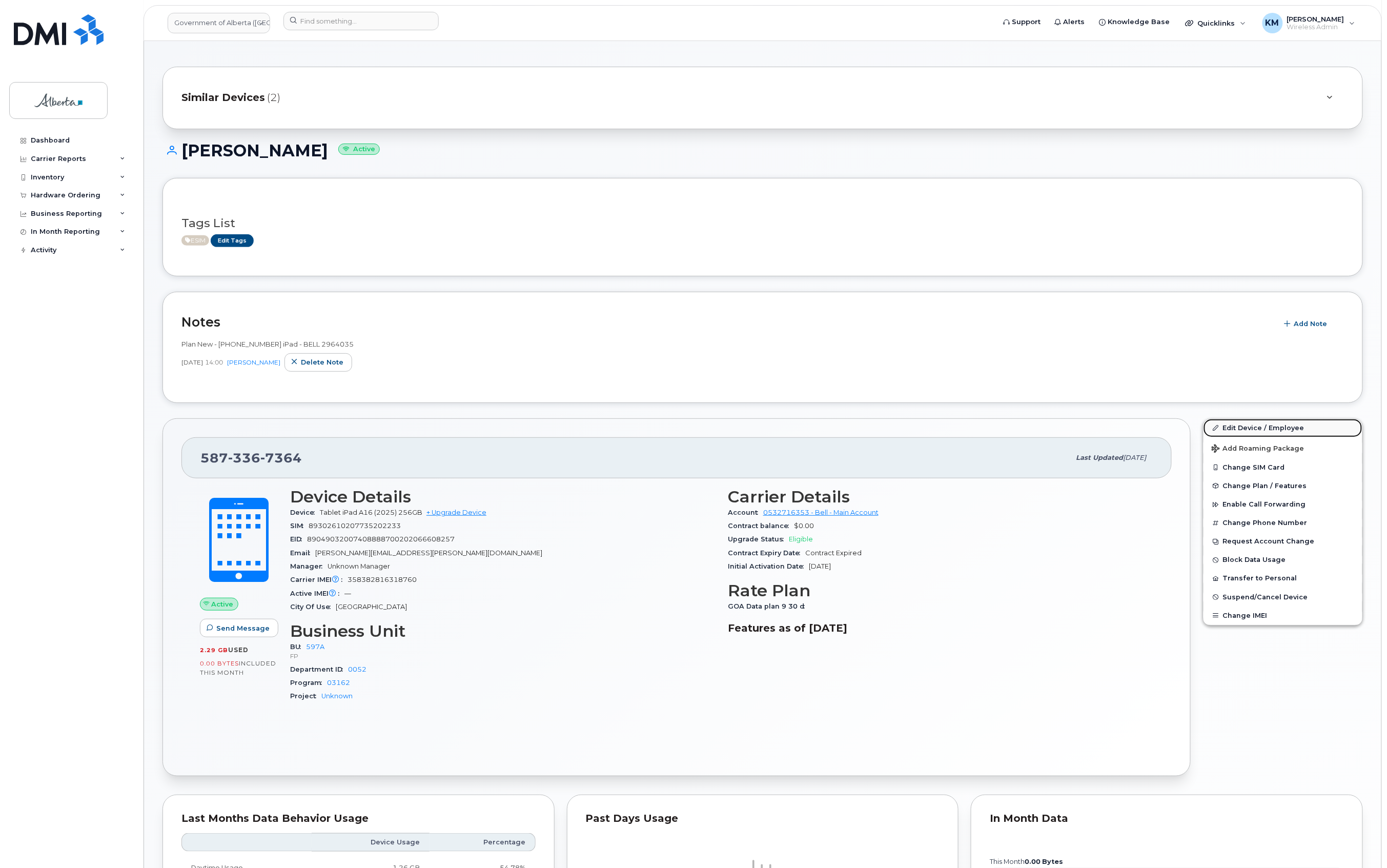
click at [1261, 423] on link "Edit Device / Employee" at bounding box center [1284, 428] width 159 height 18
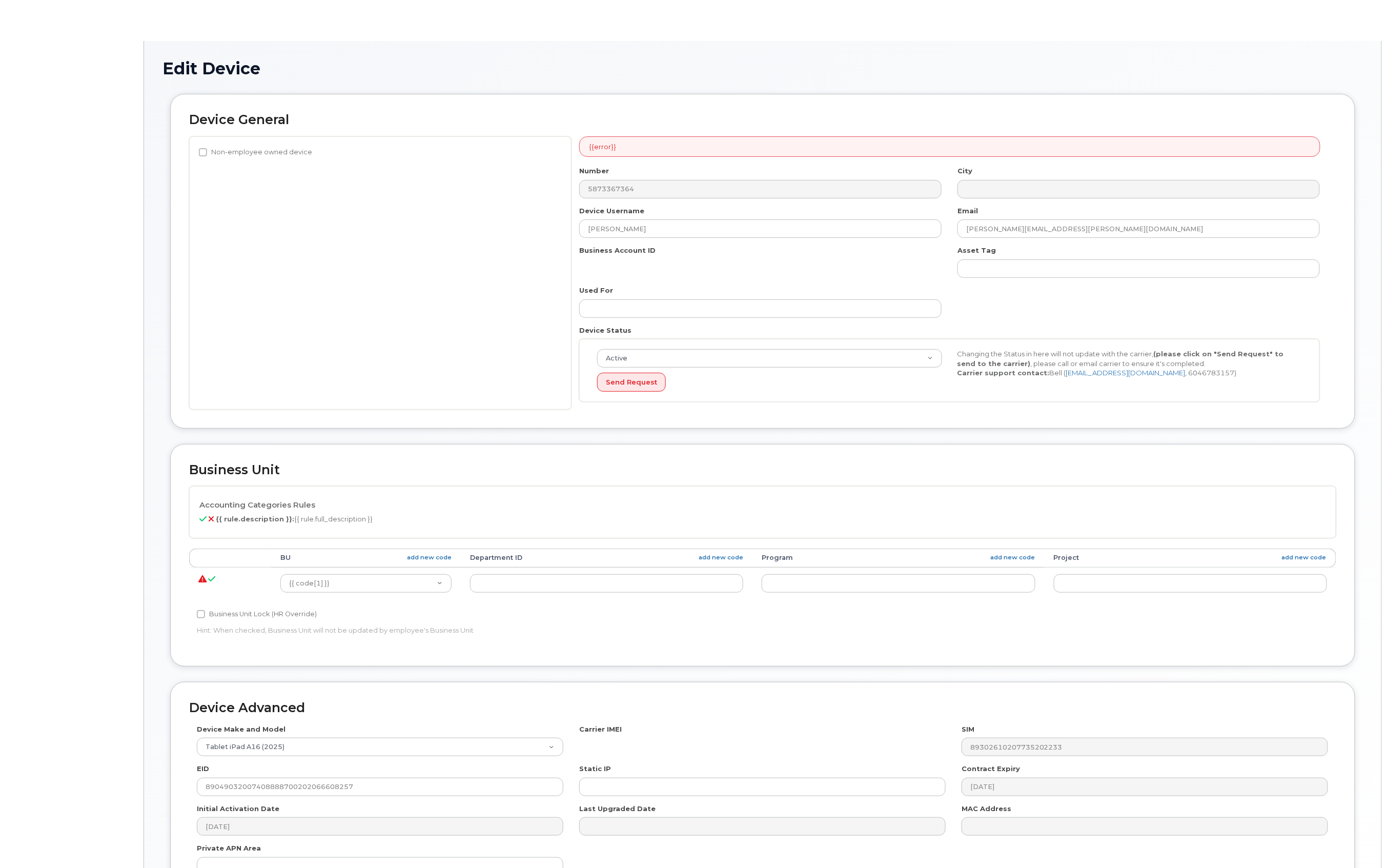
select select "4797726"
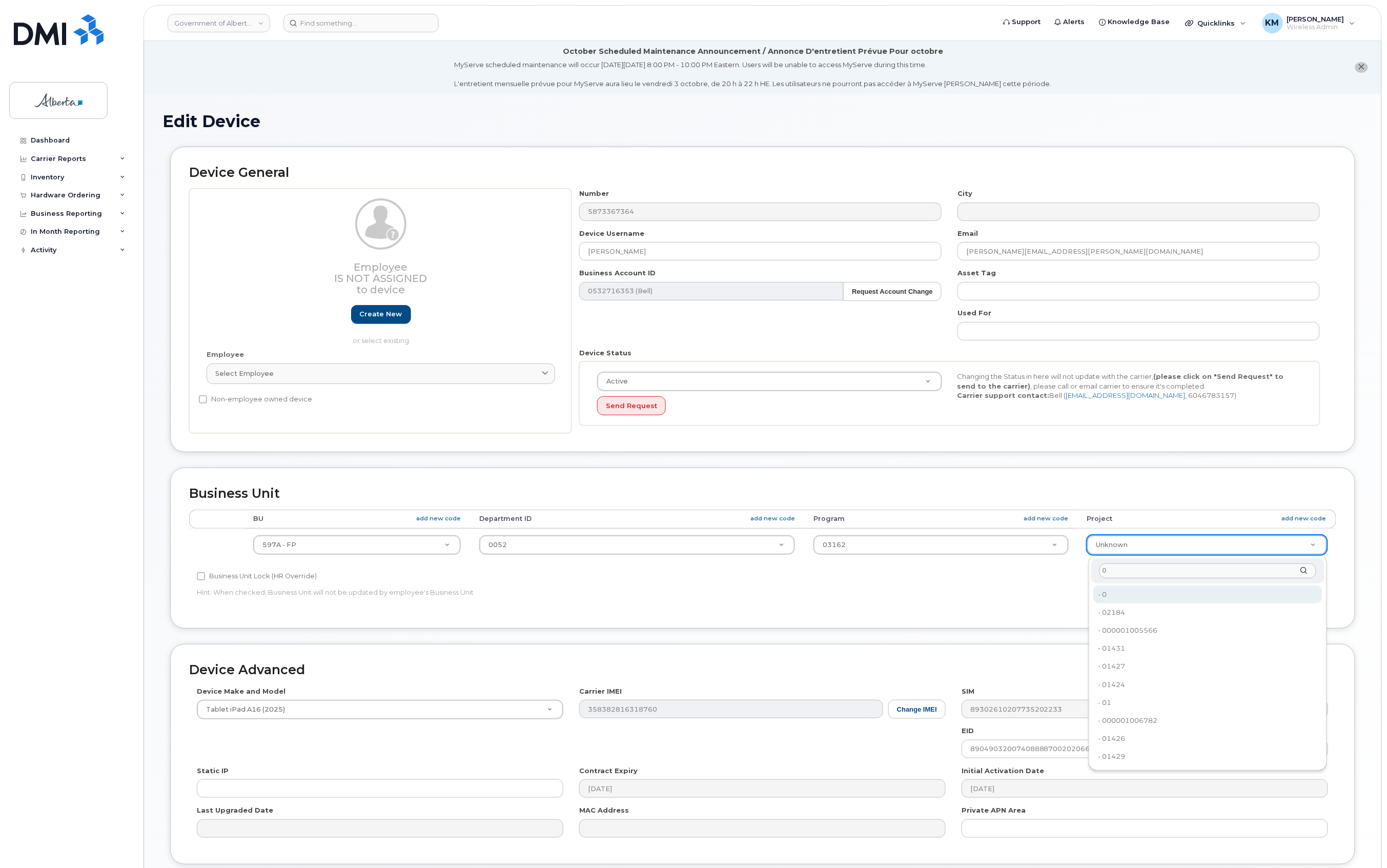
type input "0"
type input "4753728"
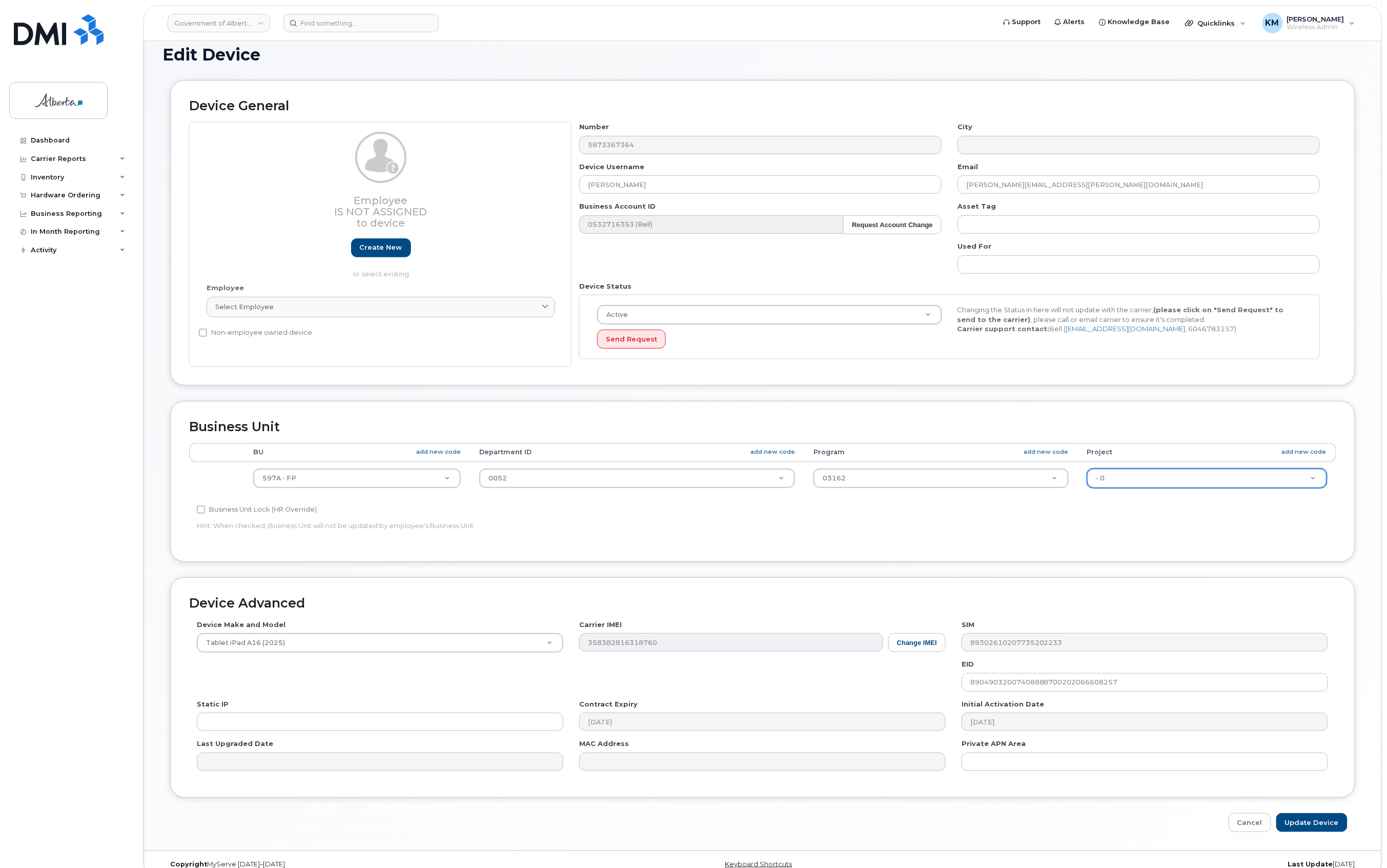
scroll to position [85, 0]
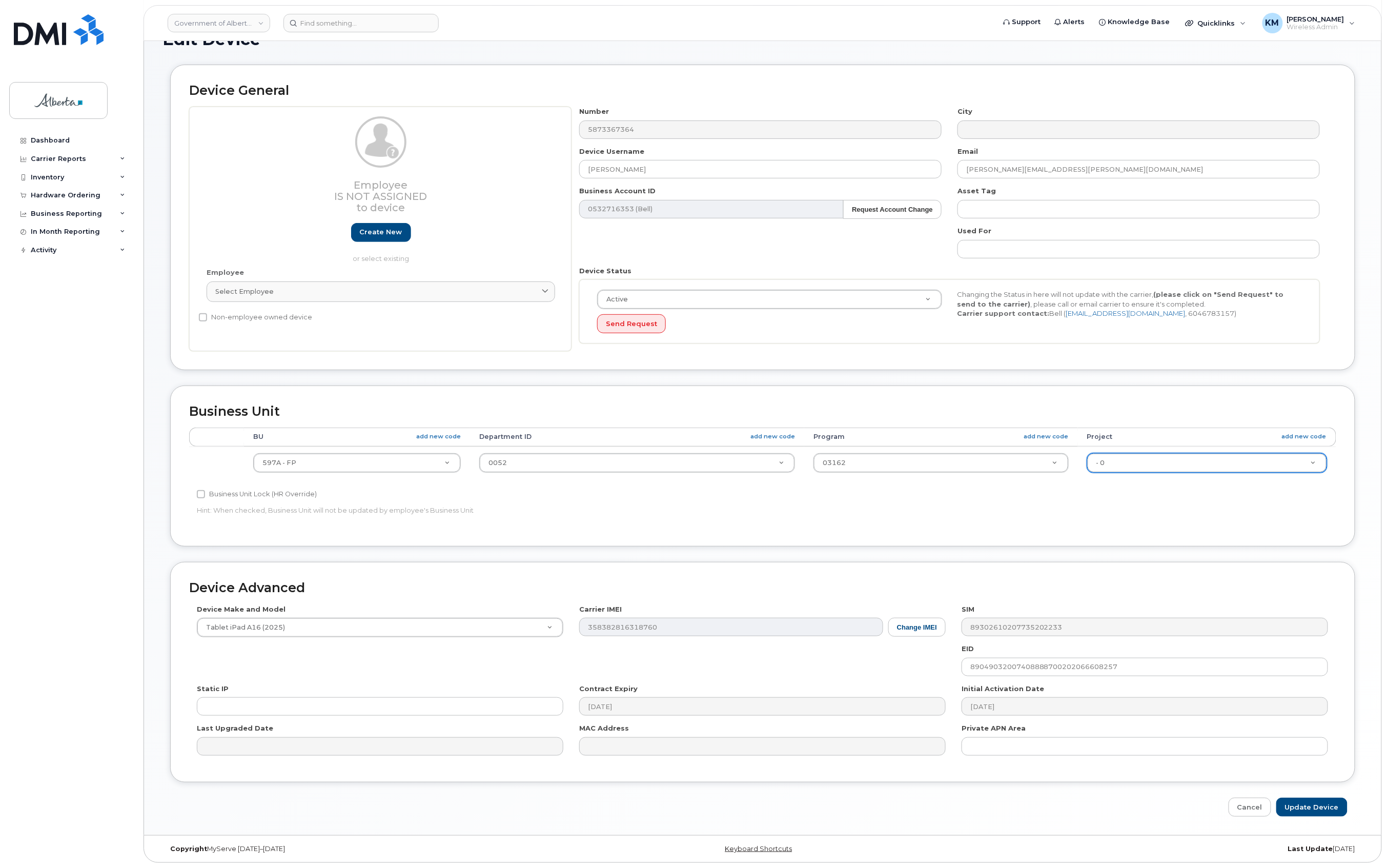
click at [1320, 796] on div "Device Advanced Device Make and Model Tablet iPad A16 (2025) Android TCL 502 Wa…" at bounding box center [762, 689] width 1201 height 255
click at [1323, 808] on input "Update Device" at bounding box center [1312, 807] width 71 height 19
type input "Saving..."
